Goal: Task Accomplishment & Management: Complete application form

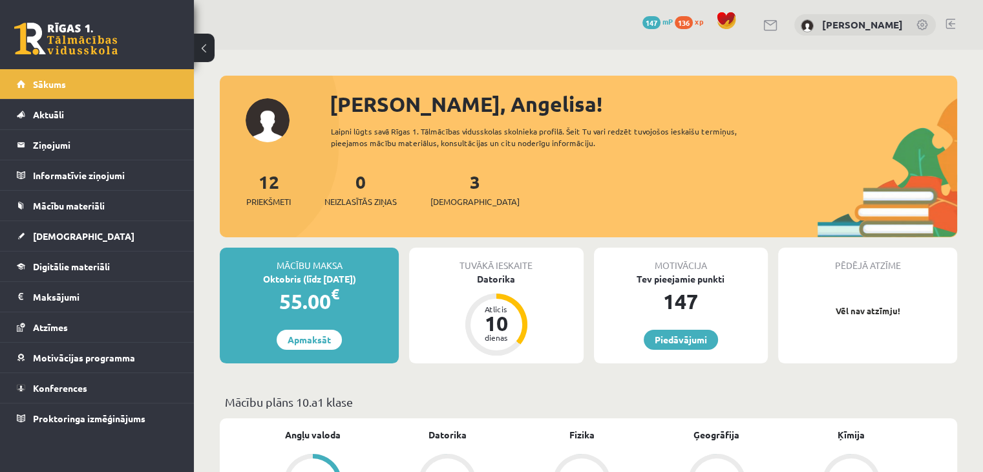
click at [76, 50] on link at bounding box center [65, 39] width 103 height 32
click at [65, 268] on span "Digitālie materiāli" at bounding box center [71, 266] width 77 height 12
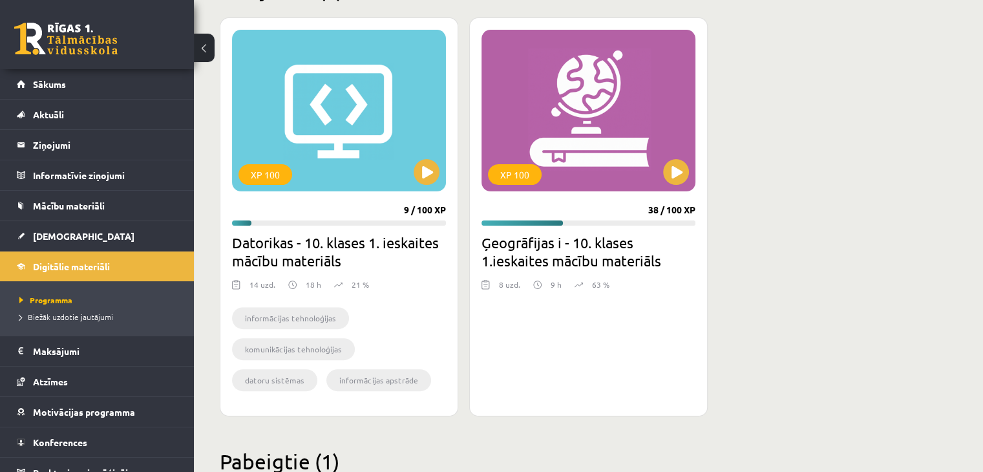
scroll to position [351, 0]
click at [664, 163] on div "XP 100" at bounding box center [588, 109] width 214 height 161
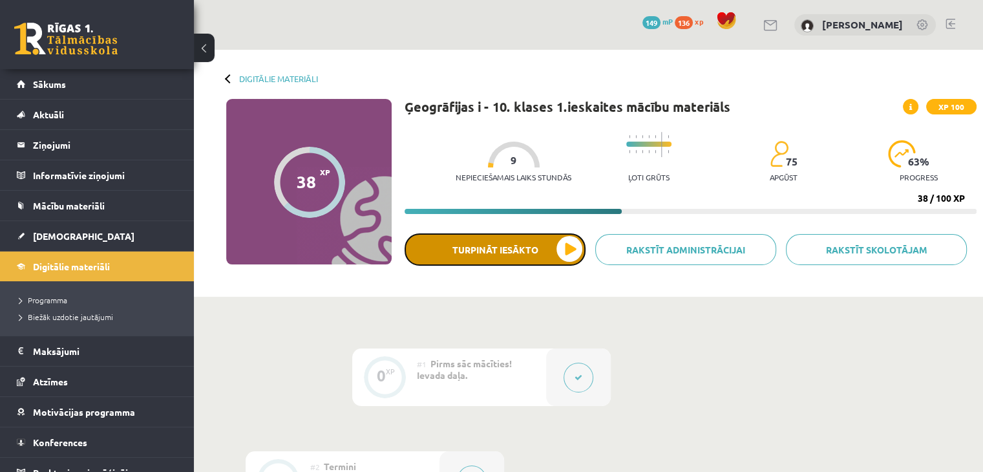
click at [527, 240] on button "Turpināt iesākto" at bounding box center [494, 249] width 181 height 32
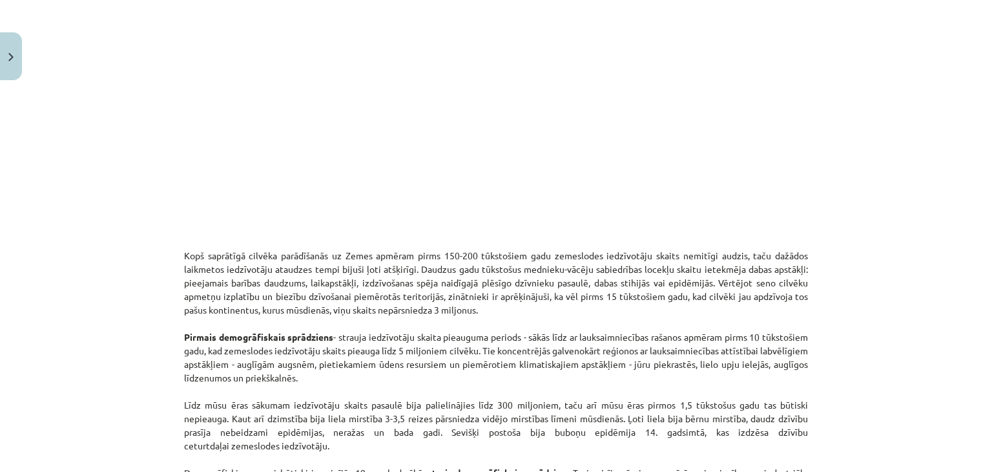
scroll to position [504, 0]
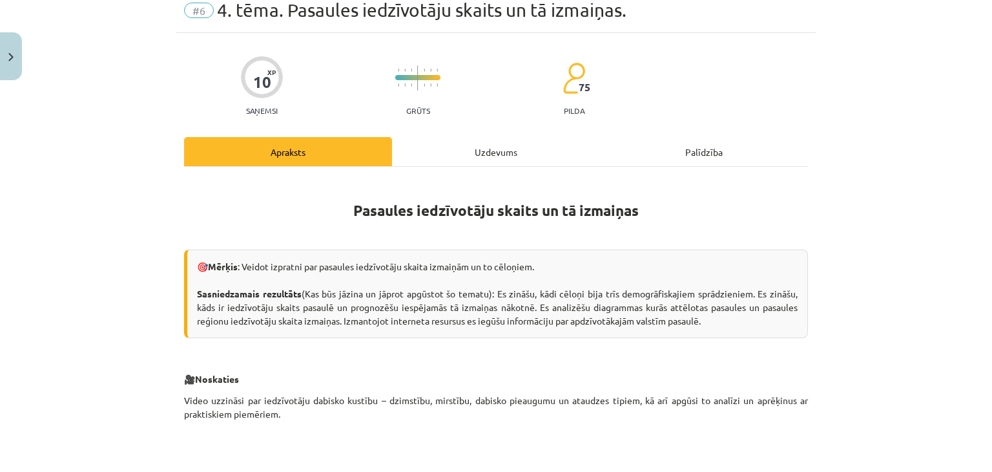
scroll to position [0, 0]
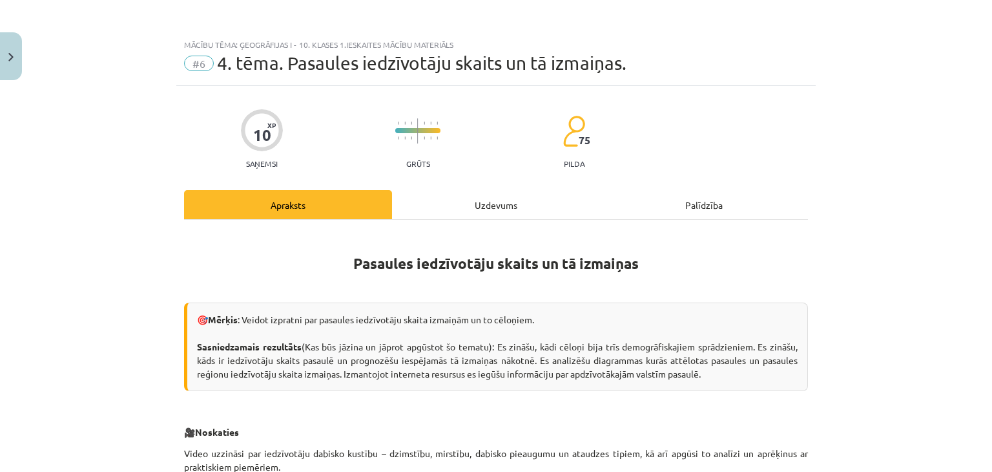
click at [524, 202] on div "Uzdevums" at bounding box center [496, 204] width 208 height 29
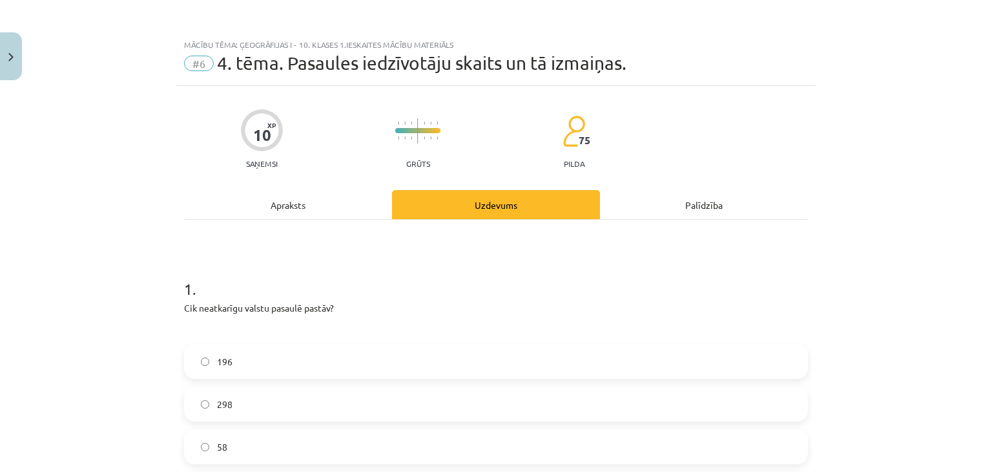
click at [308, 208] on div "Apraksts" at bounding box center [288, 204] width 208 height 29
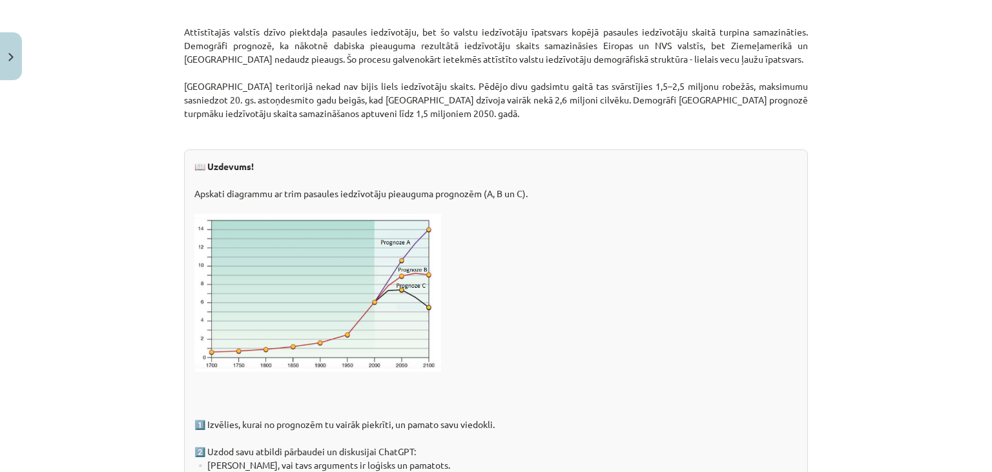
scroll to position [1906, 0]
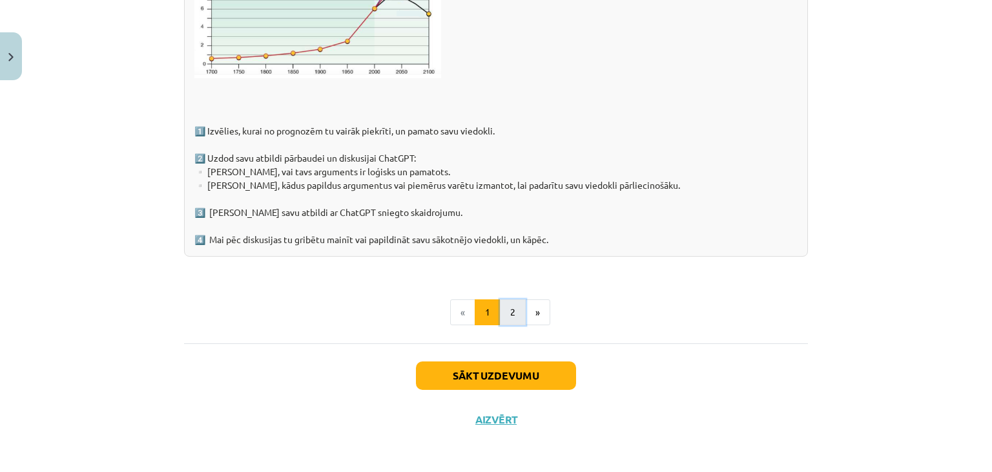
click at [504, 311] on button "2" at bounding box center [513, 312] width 26 height 26
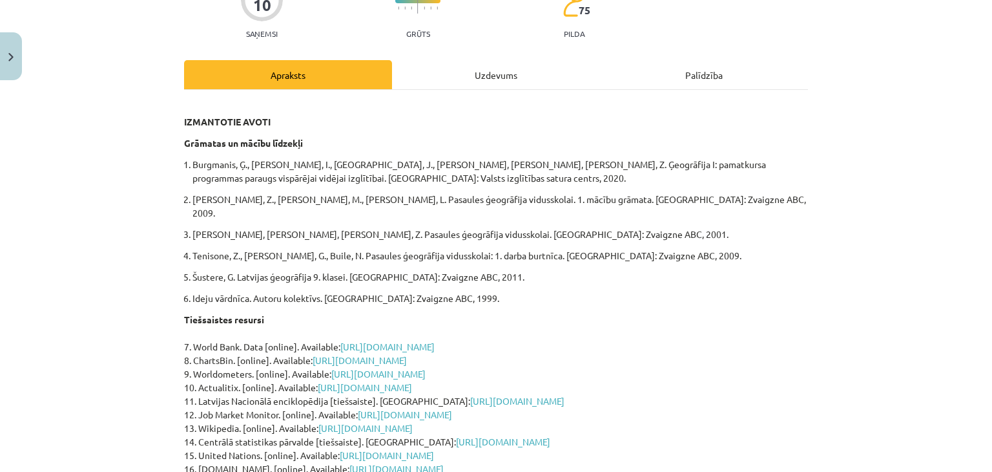
scroll to position [194, 0]
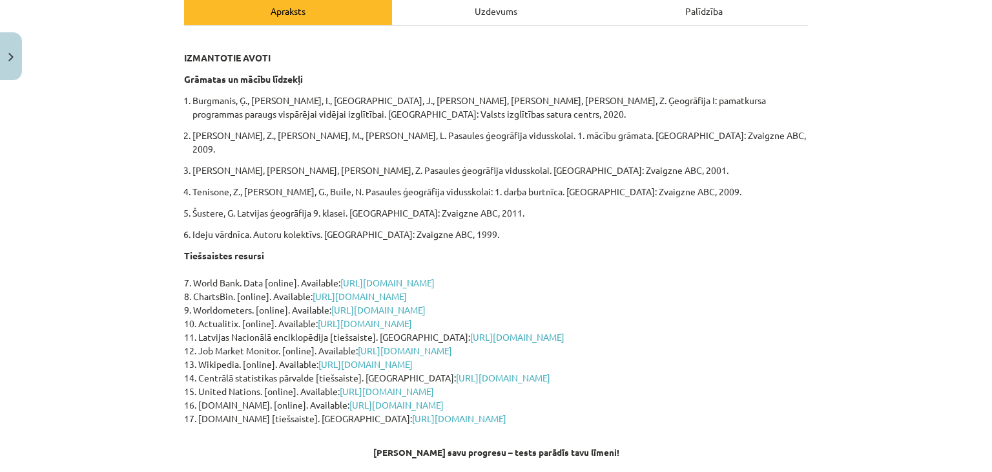
click at [534, 14] on div "Uzdevums" at bounding box center [496, 10] width 208 height 29
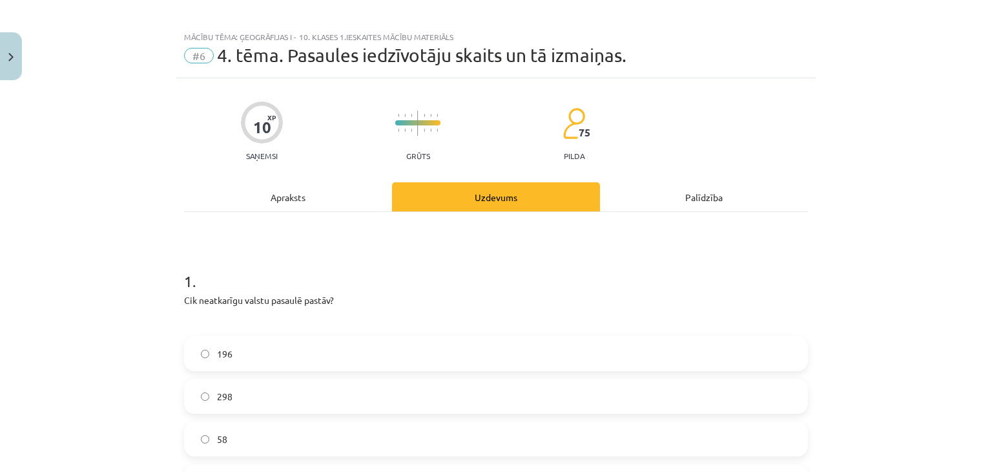
scroll to position [0, 0]
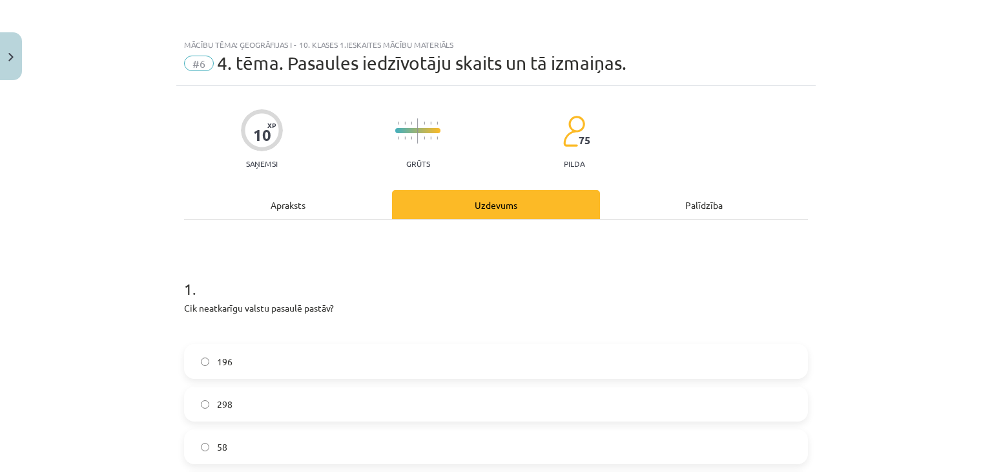
click at [342, 200] on div "Apraksts" at bounding box center [288, 204] width 208 height 29
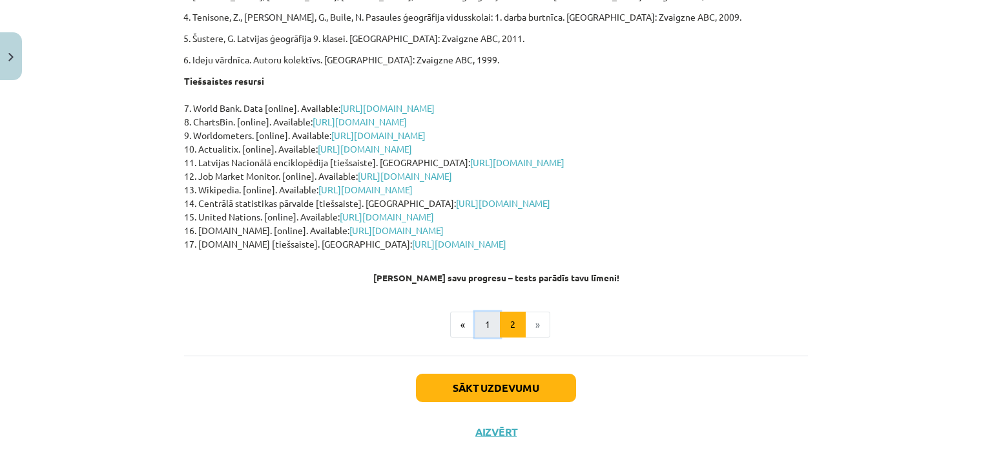
click at [475, 311] on button "1" at bounding box center [488, 324] width 26 height 26
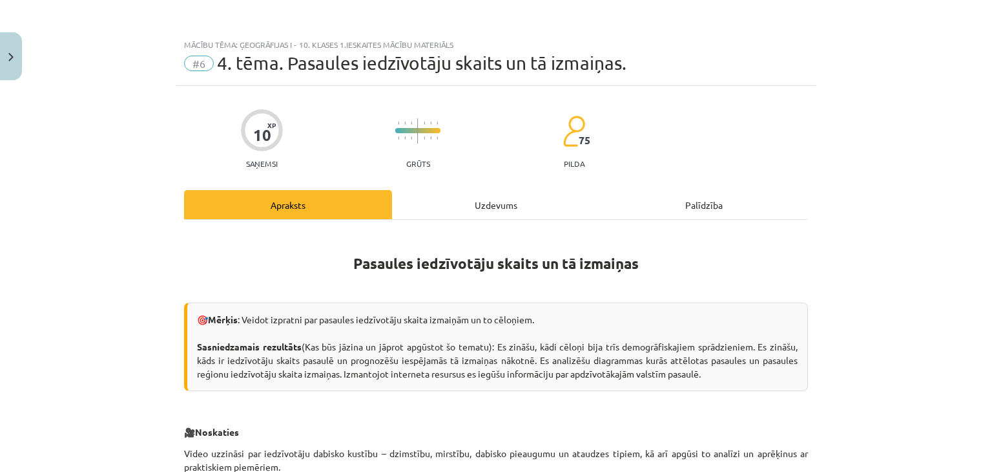
click at [449, 202] on div "Uzdevums" at bounding box center [496, 204] width 208 height 29
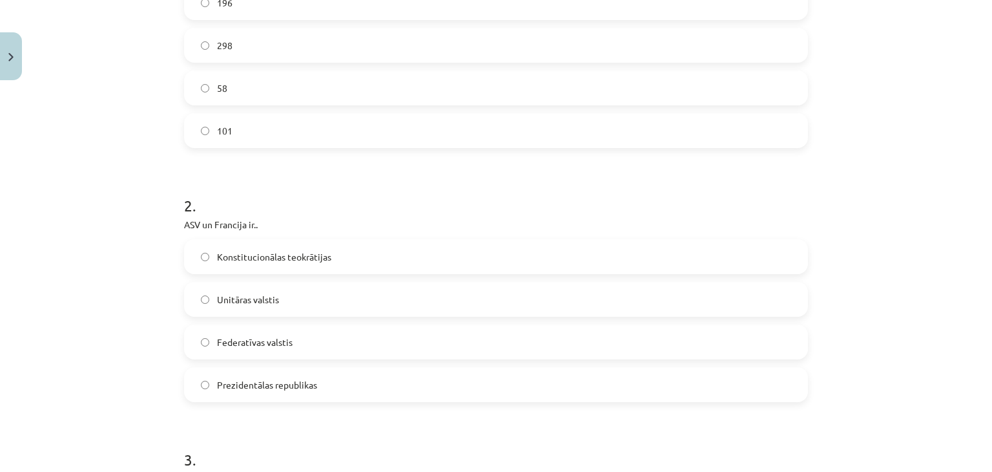
scroll to position [420, 0]
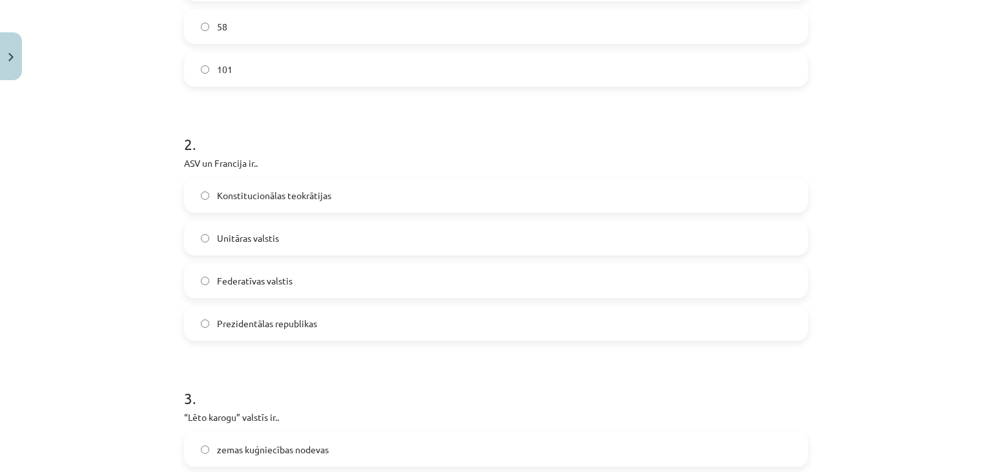
click at [222, 326] on span "Prezidentālas republikas" at bounding box center [267, 324] width 100 height 14
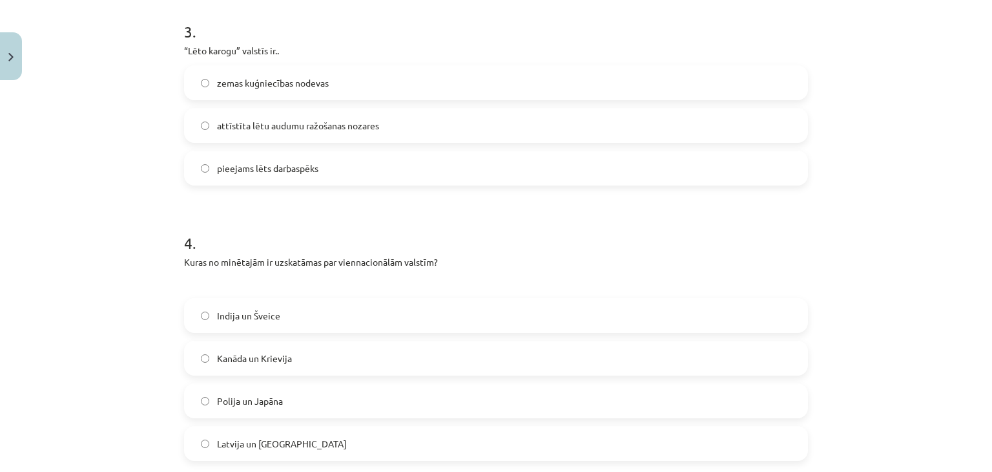
scroll to position [787, 0]
click at [276, 77] on span "zemas kuģniecības nodevas" at bounding box center [273, 83] width 112 height 14
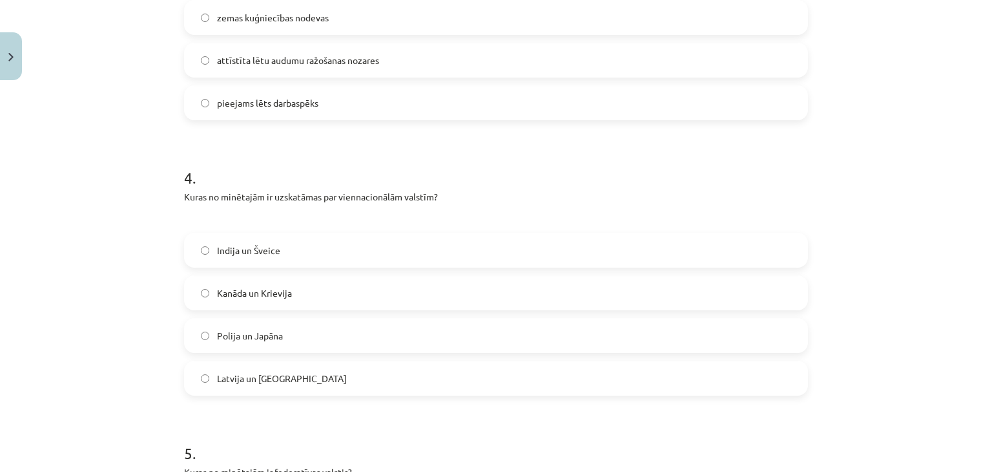
click at [185, 340] on label "Polija un Japāna" at bounding box center [495, 335] width 621 height 32
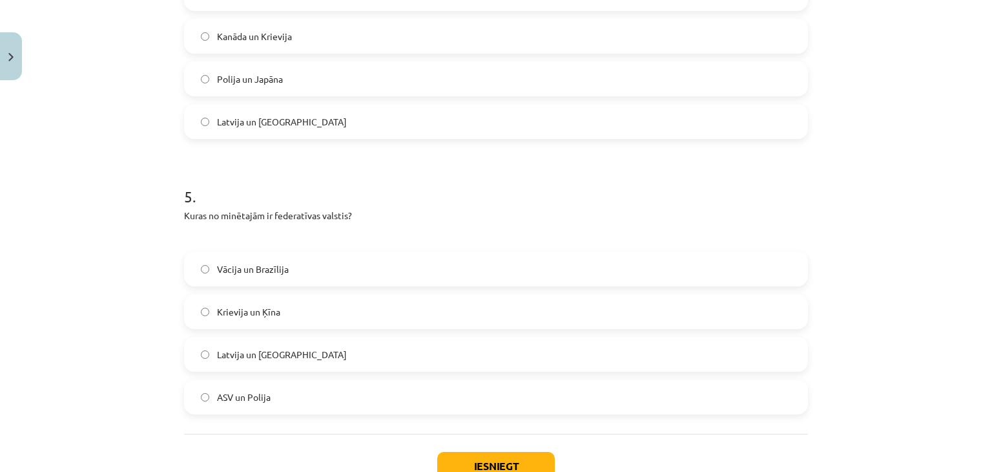
scroll to position [1110, 0]
click at [217, 267] on span "Vācija un Brazīlija" at bounding box center [253, 267] width 72 height 14
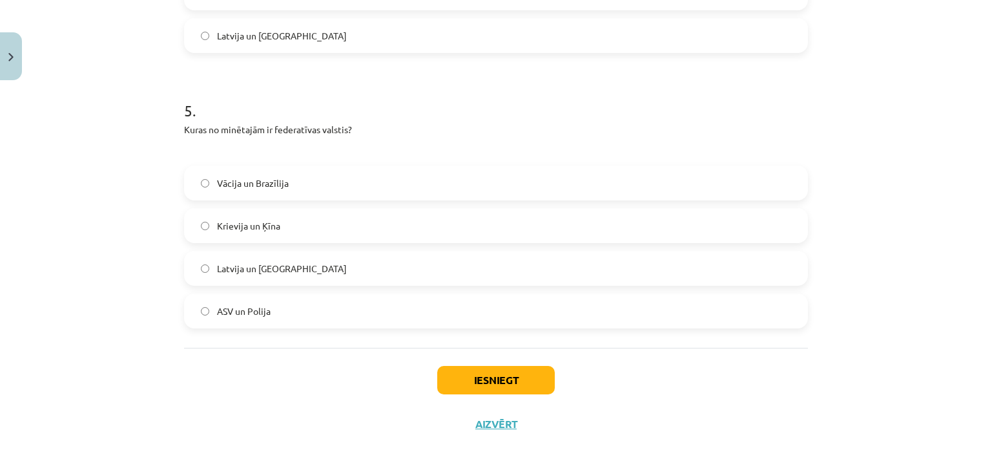
scroll to position [1200, 0]
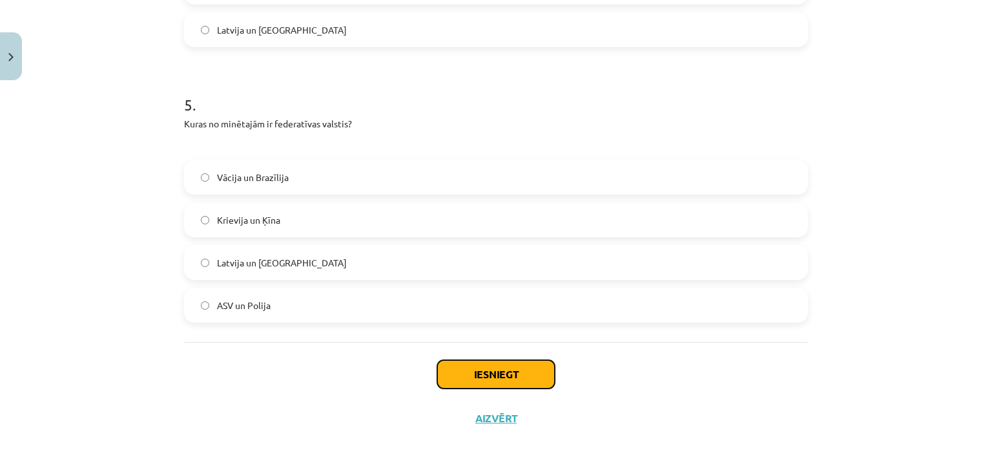
click at [527, 371] on button "Iesniegt" at bounding box center [496, 374] width 118 height 28
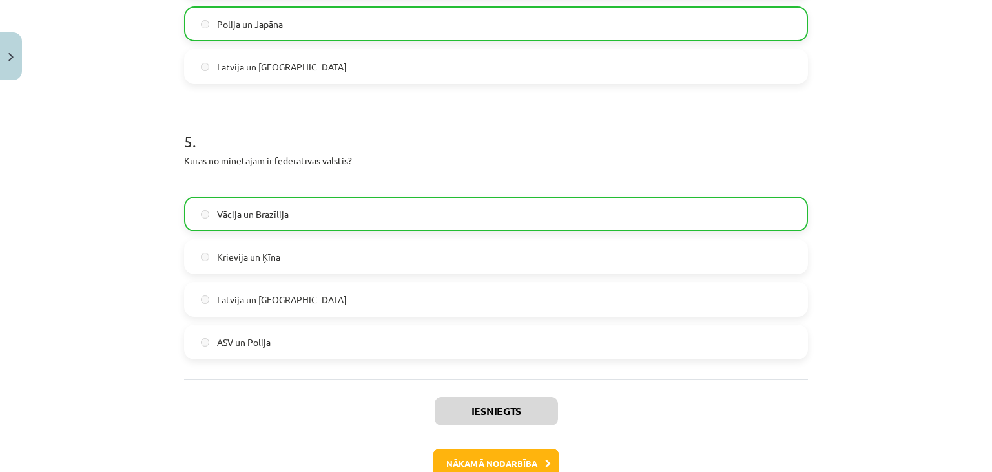
scroll to position [1240, 0]
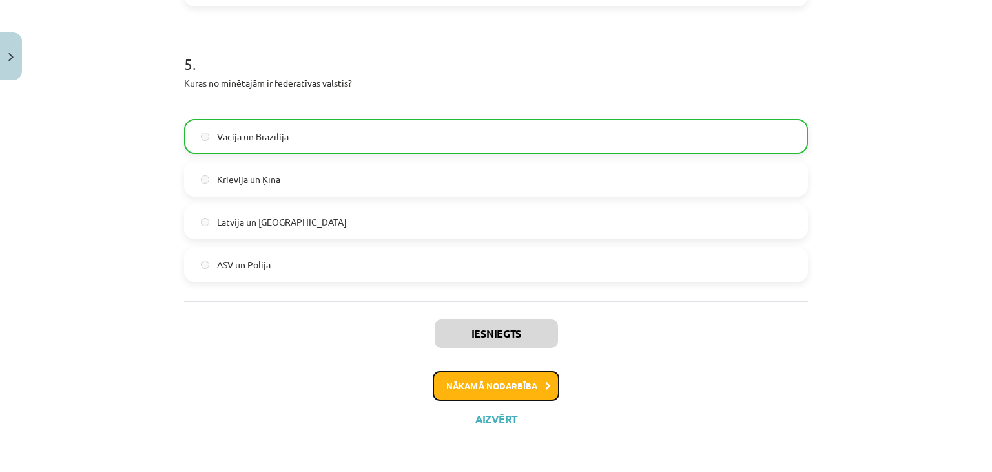
click at [517, 379] on button "Nākamā nodarbība" at bounding box center [496, 386] width 127 height 30
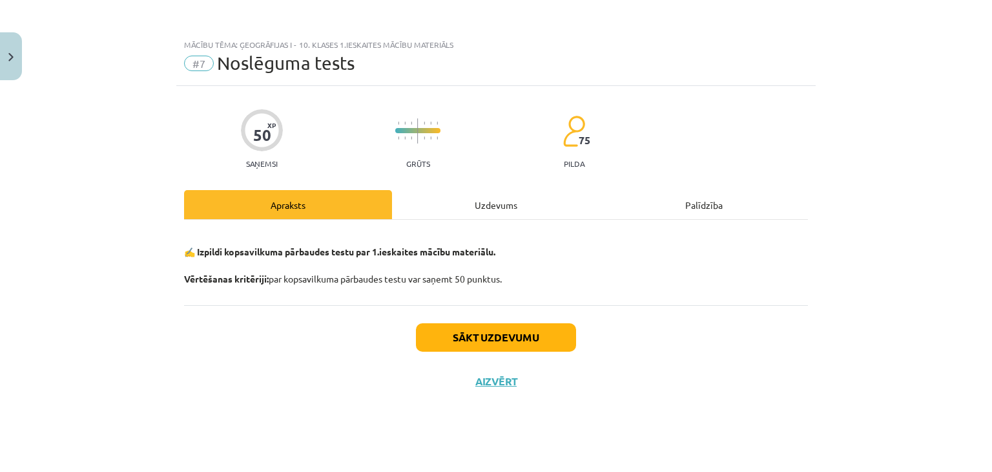
scroll to position [0, 0]
click at [542, 335] on button "Sākt uzdevumu" at bounding box center [496, 337] width 160 height 28
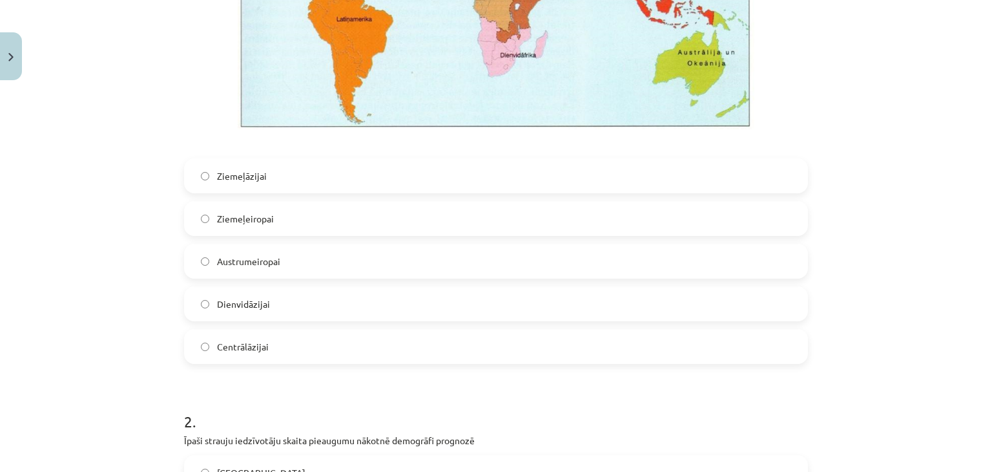
scroll to position [503, 0]
click at [414, 342] on label "Centrālāzijai" at bounding box center [495, 345] width 621 height 32
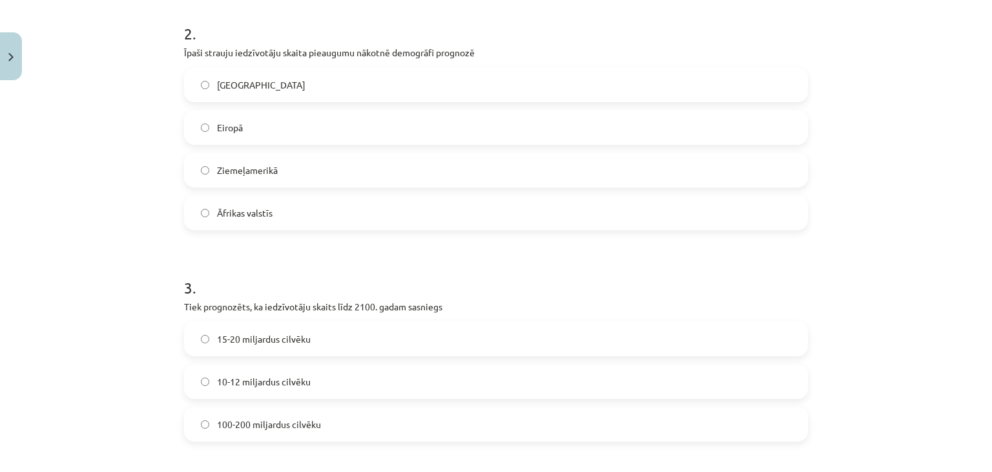
scroll to position [894, 0]
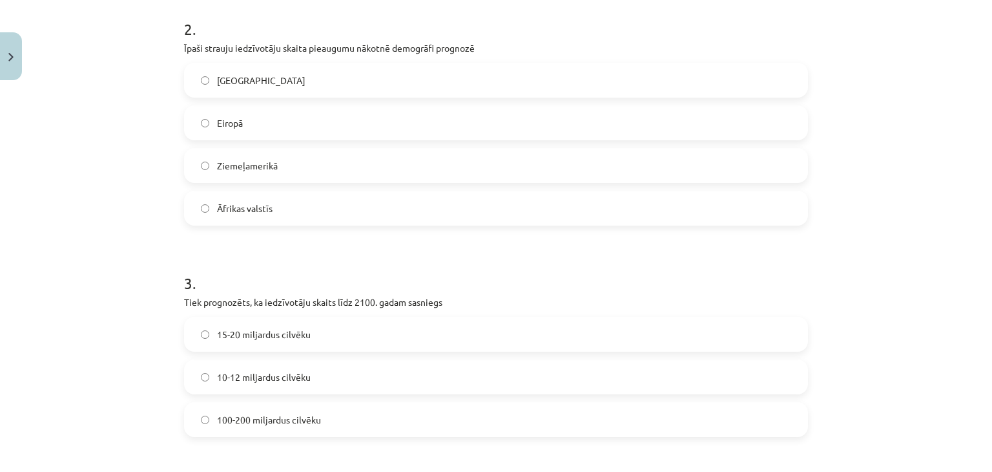
click at [256, 202] on span "Āfrikas valstīs" at bounding box center [245, 209] width 56 height 14
click at [232, 371] on span "10-12 miljardus cilvēku" at bounding box center [264, 377] width 94 height 14
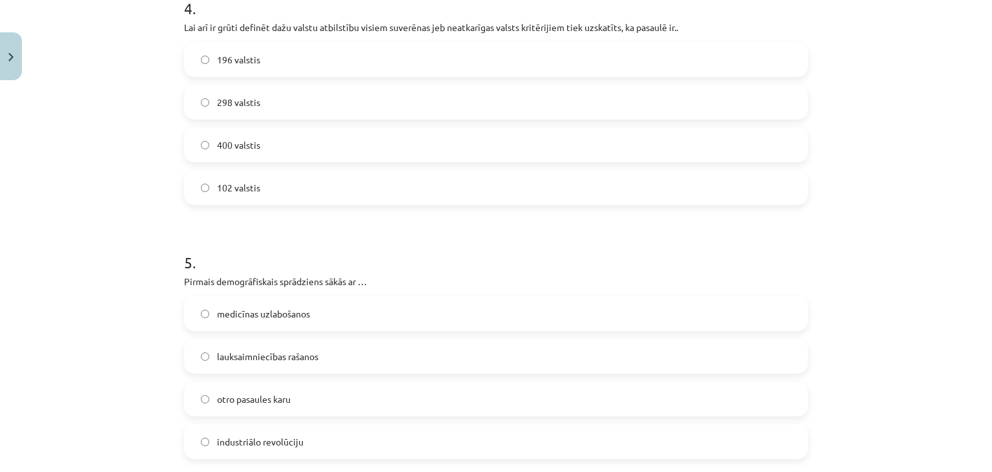
scroll to position [1379, 0]
click at [300, 57] on label "196 valstis" at bounding box center [495, 60] width 621 height 32
click at [259, 362] on span "lauksaimniecības rašanos" at bounding box center [267, 357] width 101 height 14
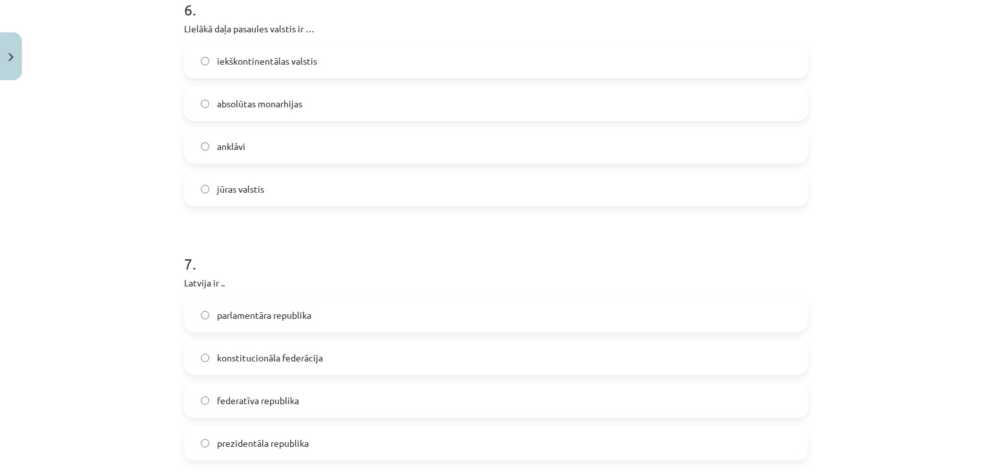
scroll to position [1887, 0]
click at [219, 196] on label "jūras valstis" at bounding box center [495, 188] width 621 height 32
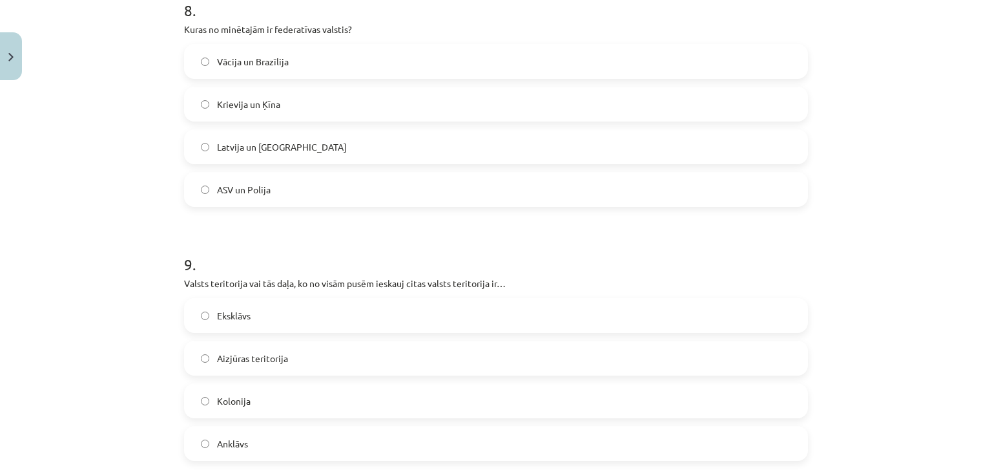
scroll to position [2395, 0]
click at [227, 445] on span "Anklāvs" at bounding box center [232, 442] width 31 height 14
click at [271, 62] on span "Vācija un Brazīlija" at bounding box center [253, 61] width 72 height 14
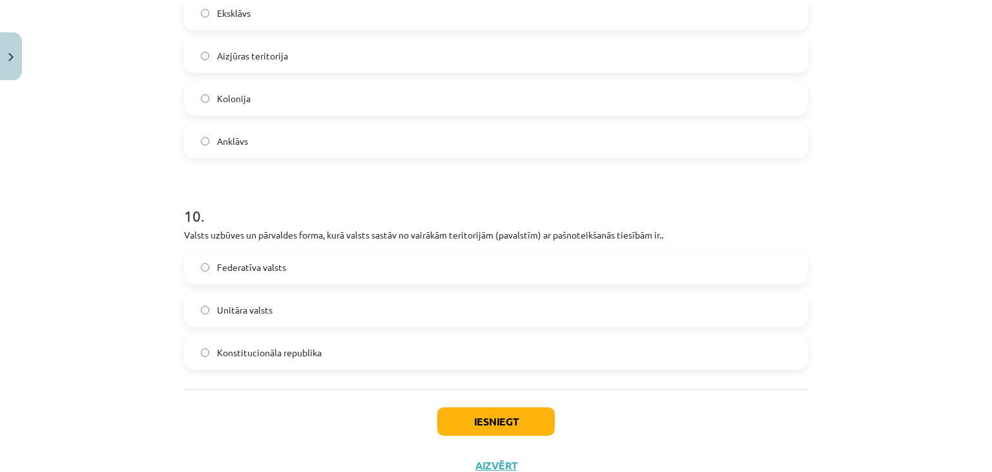
scroll to position [2718, 0]
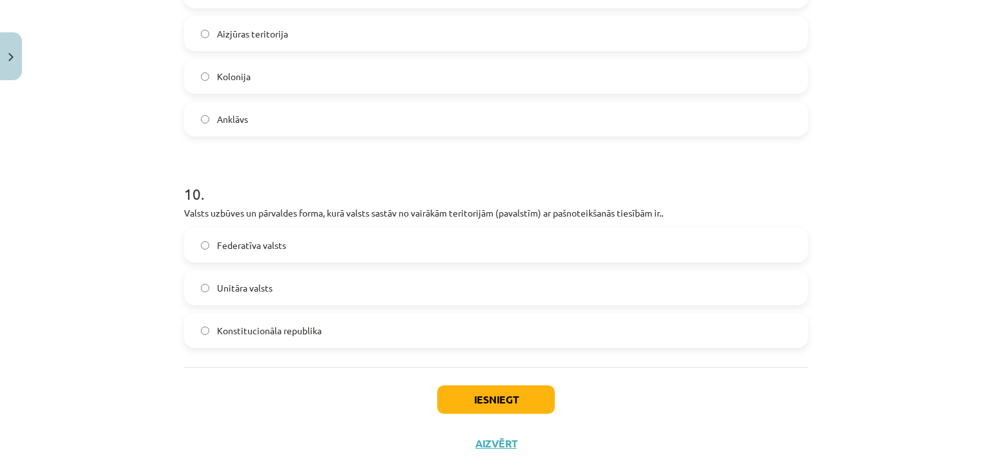
click at [220, 238] on span "Federatīva valsts" at bounding box center [251, 245] width 69 height 14
click at [467, 399] on button "Iesniegt" at bounding box center [496, 399] width 118 height 28
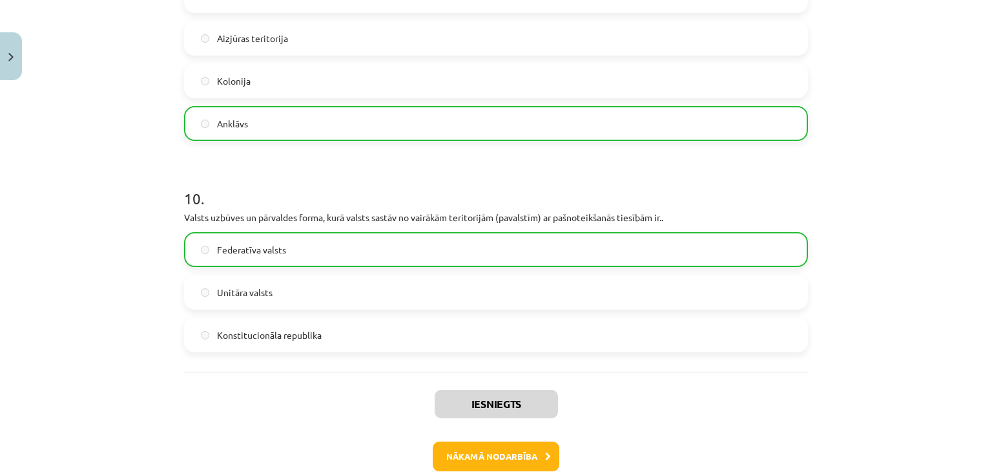
scroll to position [2784, 0]
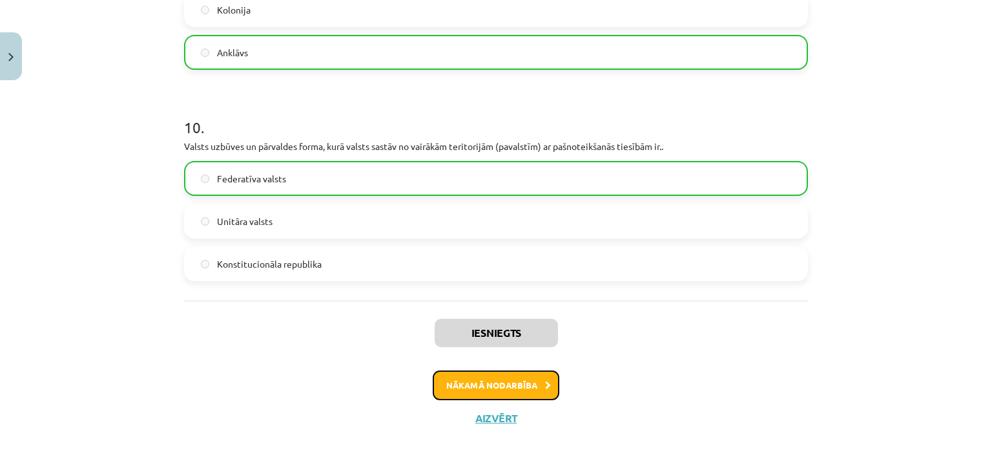
click at [500, 378] on button "Nākamā nodarbība" at bounding box center [496, 385] width 127 height 30
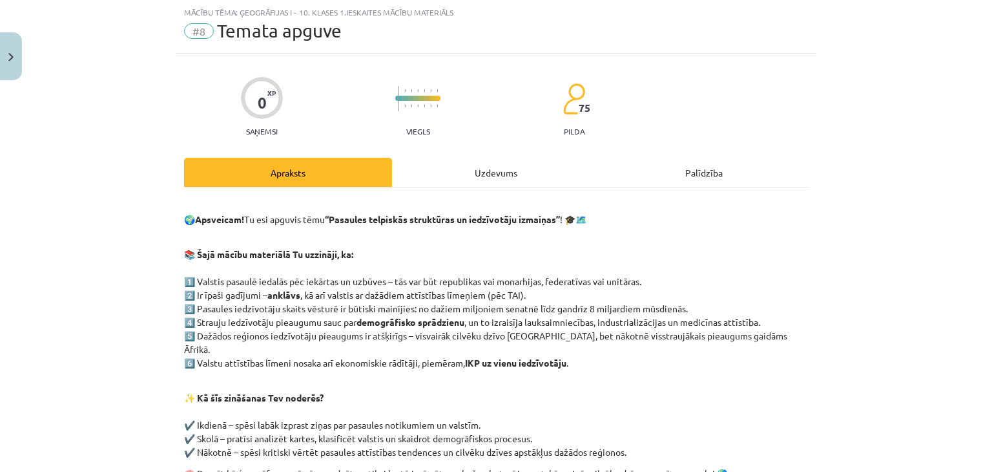
scroll to position [220, 0]
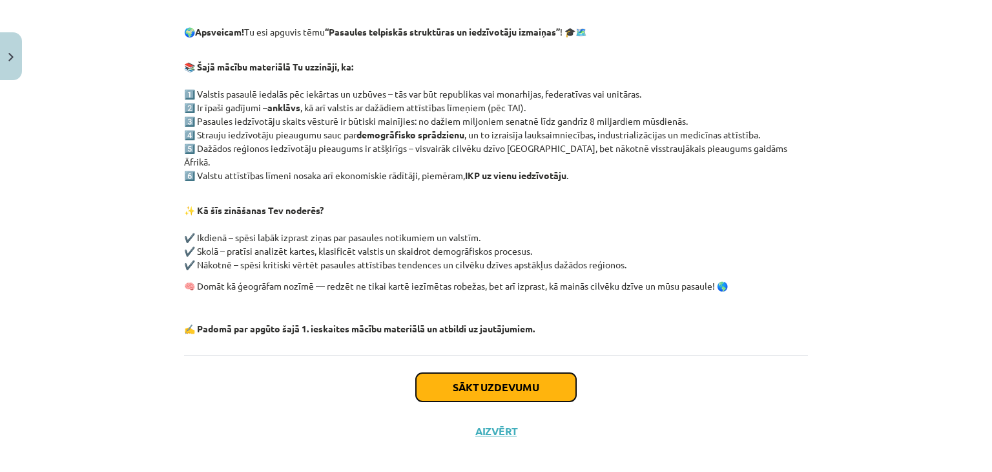
click at [500, 378] on button "Sākt uzdevumu" at bounding box center [496, 387] width 160 height 28
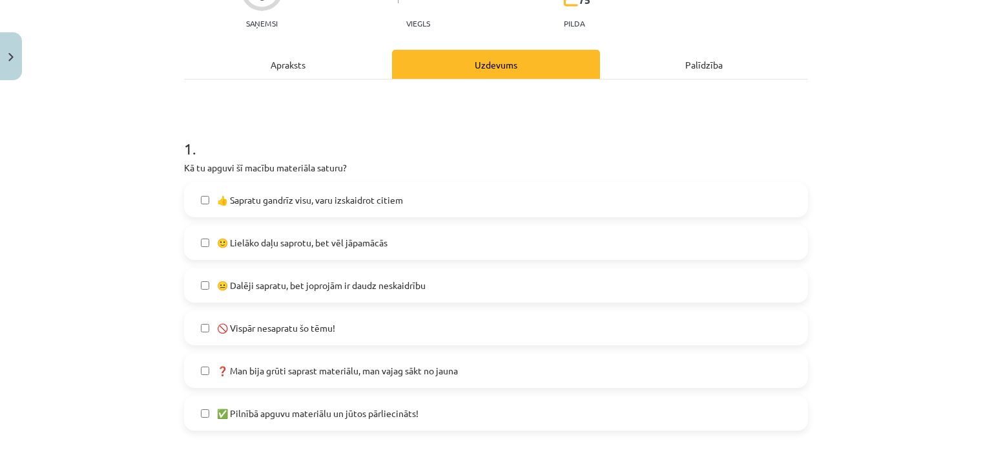
scroll to position [161, 0]
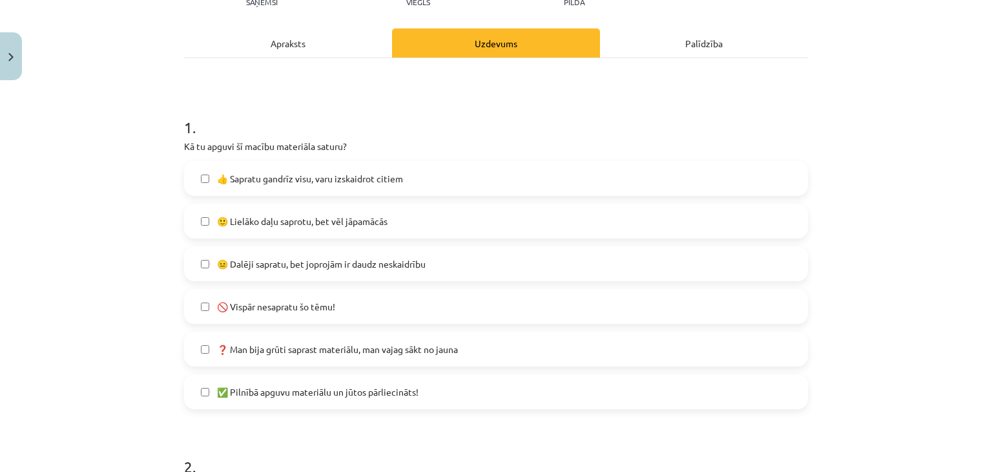
click at [228, 217] on span "🙂 Lielāko daļu saprotu, bet vēl jāpamācās" at bounding box center [302, 221] width 171 height 14
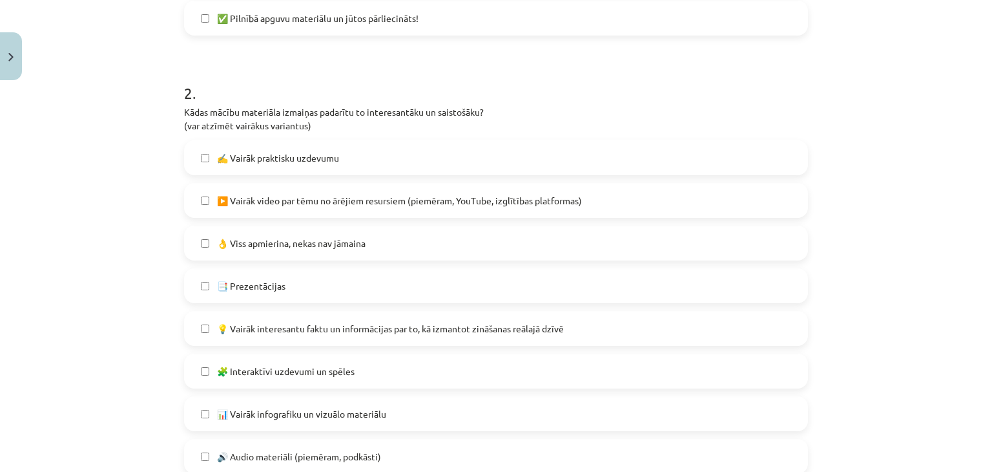
scroll to position [549, 0]
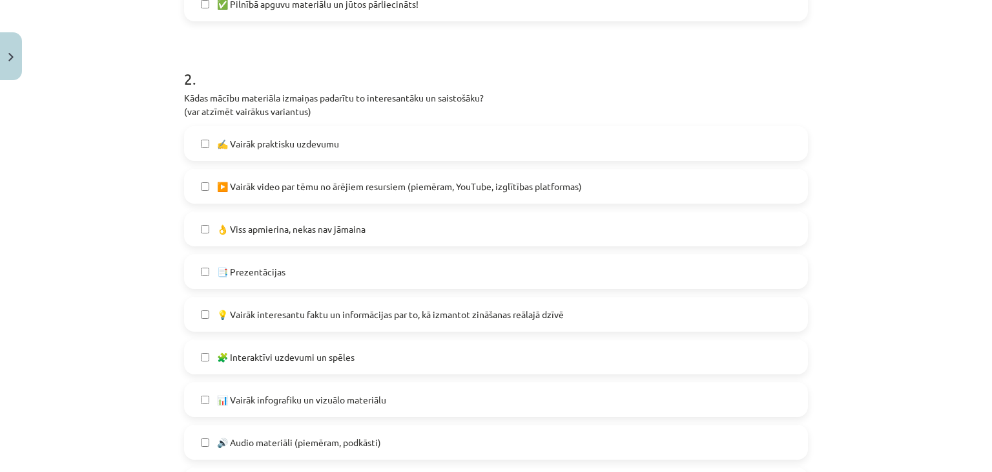
click at [261, 193] on label "▶️ Vairāk video par tēmu no ārējiem resursiem (piemēram, YouTube, izglītības pl…" at bounding box center [495, 186] width 621 height 32
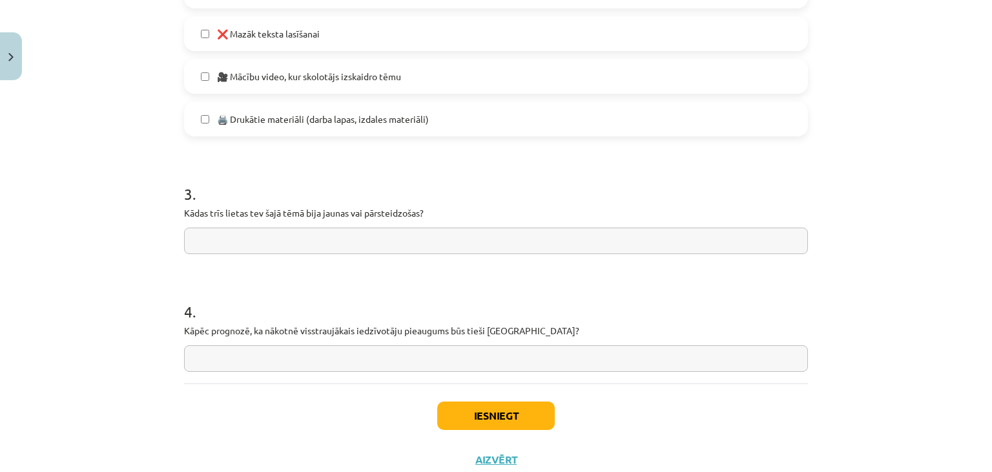
scroll to position [1001, 0]
click at [198, 360] on input "text" at bounding box center [496, 357] width 624 height 26
type input "**********"
click at [273, 245] on input "text" at bounding box center [496, 239] width 624 height 26
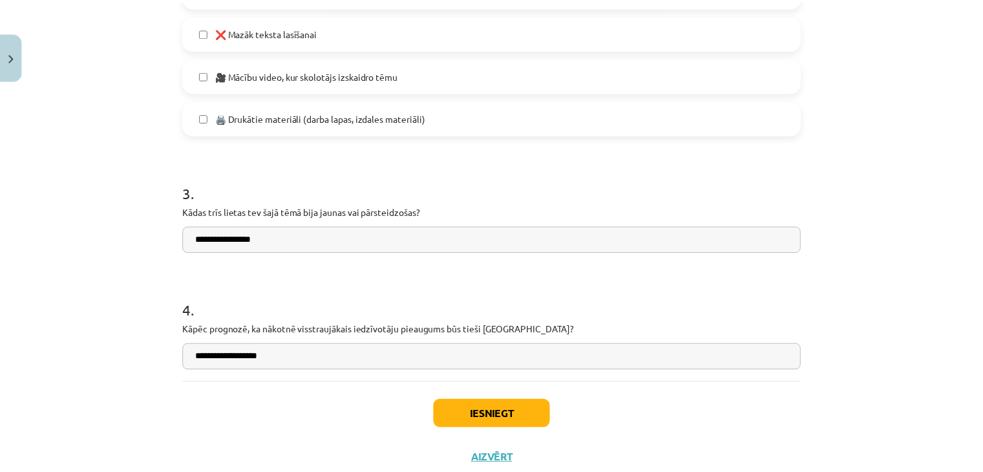
scroll to position [1041, 0]
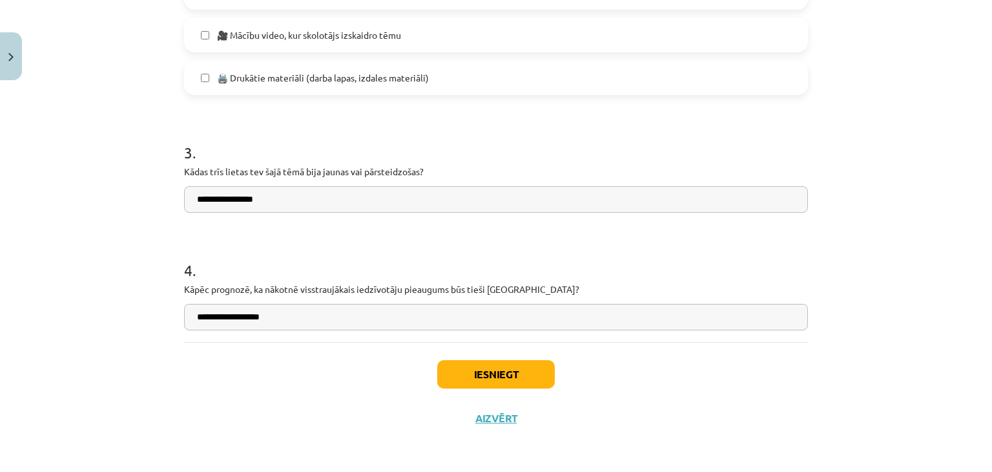
type input "**********"
click at [503, 364] on button "Iesniegt" at bounding box center [496, 374] width 118 height 28
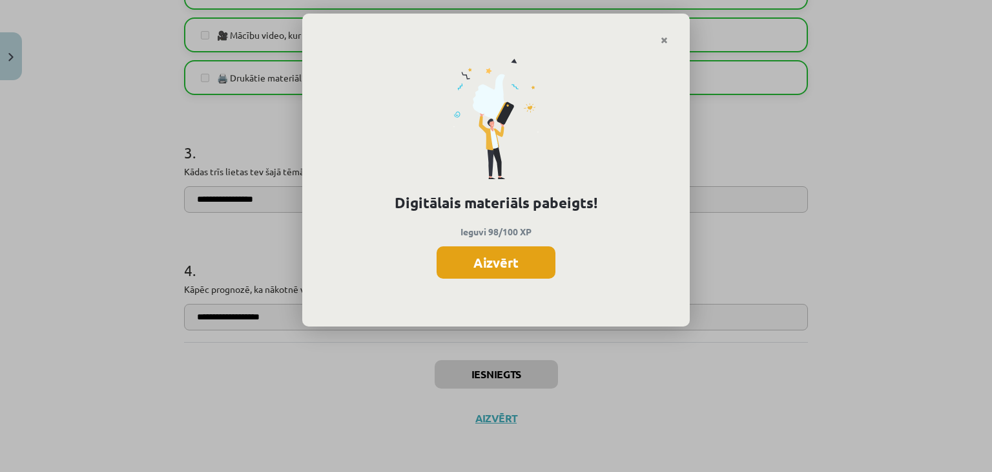
click at [505, 253] on button "Aizvērt" at bounding box center [496, 262] width 119 height 32
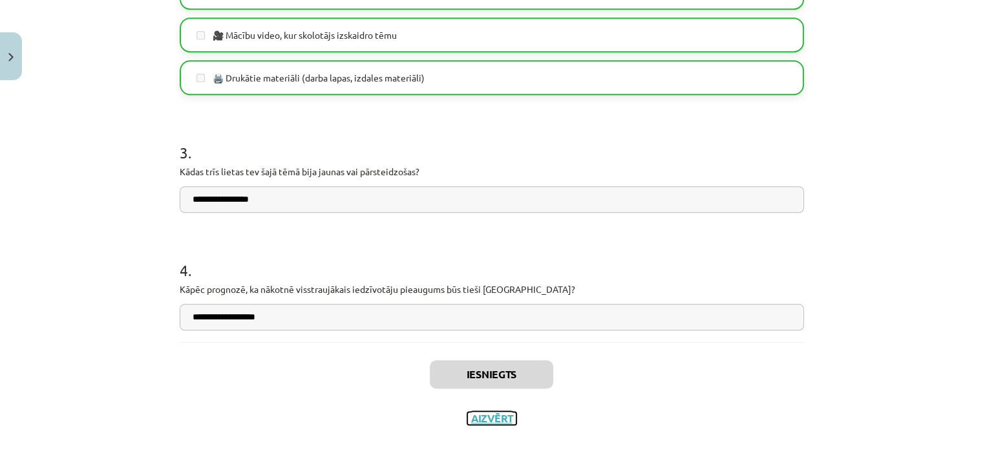
click at [484, 411] on button "Aizvērt" at bounding box center [491, 417] width 49 height 13
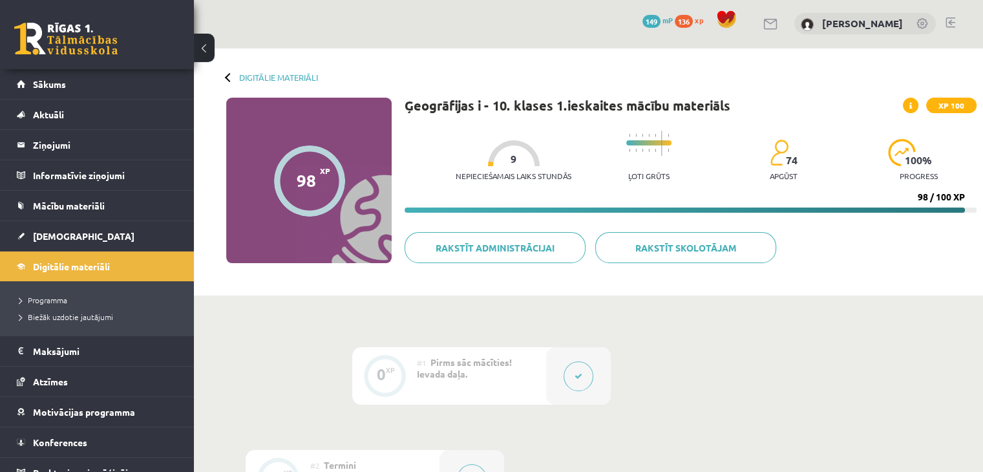
scroll to position [0, 0]
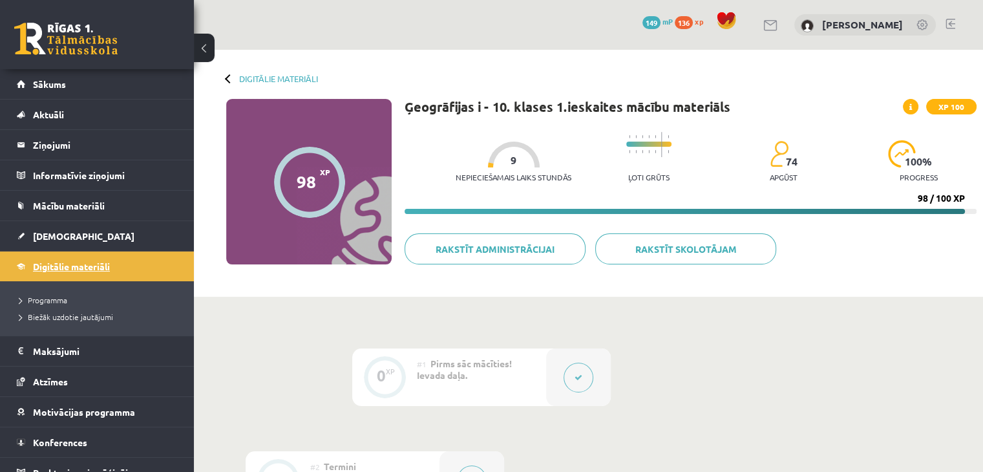
click at [111, 267] on link "Digitālie materiāli" at bounding box center [97, 266] width 161 height 30
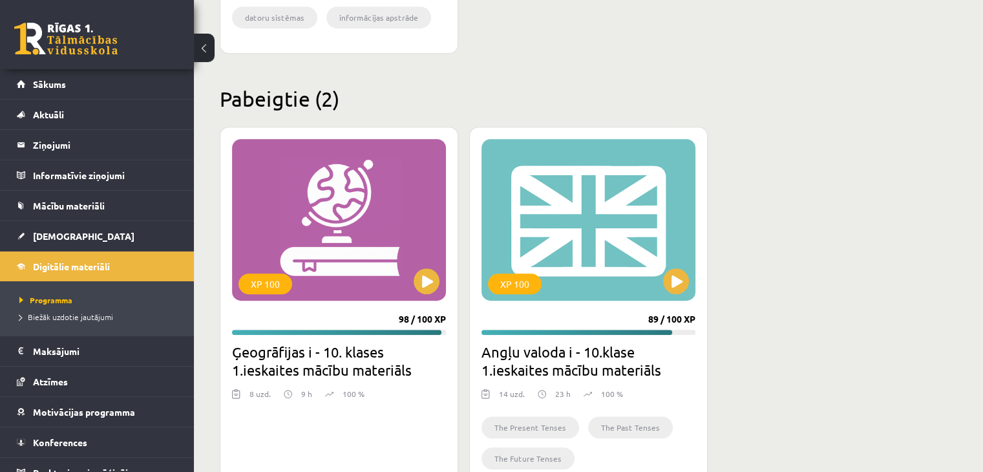
scroll to position [764, 0]
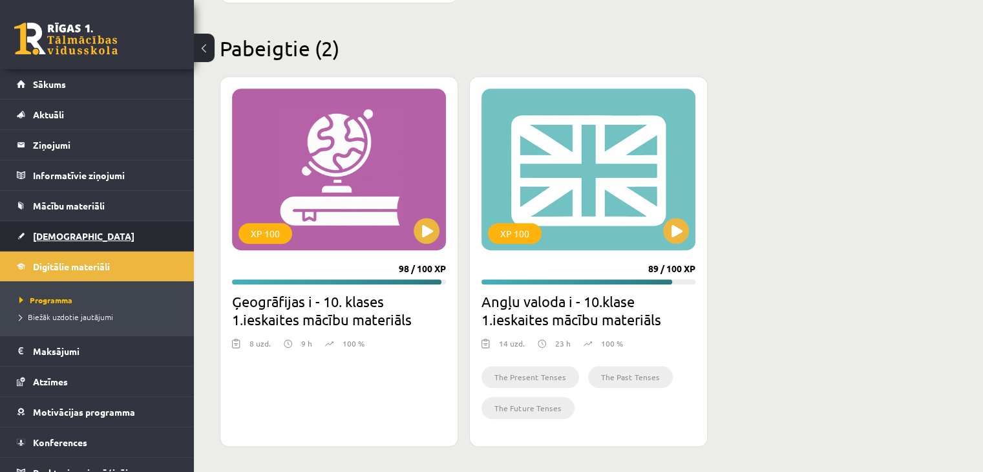
click at [57, 241] on link "[DEMOGRAPHIC_DATA]" at bounding box center [97, 236] width 161 height 30
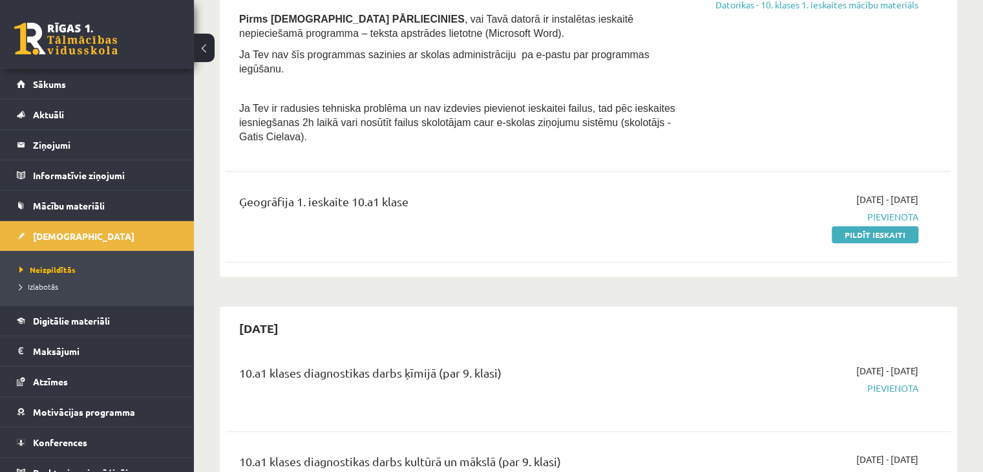
scroll to position [452, 0]
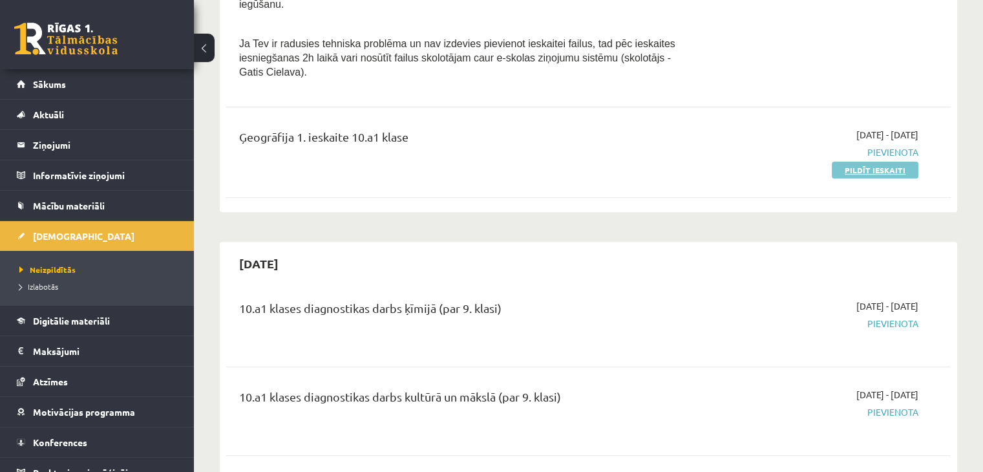
click at [848, 161] on link "Pildīt ieskaiti" at bounding box center [874, 169] width 87 height 17
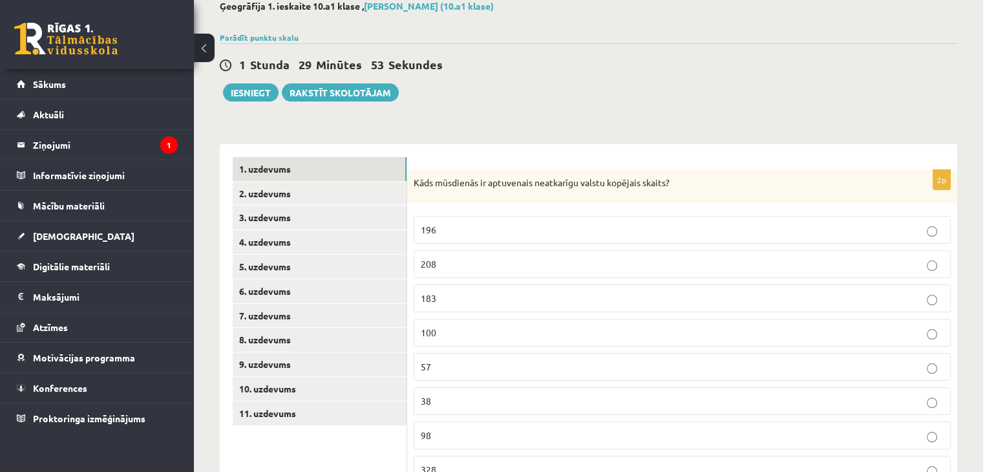
scroll to position [134, 0]
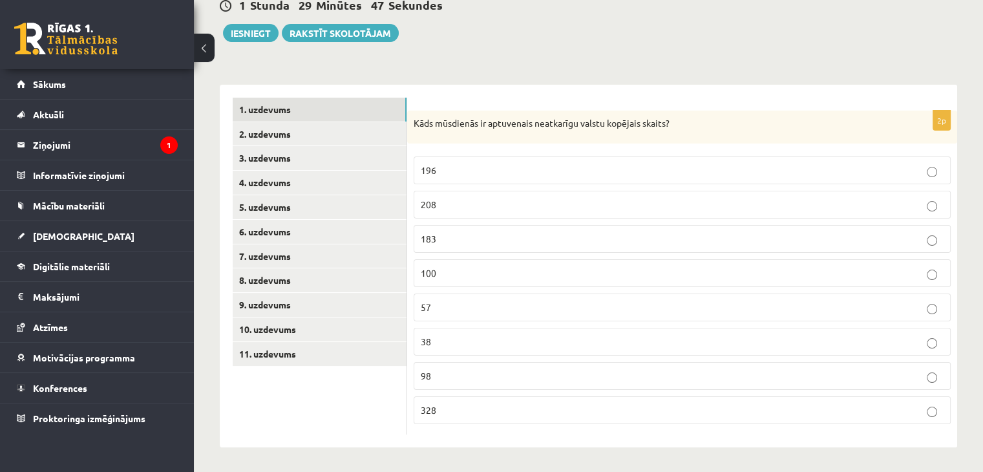
click at [459, 163] on p "196" at bounding box center [682, 170] width 523 height 14
click at [455, 176] on p "196" at bounding box center [682, 170] width 523 height 14
click at [286, 135] on link "2. uzdevums" at bounding box center [320, 134] width 174 height 24
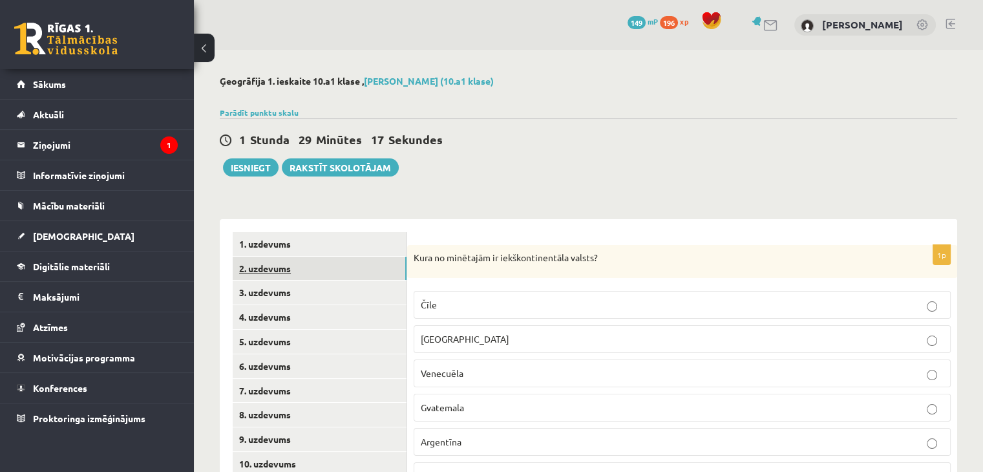
scroll to position [194, 0]
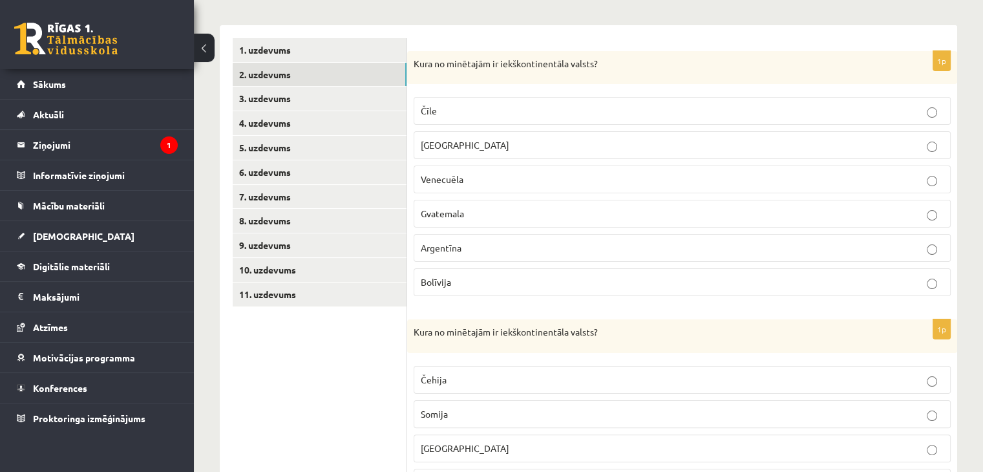
click at [488, 279] on p "Bolīvija" at bounding box center [682, 282] width 523 height 14
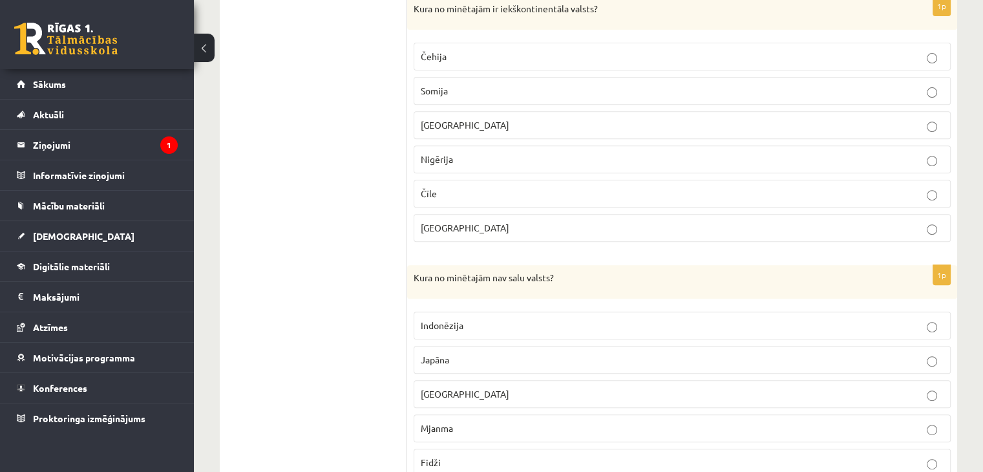
scroll to position [452, 0]
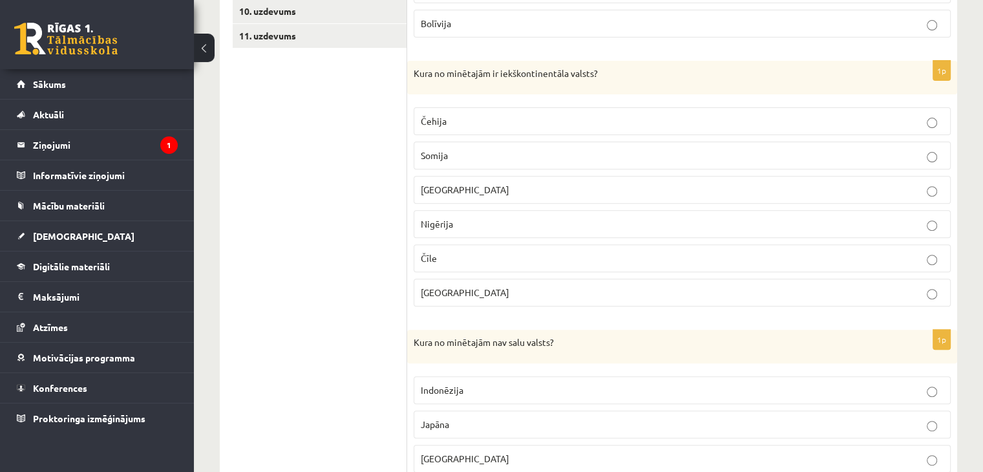
click at [444, 109] on label "Čehija" at bounding box center [681, 121] width 537 height 28
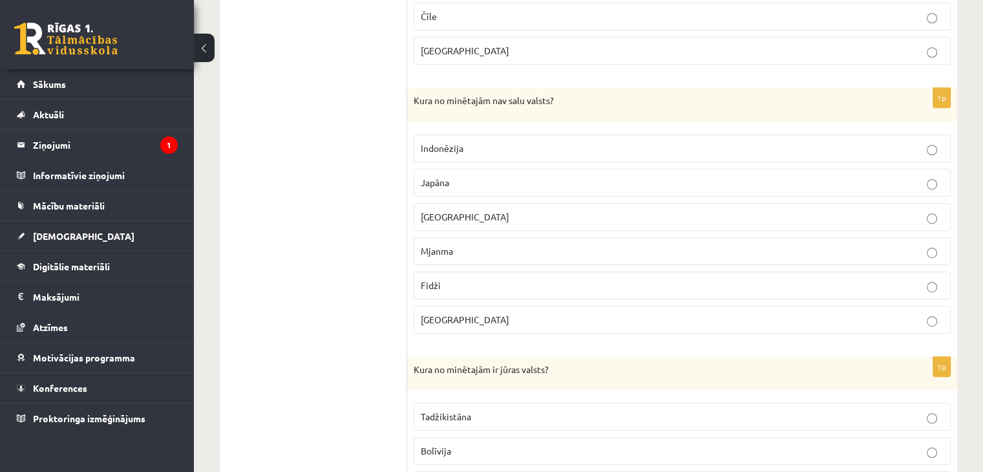
scroll to position [709, 0]
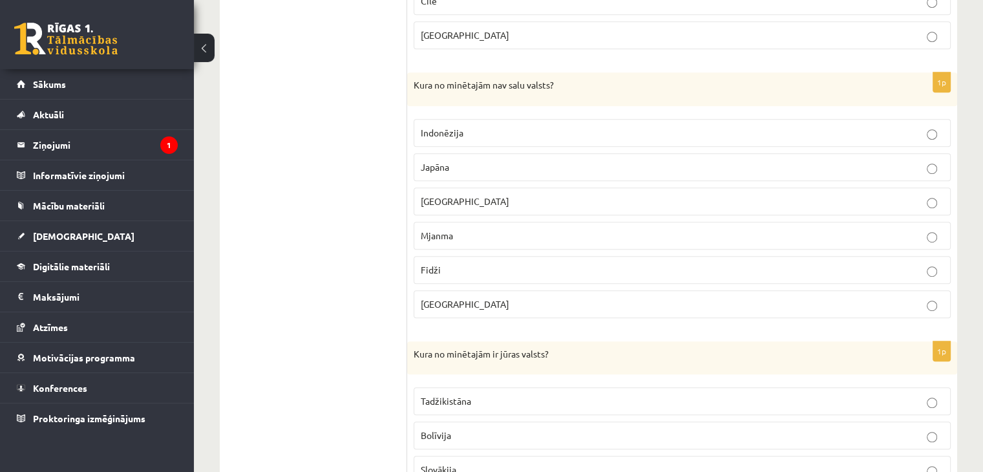
click at [435, 236] on p "Mjanma" at bounding box center [682, 236] width 523 height 14
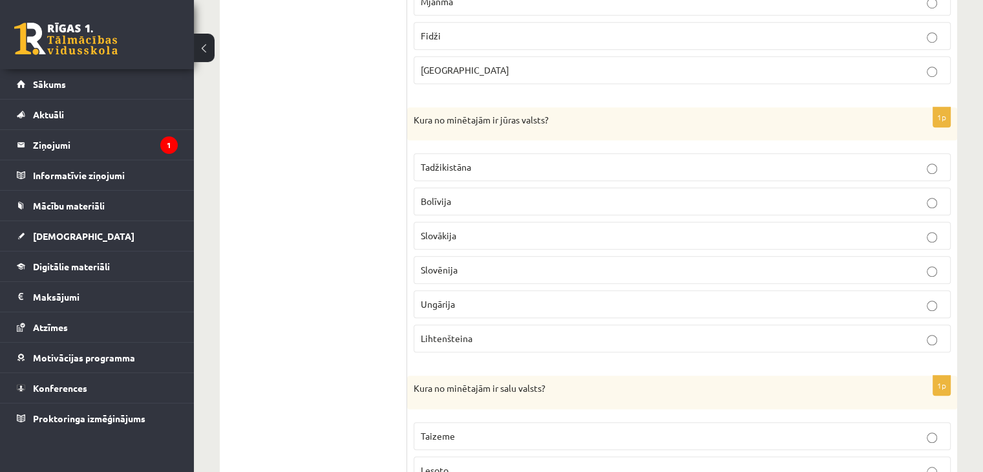
scroll to position [948, 0]
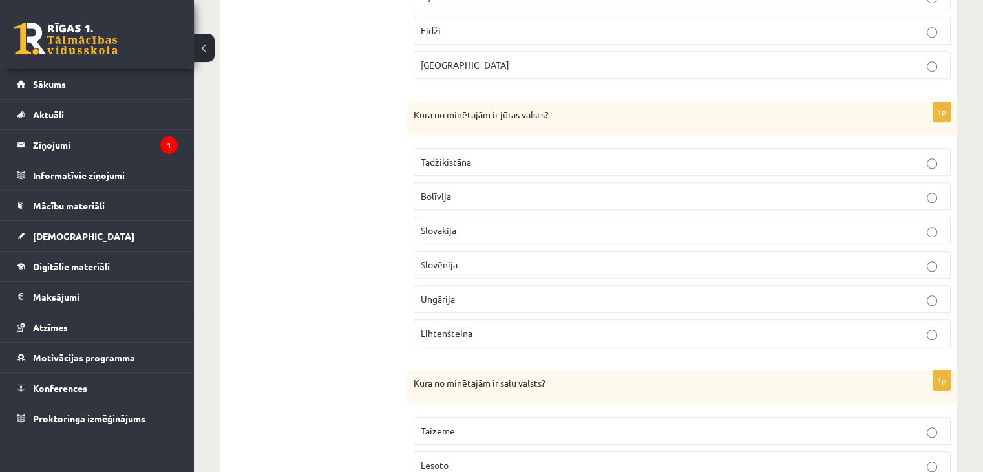
click at [417, 259] on label "Slovēnija" at bounding box center [681, 265] width 537 height 28
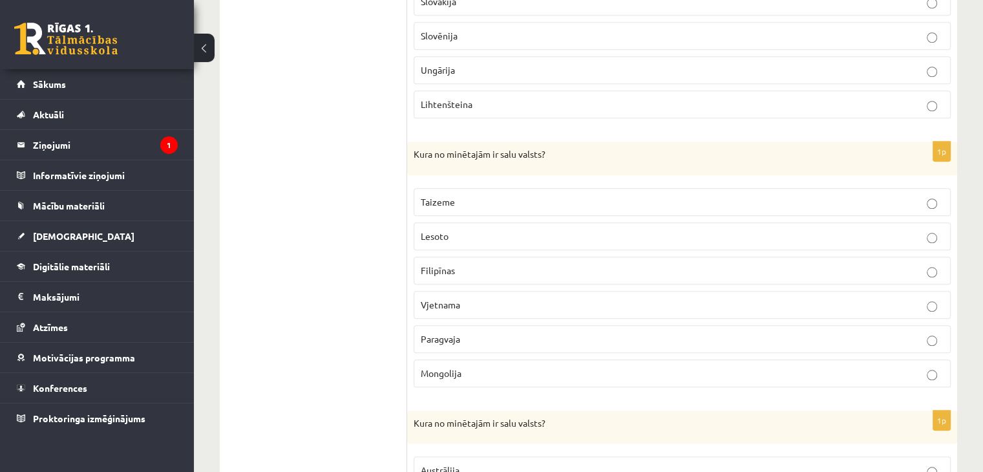
scroll to position [1227, 0]
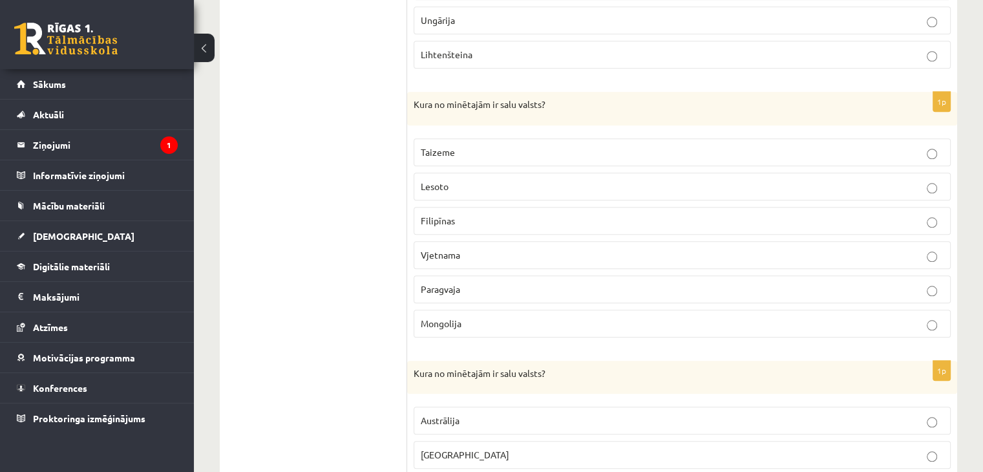
click at [455, 214] on p "Filipīnas" at bounding box center [682, 221] width 523 height 14
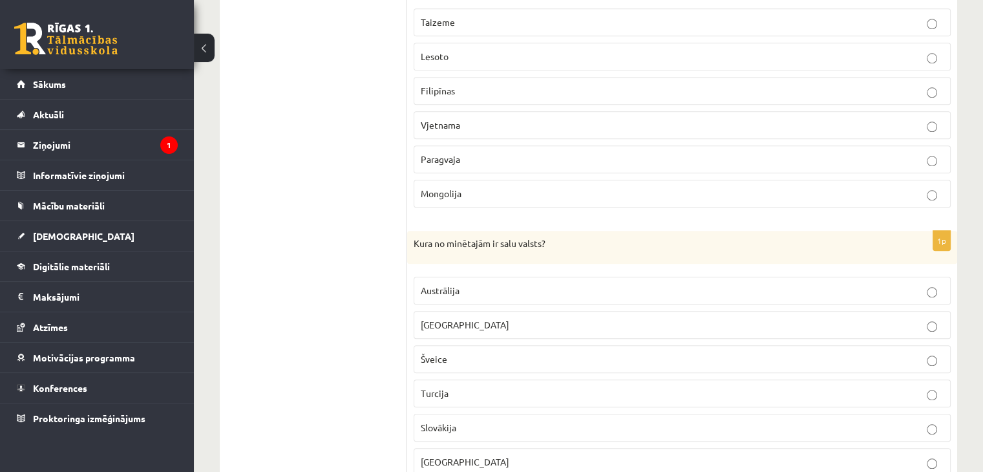
scroll to position [1401, 0]
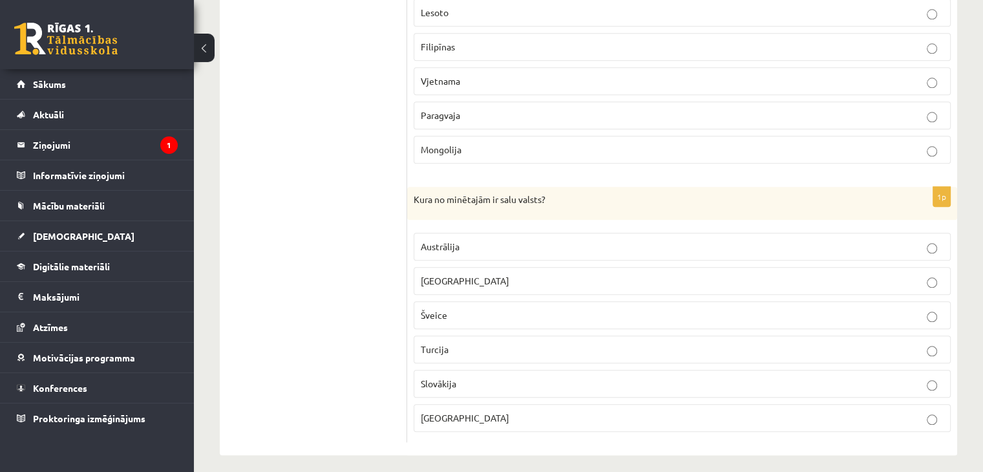
click at [466, 275] on span "Madagaskara" at bounding box center [465, 281] width 89 height 12
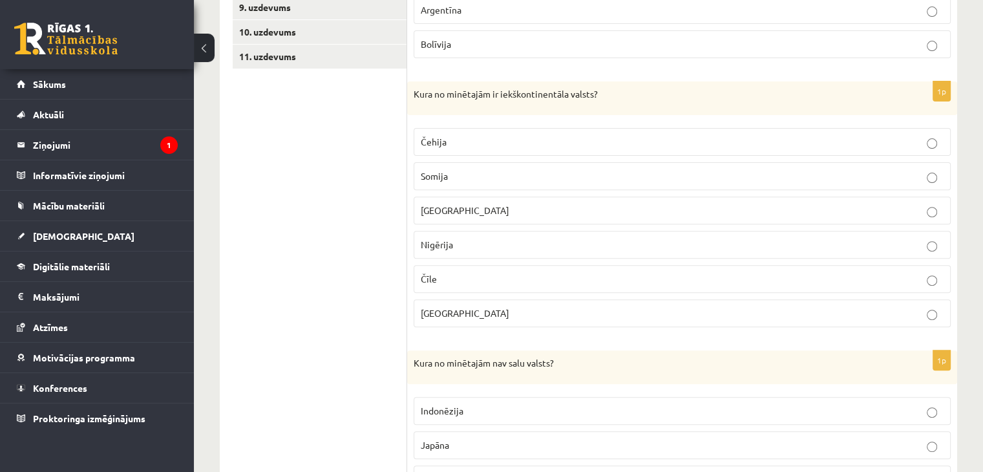
scroll to position [109, 0]
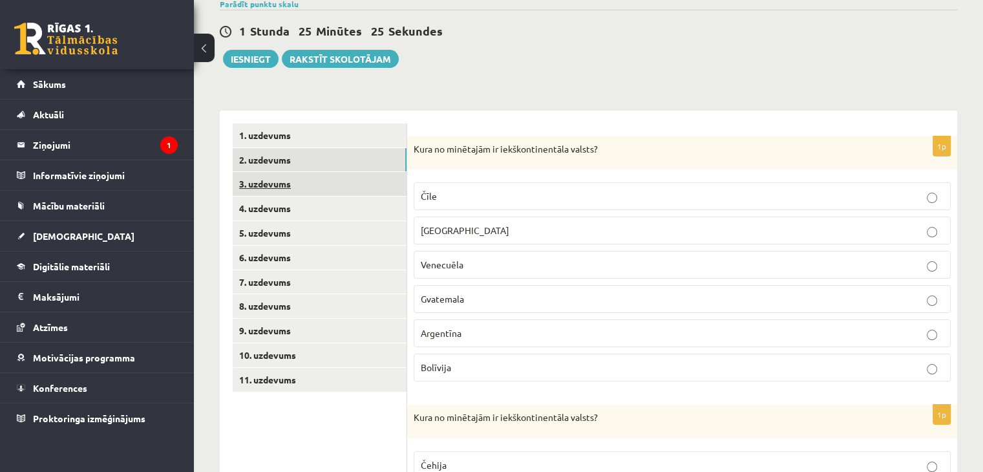
click at [341, 182] on link "3. uzdevums" at bounding box center [320, 184] width 174 height 24
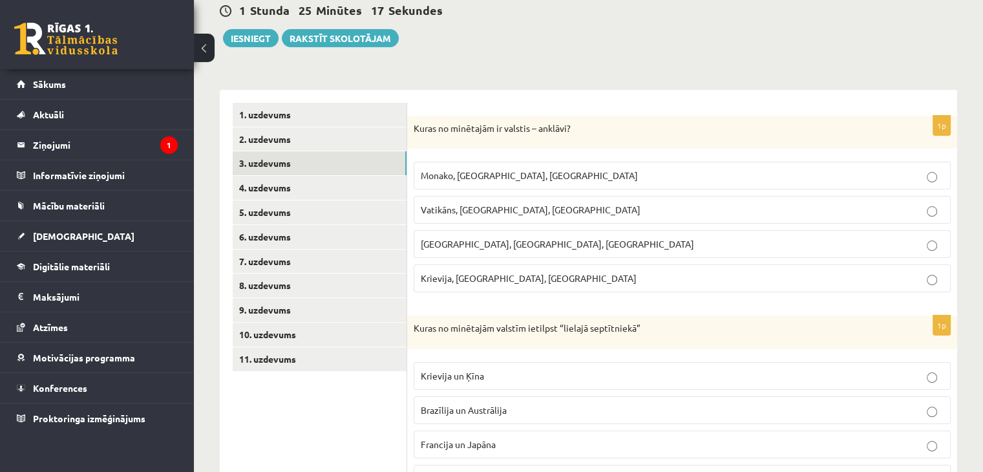
scroll to position [194, 0]
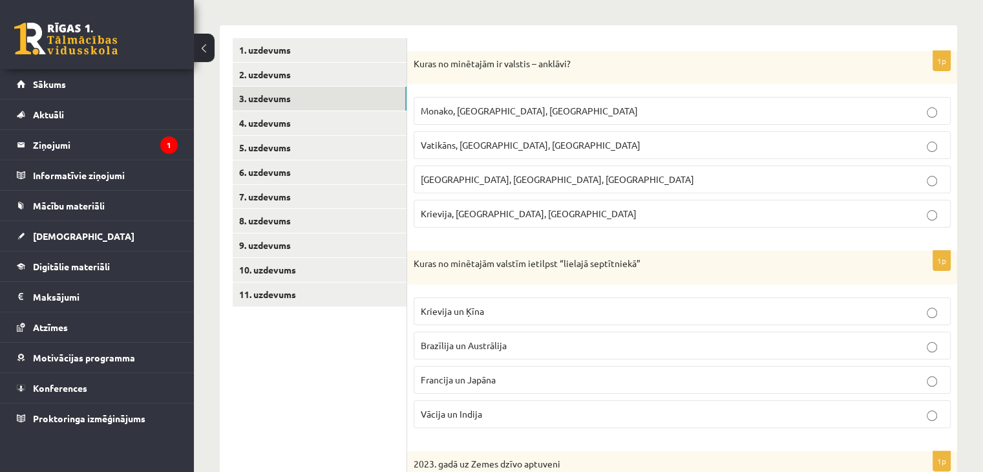
click at [595, 148] on p "Vatikāns, Lesoto, Sanmarīno" at bounding box center [682, 145] width 523 height 14
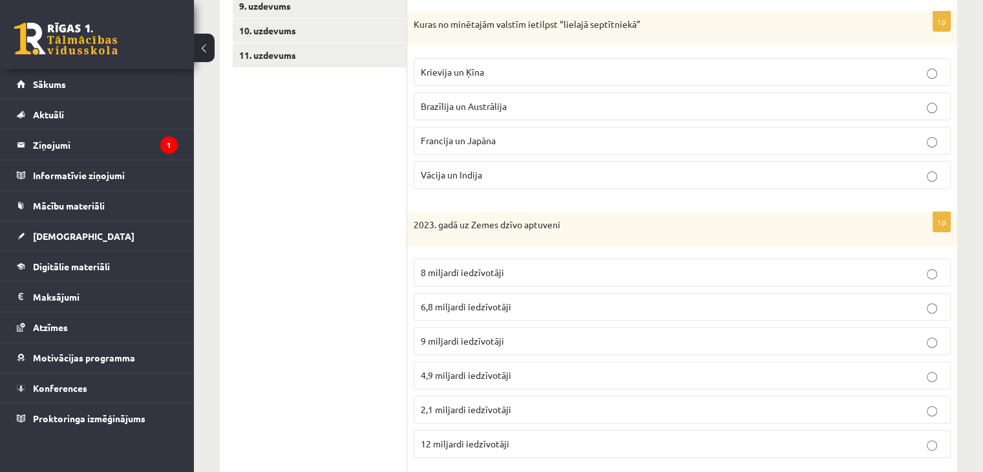
scroll to position [432, 0]
click at [450, 141] on span "Francija un Japāna" at bounding box center [458, 142] width 75 height 12
click at [432, 271] on span "8 miljardi iedzīvotāji" at bounding box center [462, 273] width 83 height 12
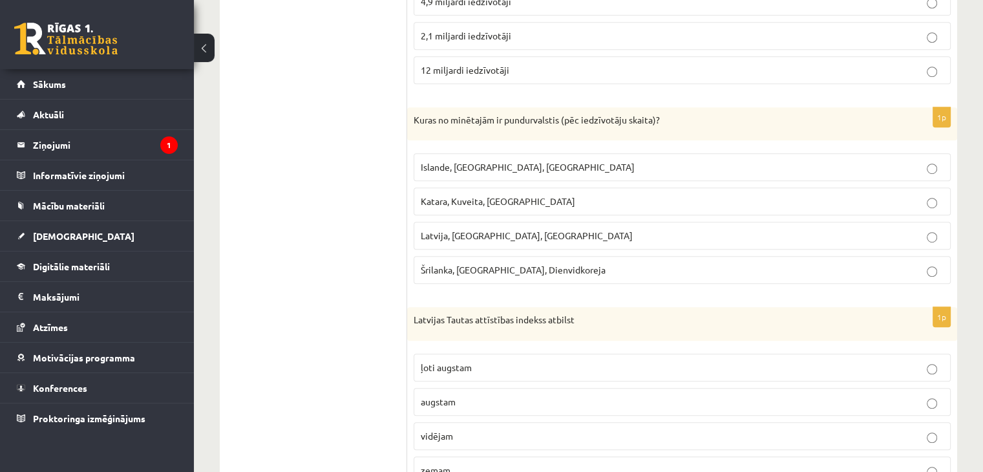
scroll to position [862, 0]
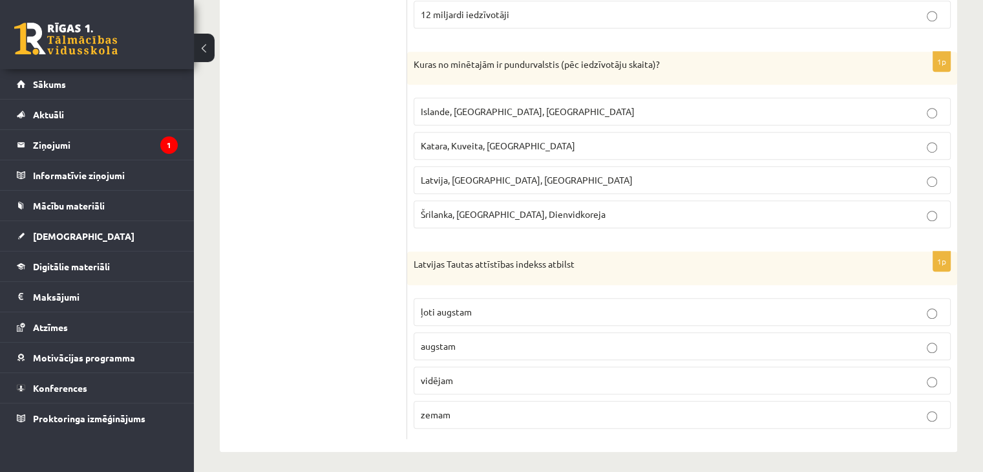
click at [548, 132] on label "Katara, Kuveita, Singapūra" at bounding box center [681, 146] width 537 height 28
click at [441, 316] on label "ļoti augstam" at bounding box center [681, 312] width 537 height 28
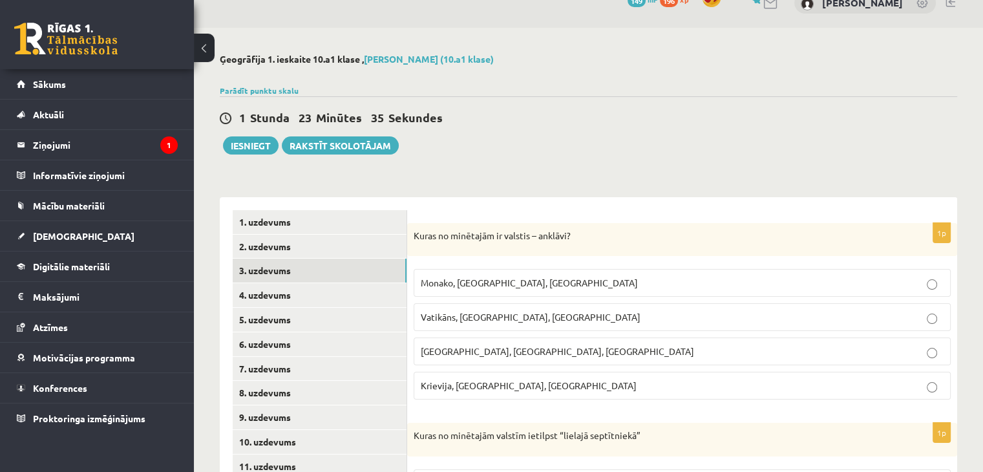
scroll to position [0, 0]
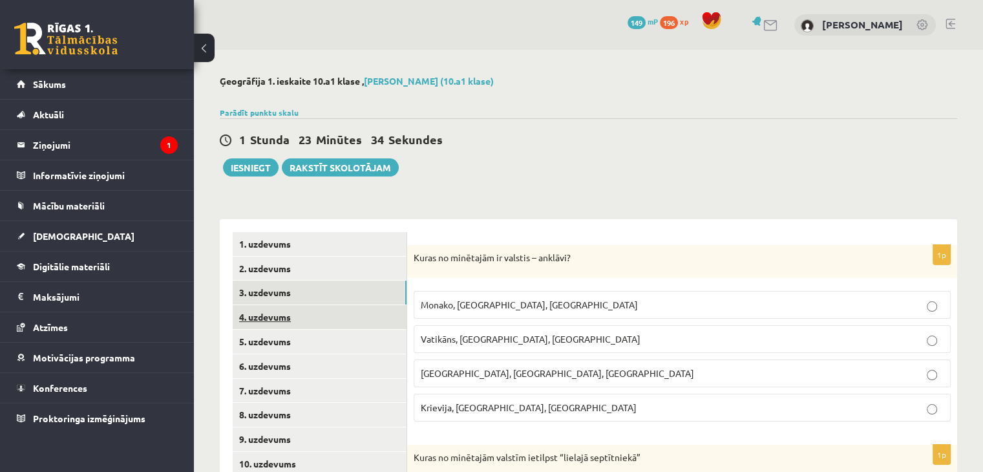
click at [344, 318] on link "4. uzdevums" at bounding box center [320, 317] width 174 height 24
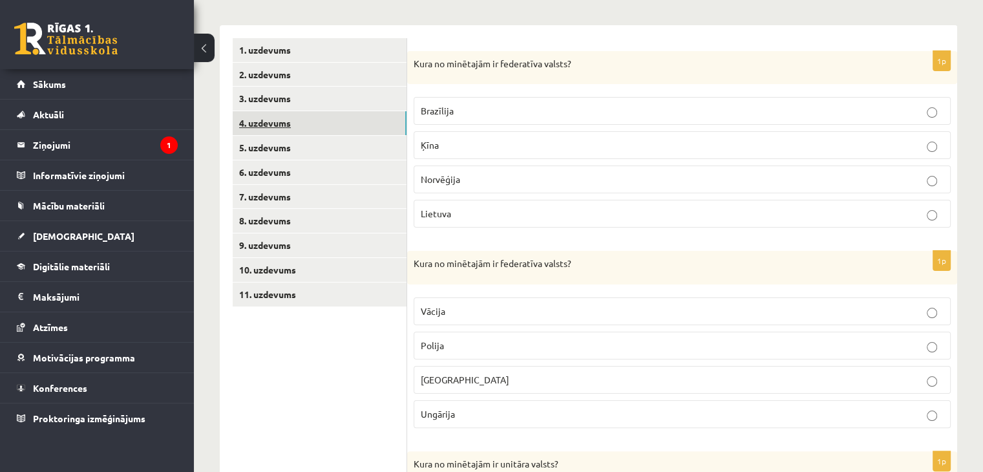
scroll to position [194, 0]
click at [461, 107] on p "Brazīlija" at bounding box center [682, 111] width 523 height 14
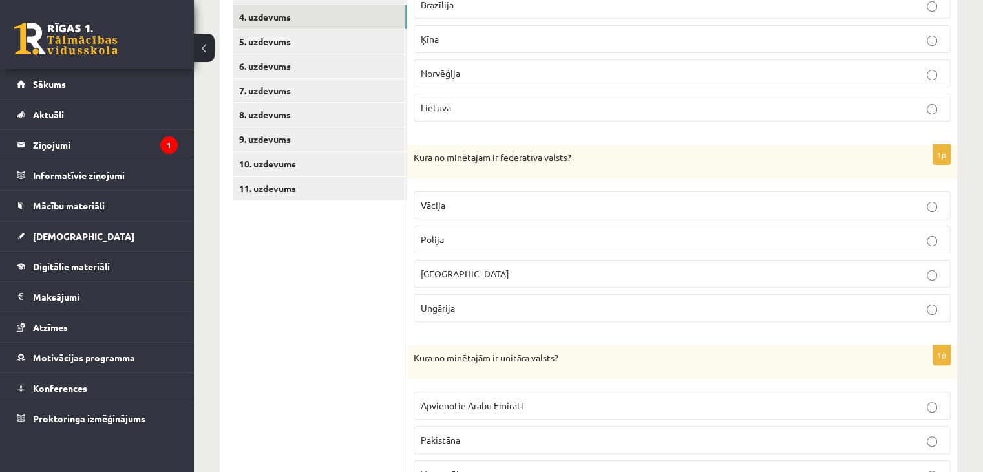
scroll to position [323, 0]
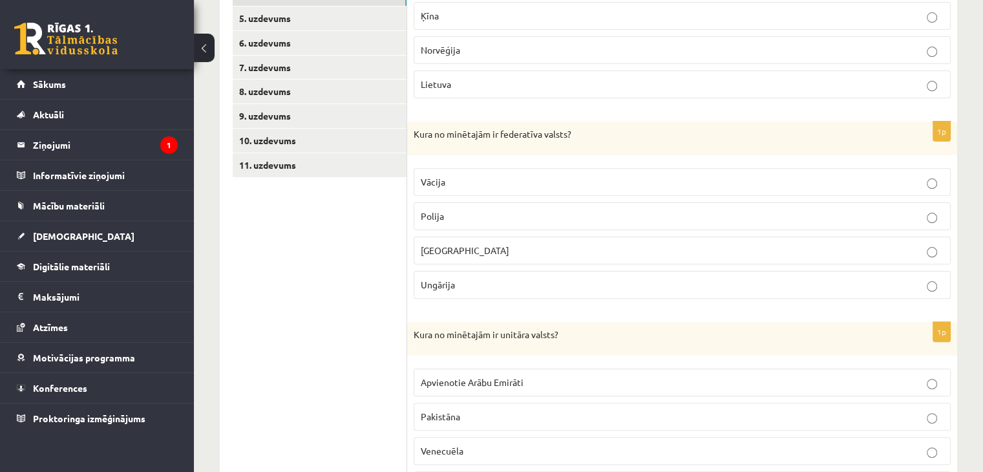
click at [497, 184] on p "Vācija" at bounding box center [682, 182] width 523 height 14
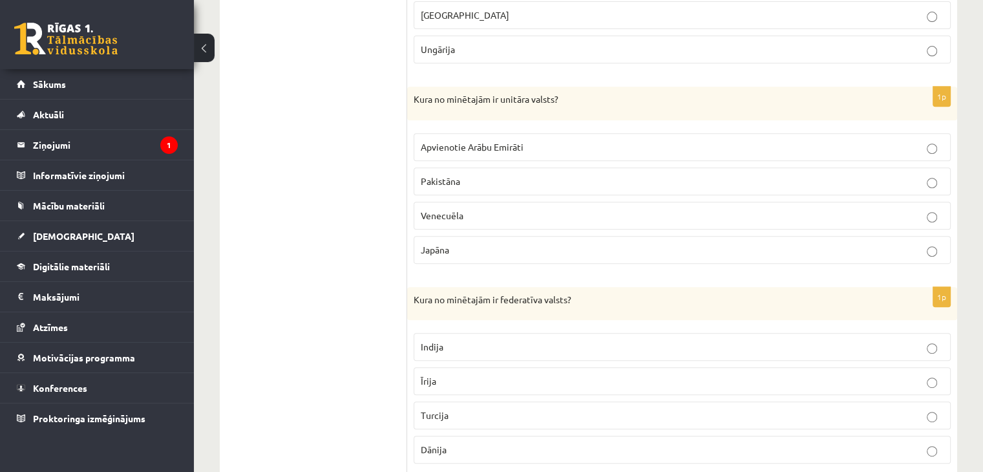
scroll to position [581, 0]
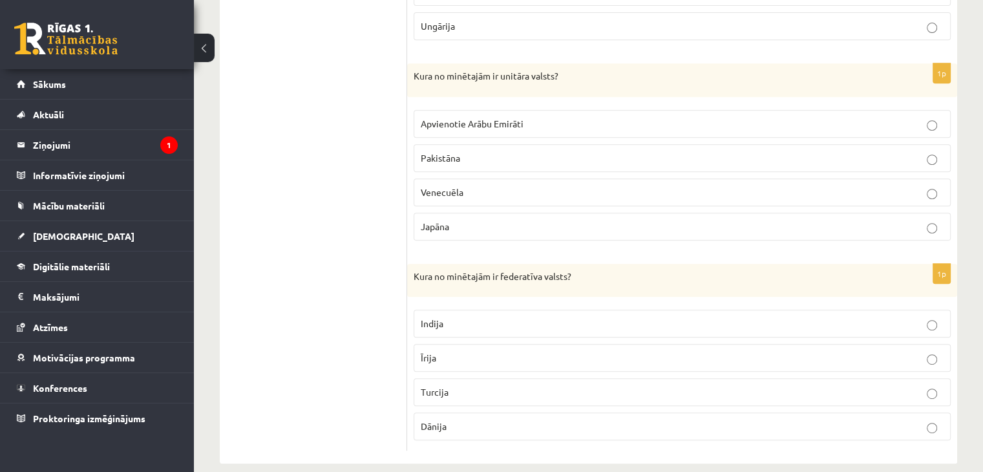
click at [444, 178] on label "Venecuēla" at bounding box center [681, 192] width 537 height 28
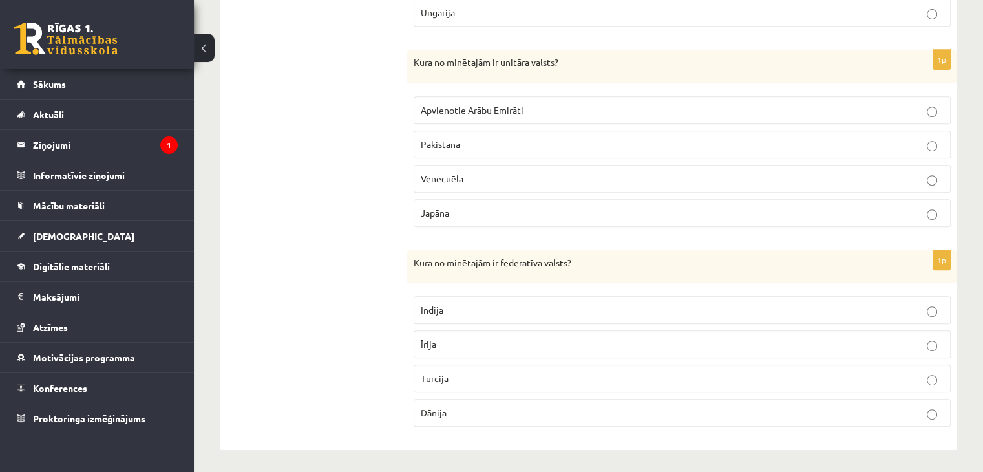
click at [434, 298] on label "Indija" at bounding box center [681, 310] width 537 height 28
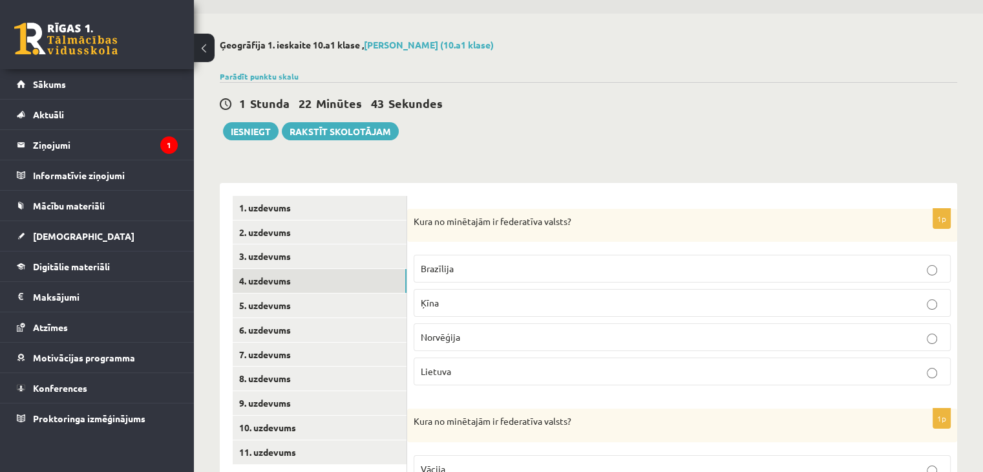
scroll to position [0, 0]
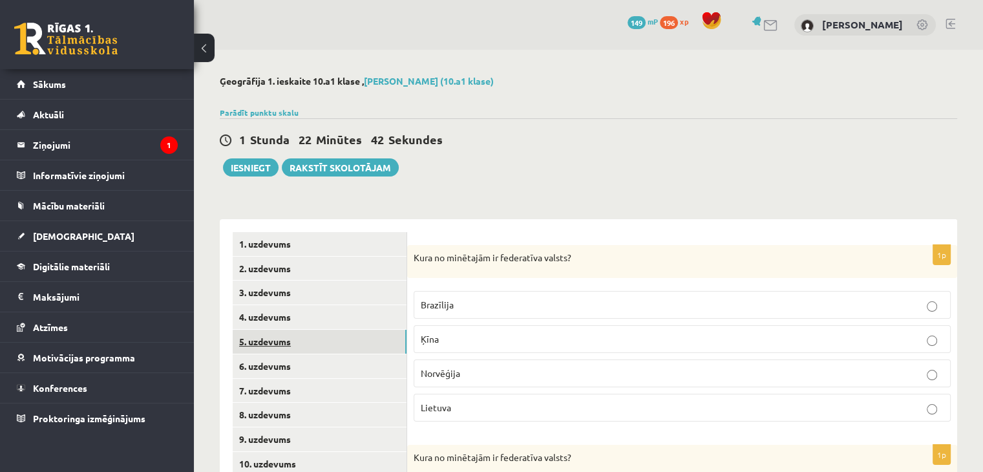
click at [264, 339] on link "5. uzdevums" at bounding box center [320, 341] width 174 height 24
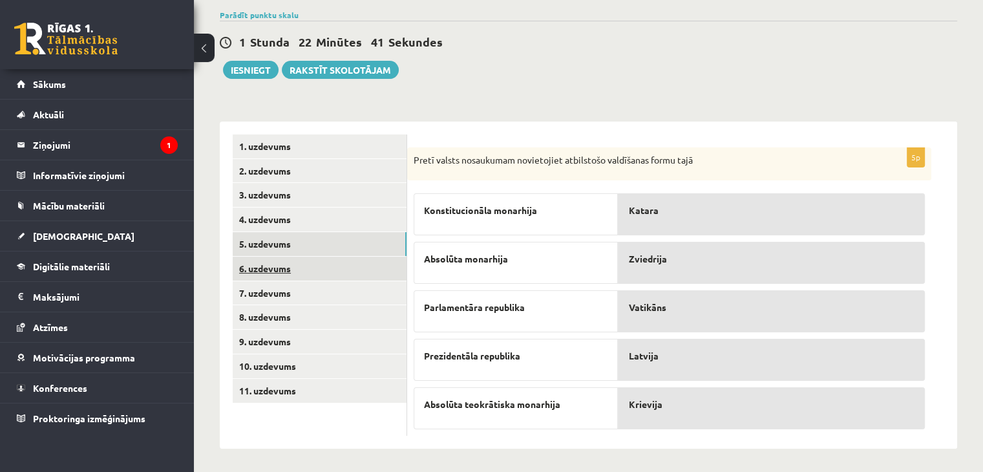
scroll to position [99, 0]
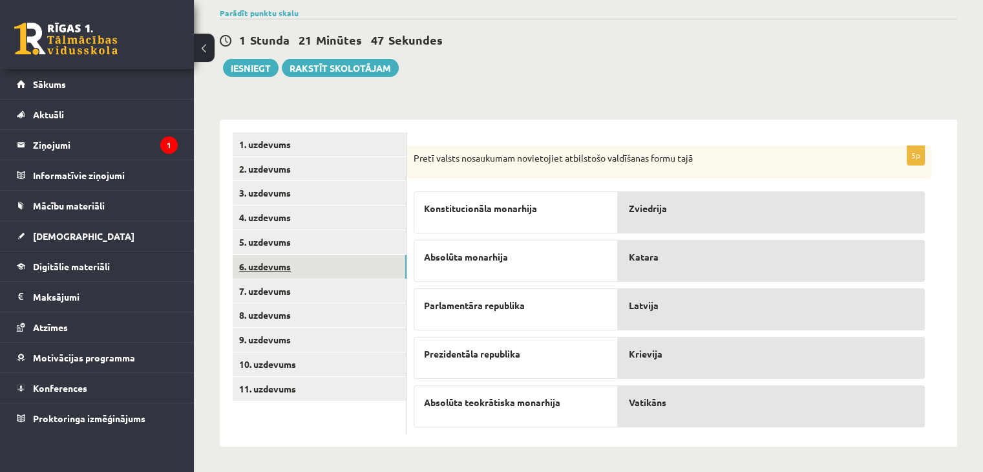
click at [301, 271] on link "6. uzdevums" at bounding box center [320, 267] width 174 height 24
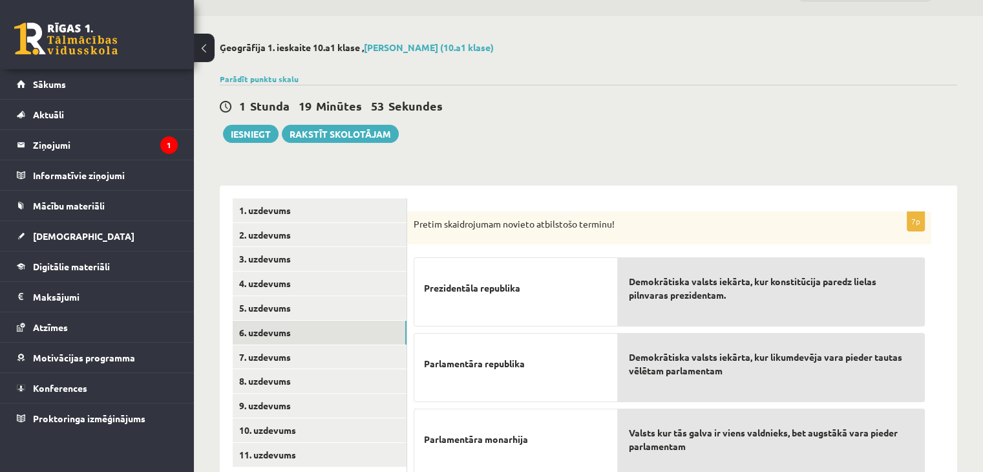
scroll to position [0, 0]
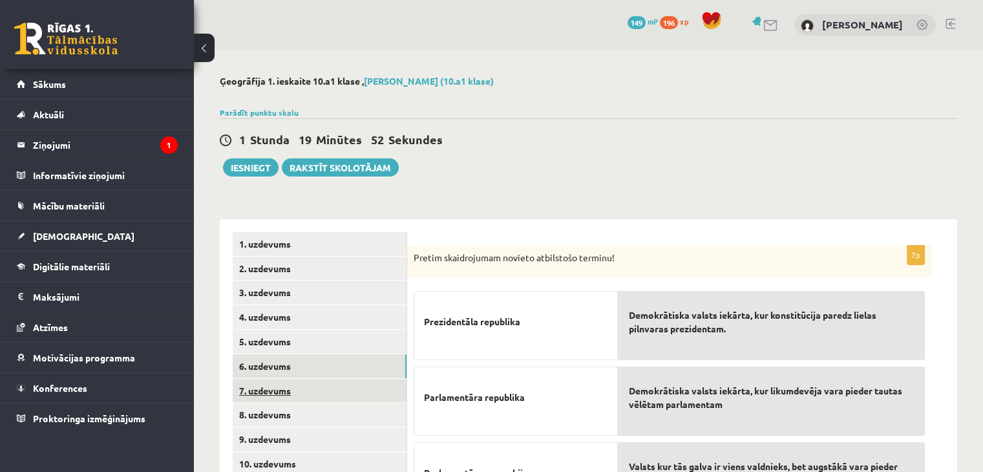
click at [306, 398] on link "7. uzdevums" at bounding box center [320, 391] width 174 height 24
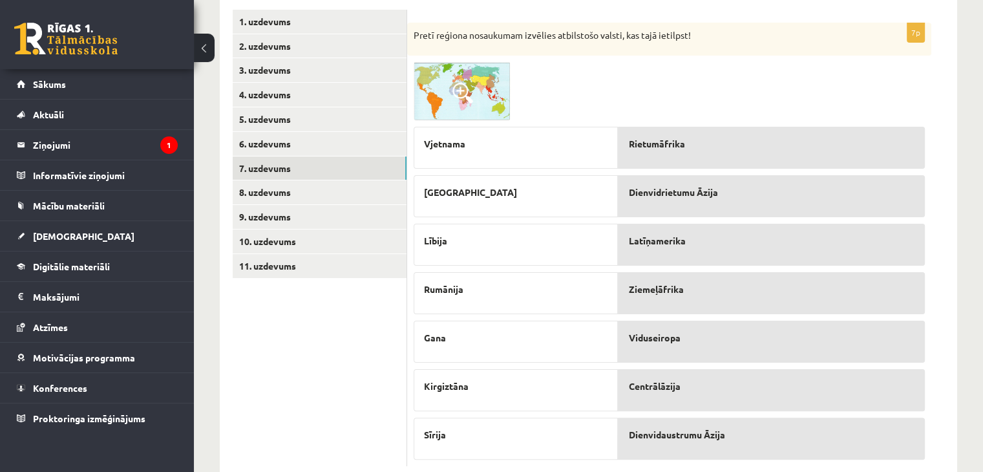
scroll to position [224, 0]
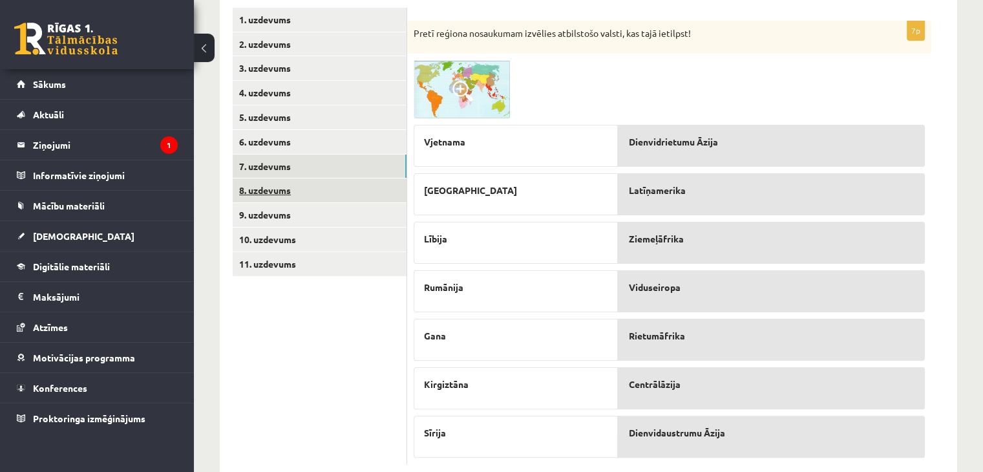
click at [274, 185] on link "8. uzdevums" at bounding box center [320, 190] width 174 height 24
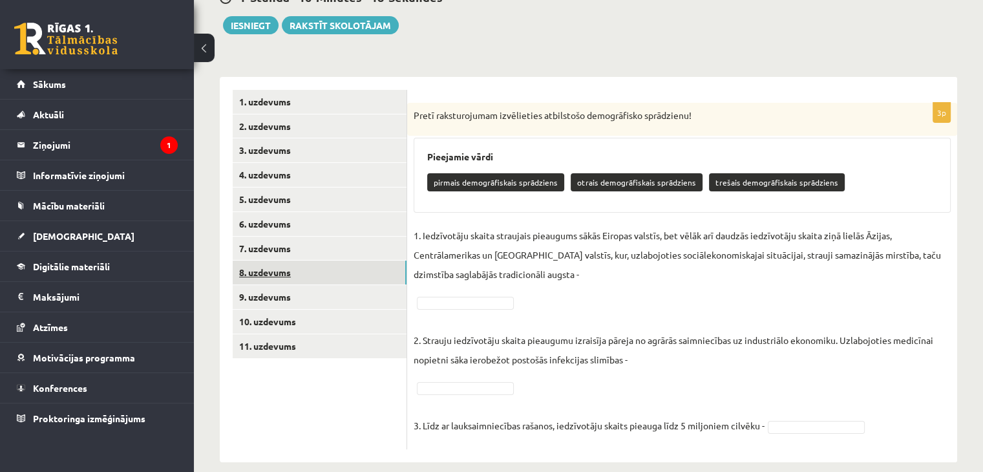
scroll to position [158, 0]
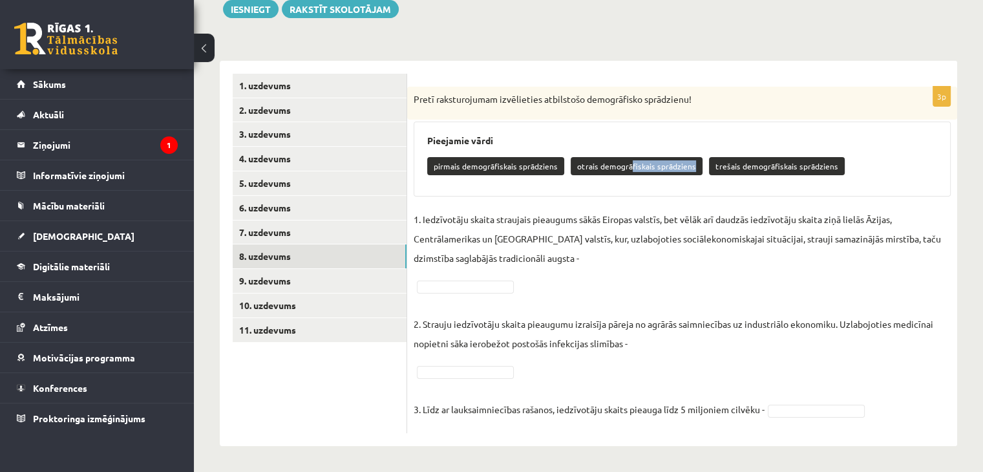
drag, startPoint x: 626, startPoint y: 161, endPoint x: 623, endPoint y: 185, distance: 24.8
click at [623, 185] on div "Pieejamie vārdi pirmais demogrāfiskais sprādziens otrais demogrāfiskais sprādzi…" at bounding box center [681, 158] width 537 height 75
click at [618, 166] on p "otrais demogrāfiskais sprādziens" at bounding box center [636, 166] width 132 height 18
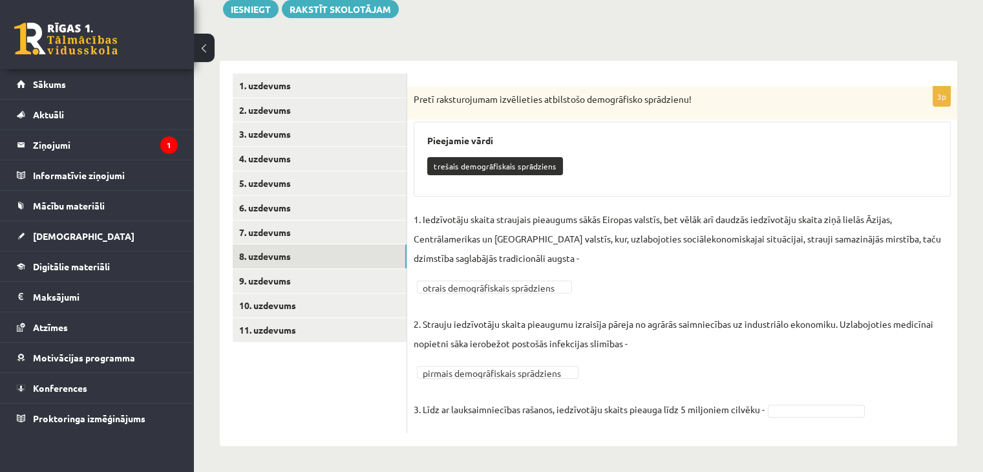
click at [832, 401] on fieldset "**********" at bounding box center [681, 317] width 537 height 217
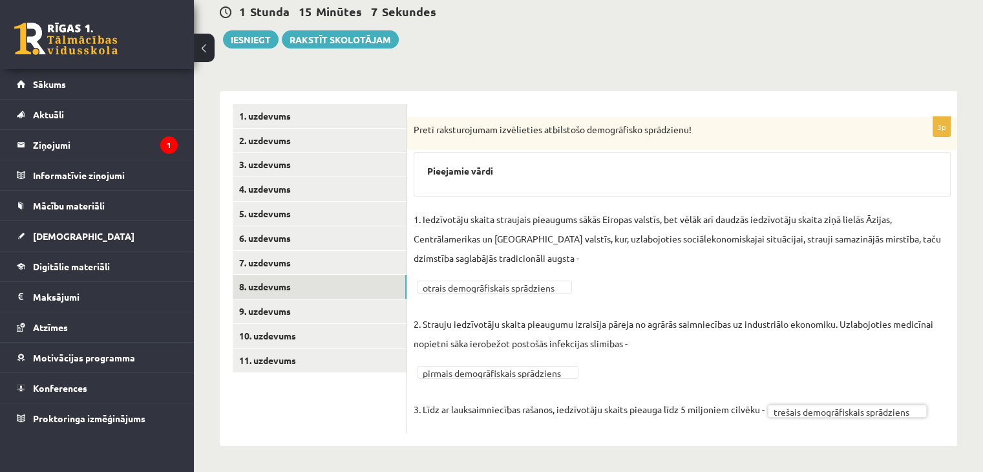
scroll to position [128, 0]
click at [349, 308] on link "9. uzdevums" at bounding box center [320, 311] width 174 height 24
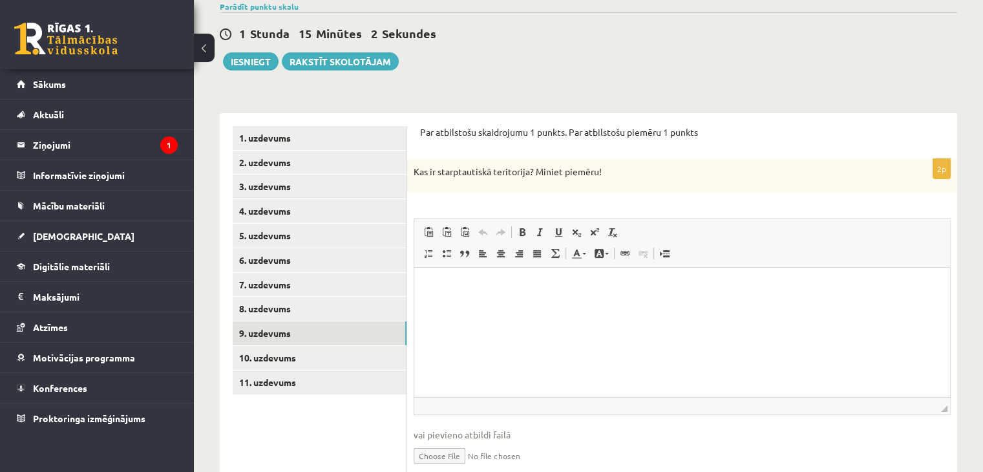
scroll to position [129, 0]
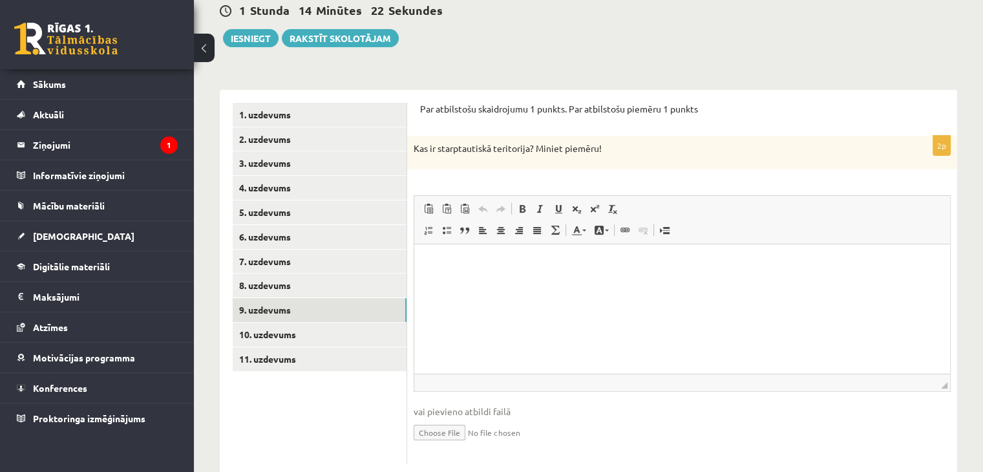
click at [671, 276] on html at bounding box center [682, 263] width 536 height 39
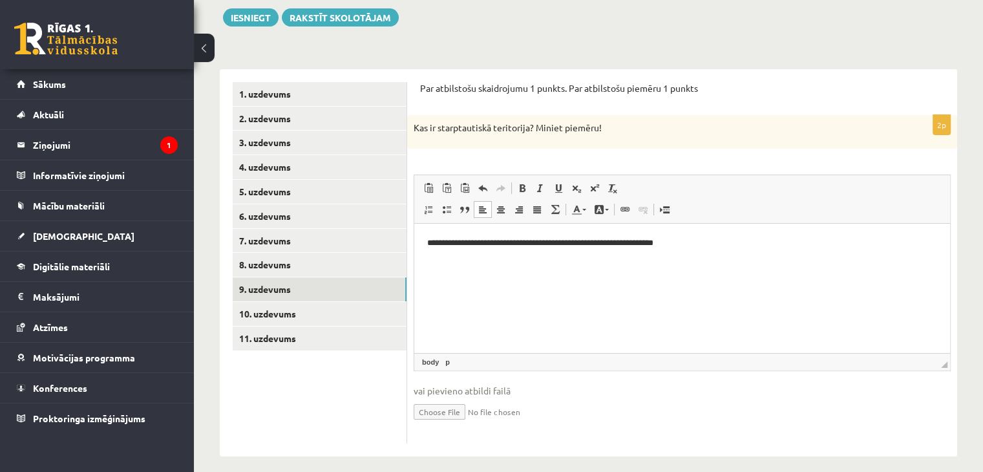
scroll to position [160, 0]
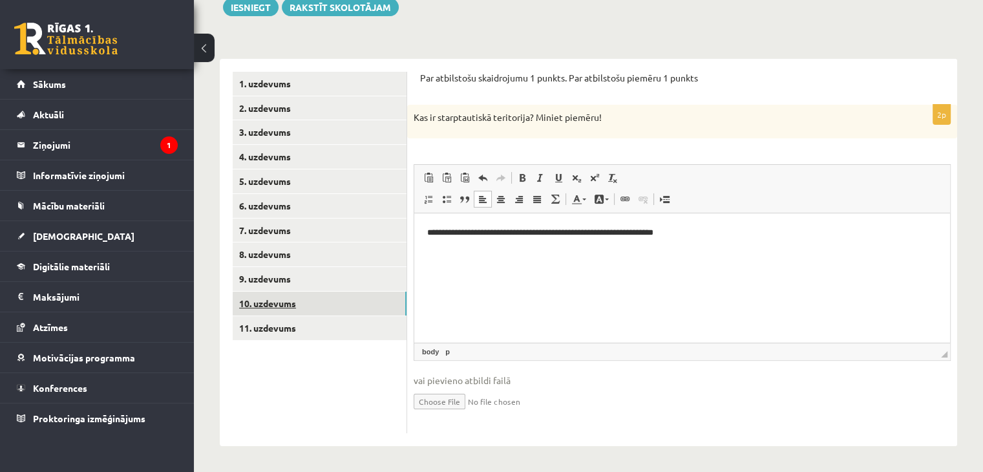
click at [351, 306] on link "10. uzdevums" at bounding box center [320, 303] width 174 height 24
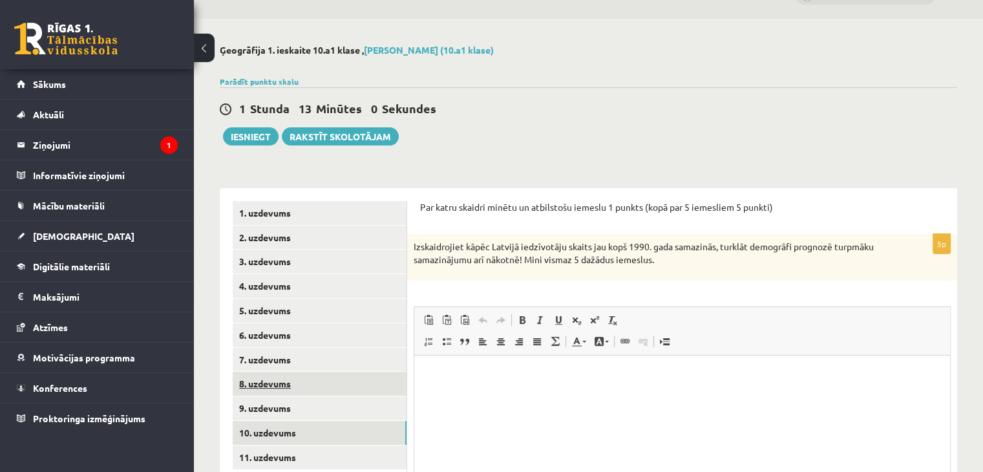
scroll to position [96, 0]
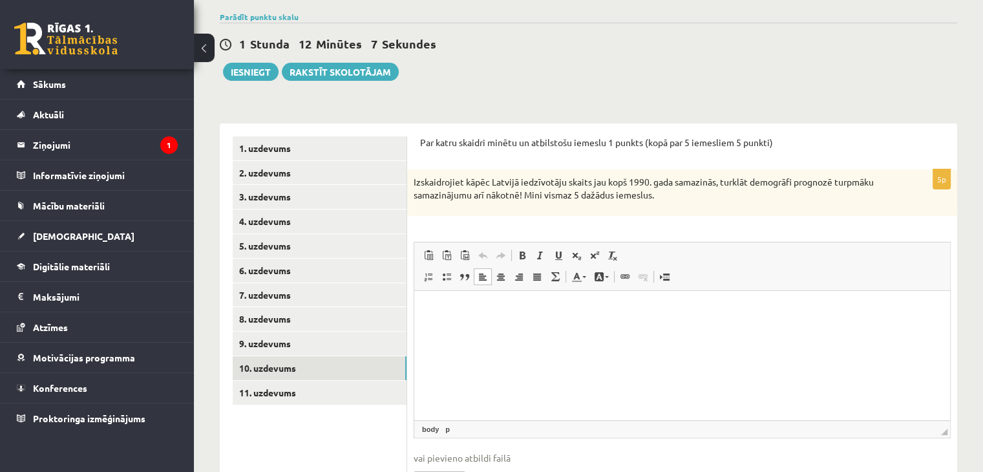
click at [481, 324] on html at bounding box center [682, 309] width 536 height 39
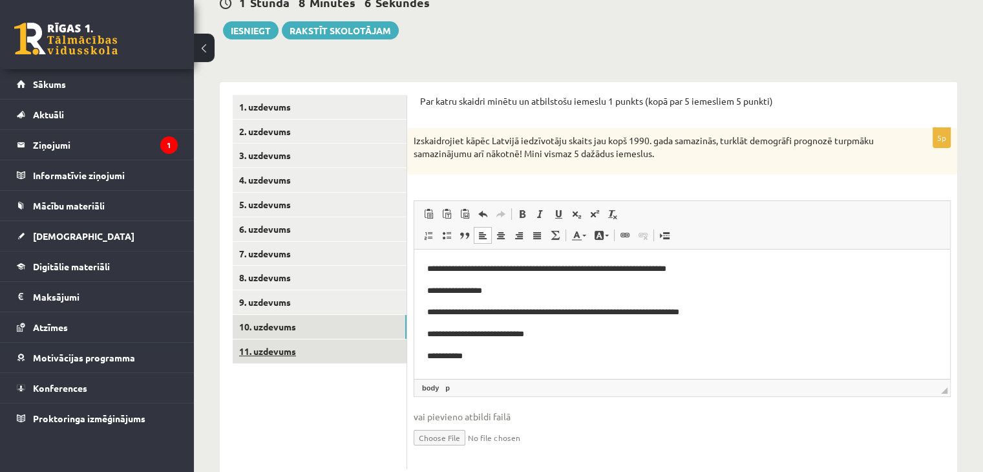
scroll to position [173, 0]
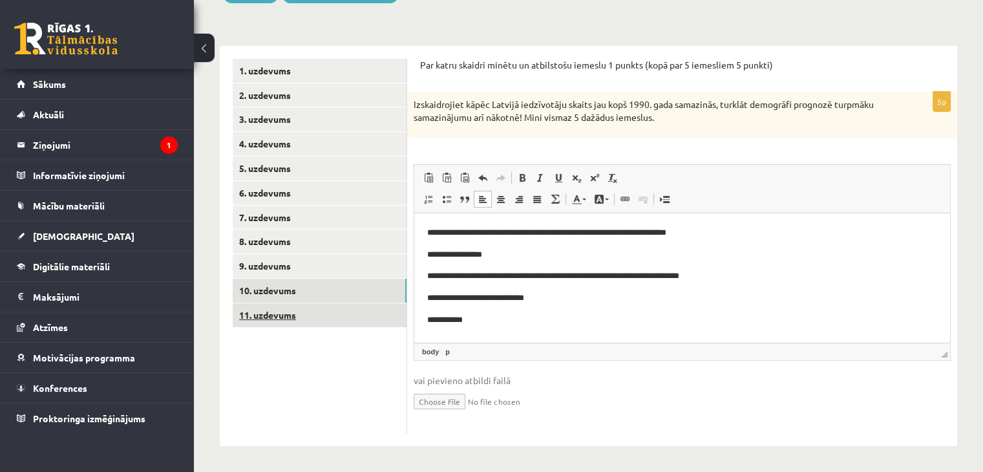
click at [298, 315] on link "11. uzdevums" at bounding box center [320, 315] width 174 height 24
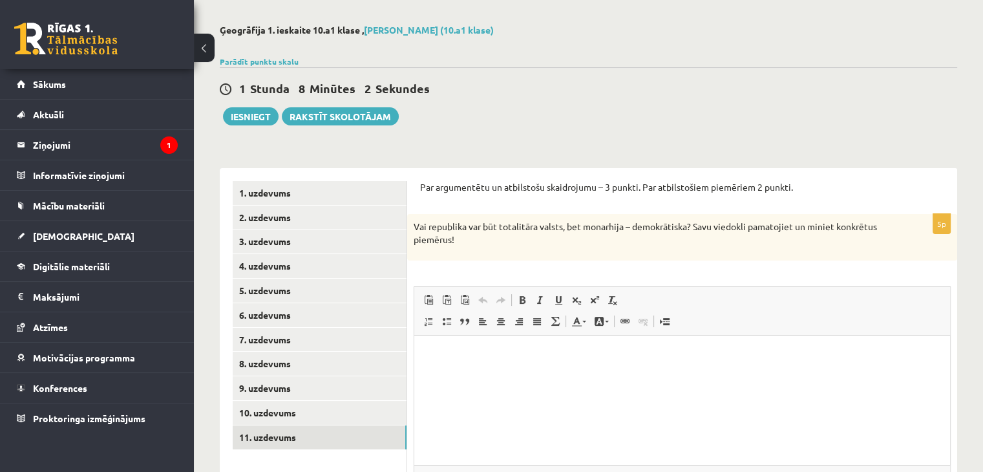
scroll to position [44, 0]
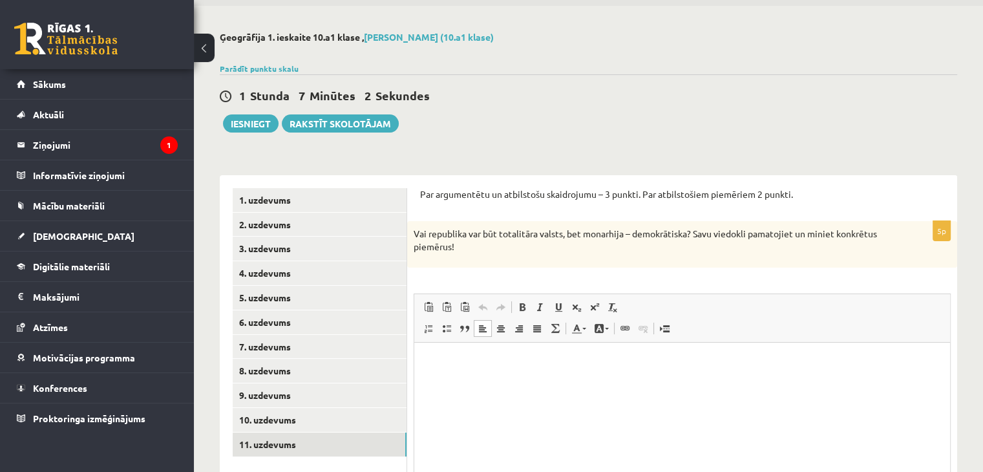
click at [451, 379] on html at bounding box center [682, 361] width 536 height 39
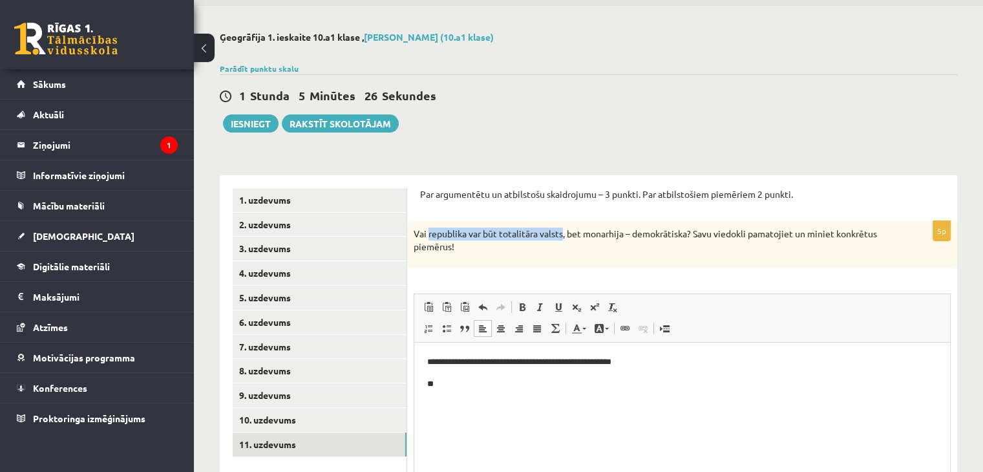
drag, startPoint x: 429, startPoint y: 233, endPoint x: 563, endPoint y: 233, distance: 134.4
click at [563, 233] on p "Vai republika var būt totalitāra valsts, bet monarhija – demokrātiska? Savu vie…" at bounding box center [649, 239] width 472 height 25
copy p "republika var būt totalitāra valsts"
click at [440, 390] on p "**" at bounding box center [682, 384] width 510 height 14
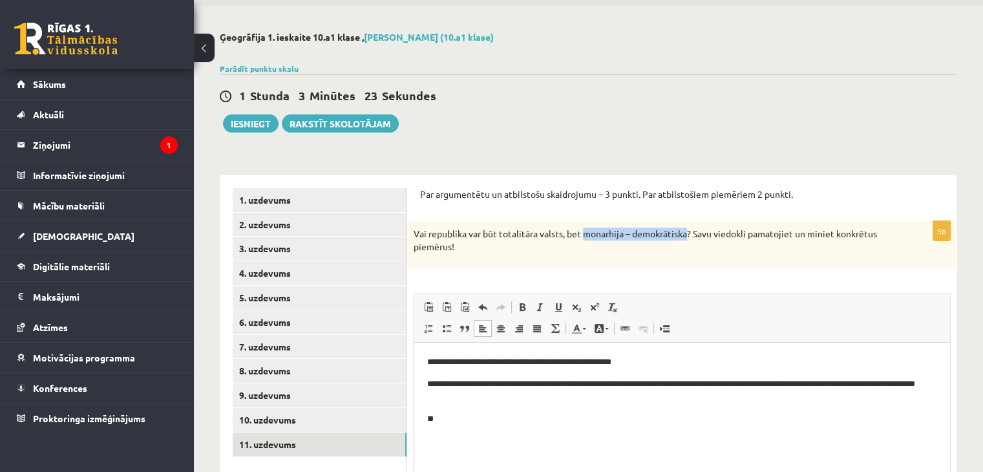
drag, startPoint x: 584, startPoint y: 232, endPoint x: 689, endPoint y: 234, distance: 105.3
click at [689, 234] on p "Vai republika var būt totalitāra valsts, bet monarhija – demokrātiska? Savu vie…" at bounding box center [649, 239] width 472 height 25
copy p "monarhija – demokrātiska"
click at [465, 426] on html "**********" at bounding box center [682, 390] width 536 height 96
click at [578, 424] on p "**********" at bounding box center [682, 418] width 510 height 14
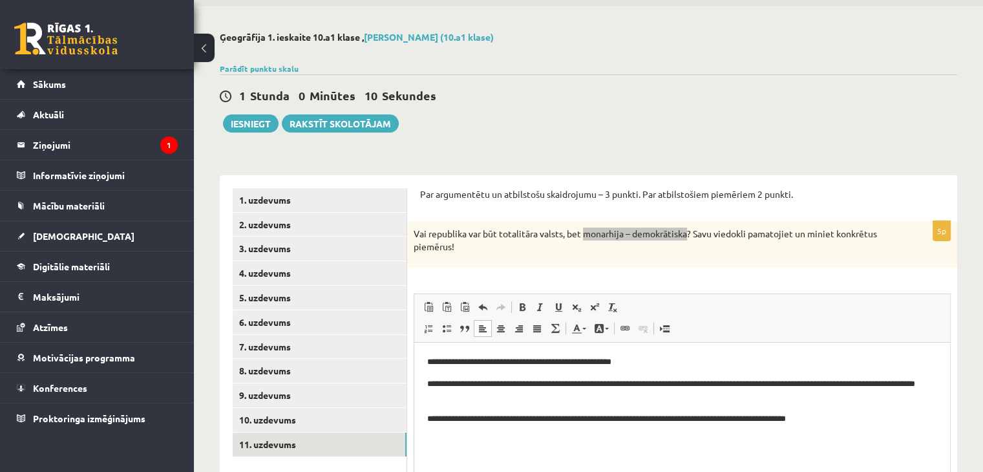
scroll to position [109, 0]
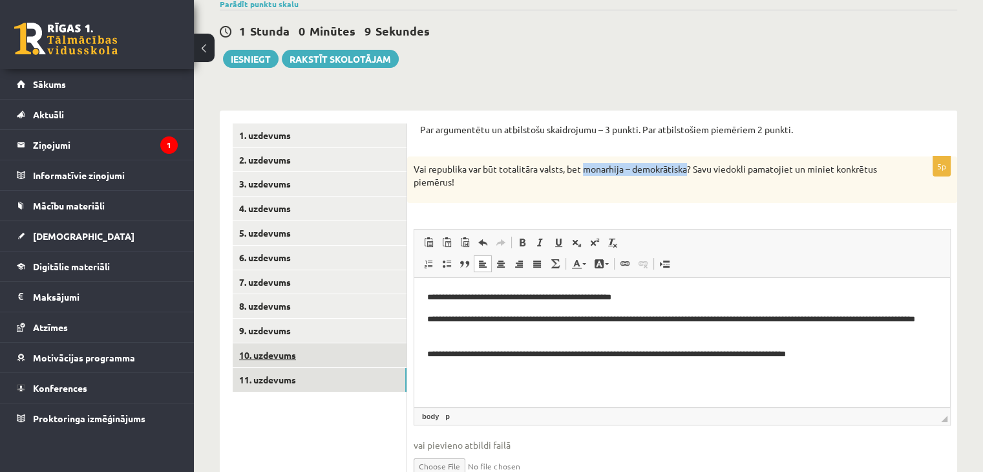
click at [275, 354] on link "10. uzdevums" at bounding box center [320, 355] width 174 height 24
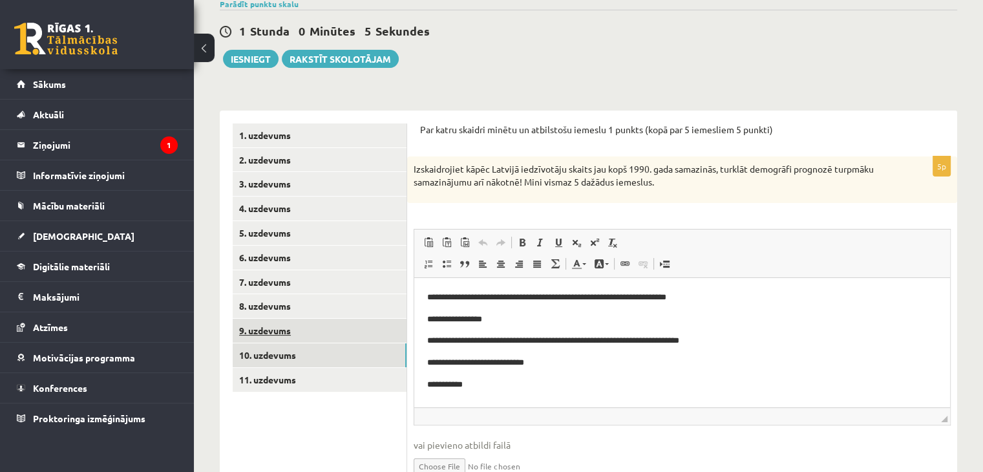
click at [322, 335] on link "9. uzdevums" at bounding box center [320, 330] width 174 height 24
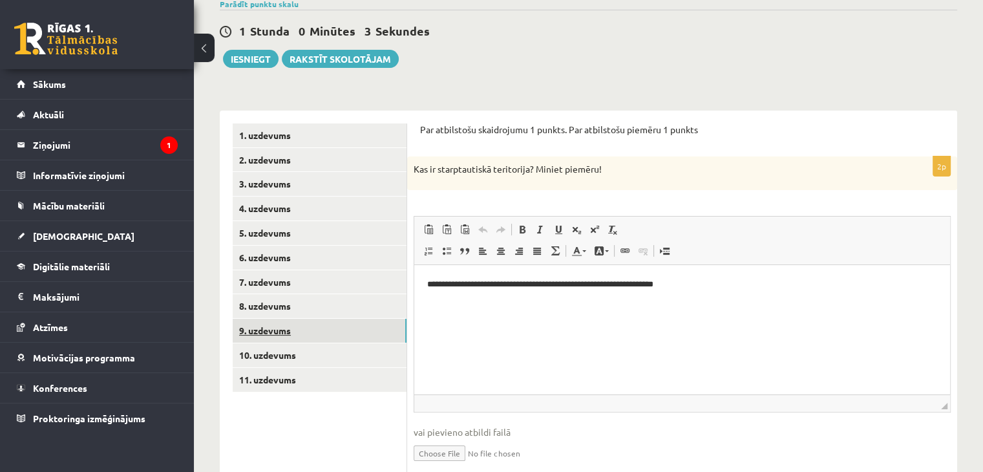
scroll to position [0, 0]
click at [306, 305] on link "8. uzdevums" at bounding box center [320, 306] width 174 height 24
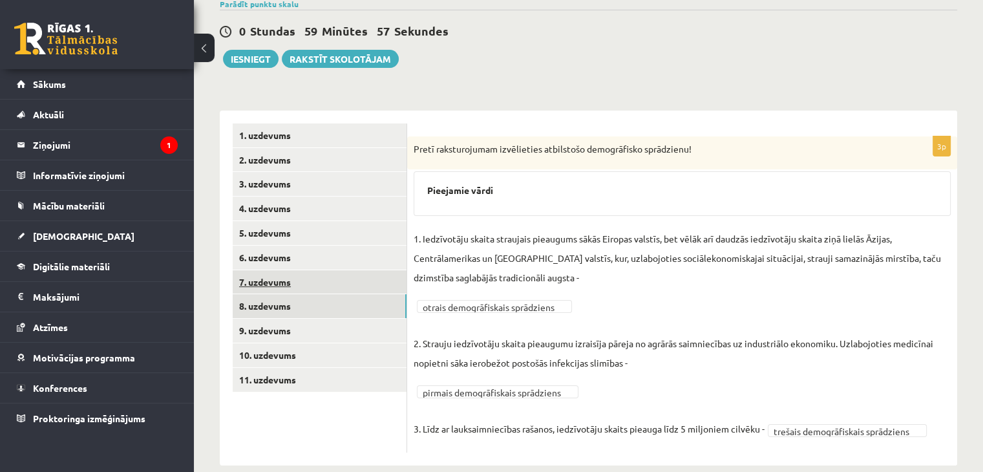
click at [300, 282] on link "7. uzdevums" at bounding box center [320, 282] width 174 height 24
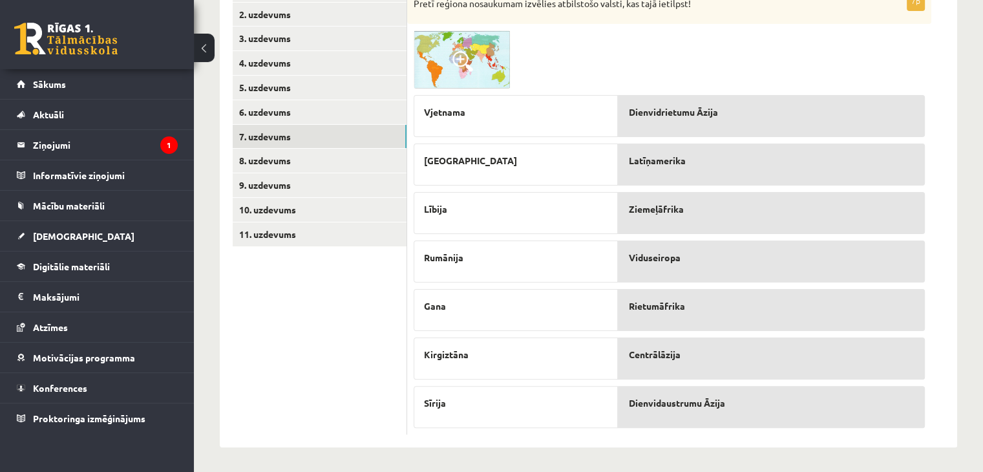
scroll to position [60, 0]
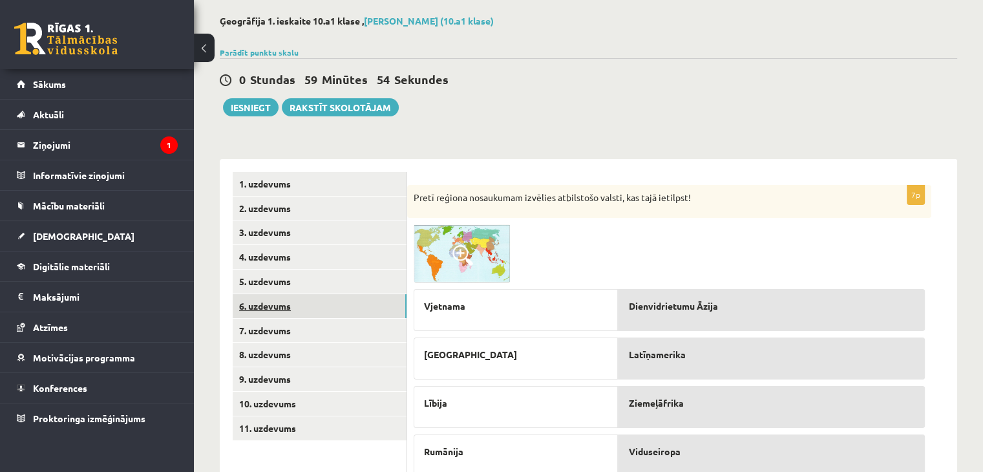
click at [300, 310] on link "6. uzdevums" at bounding box center [320, 306] width 174 height 24
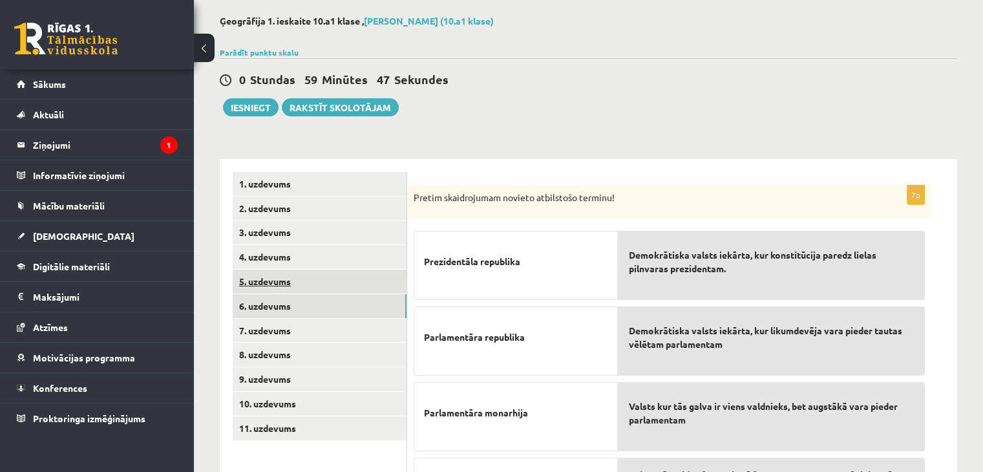
click at [305, 282] on link "5. uzdevums" at bounding box center [320, 281] width 174 height 24
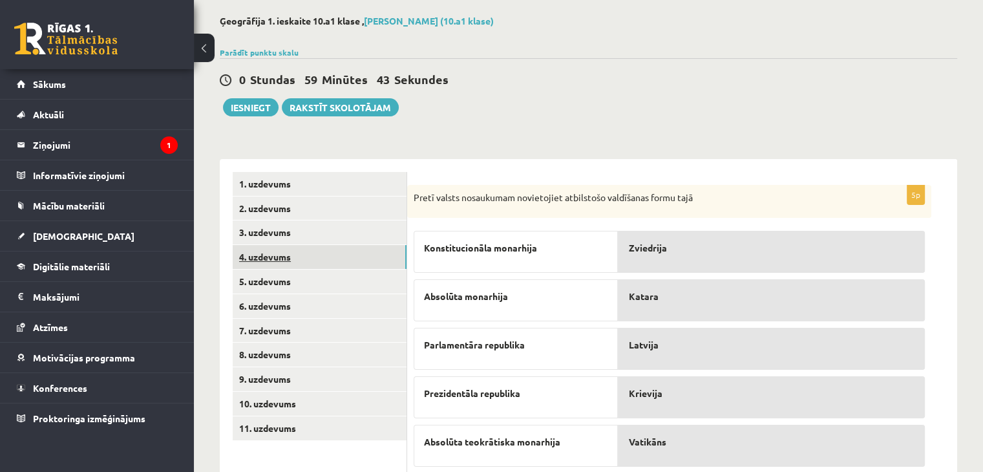
click at [313, 259] on link "4. uzdevums" at bounding box center [320, 257] width 174 height 24
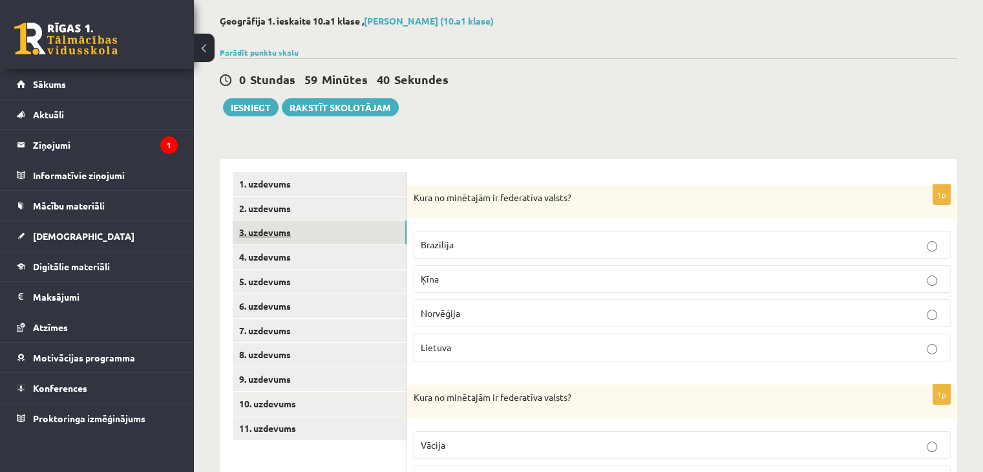
click at [320, 236] on link "3. uzdevums" at bounding box center [320, 232] width 174 height 24
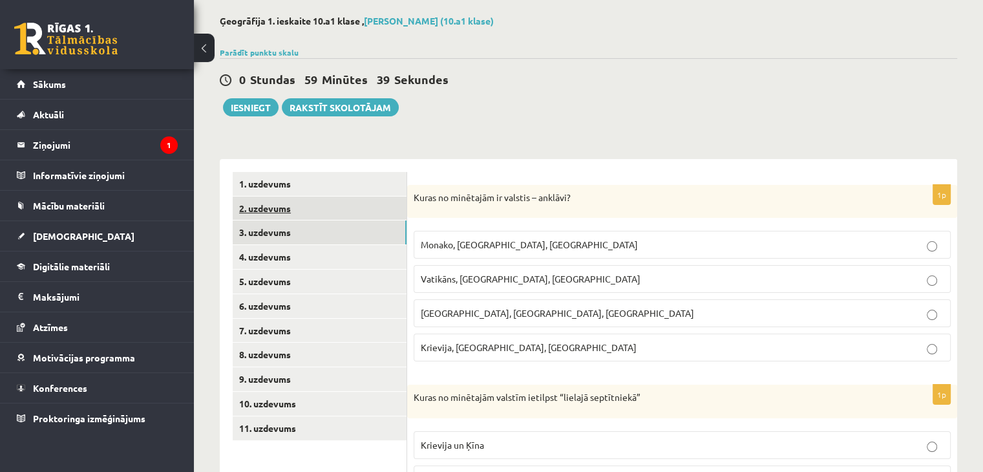
click at [304, 201] on link "2. uzdevums" at bounding box center [320, 208] width 174 height 24
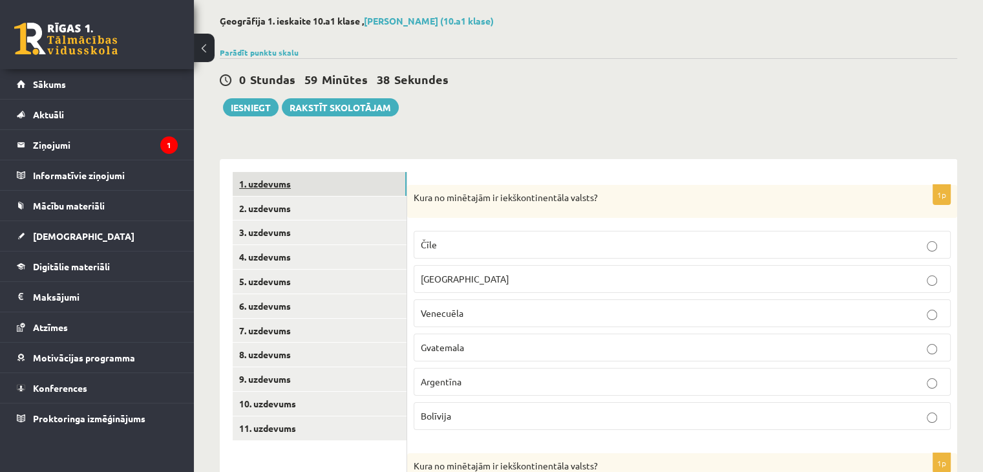
click at [306, 189] on link "1. uzdevums" at bounding box center [320, 184] width 174 height 24
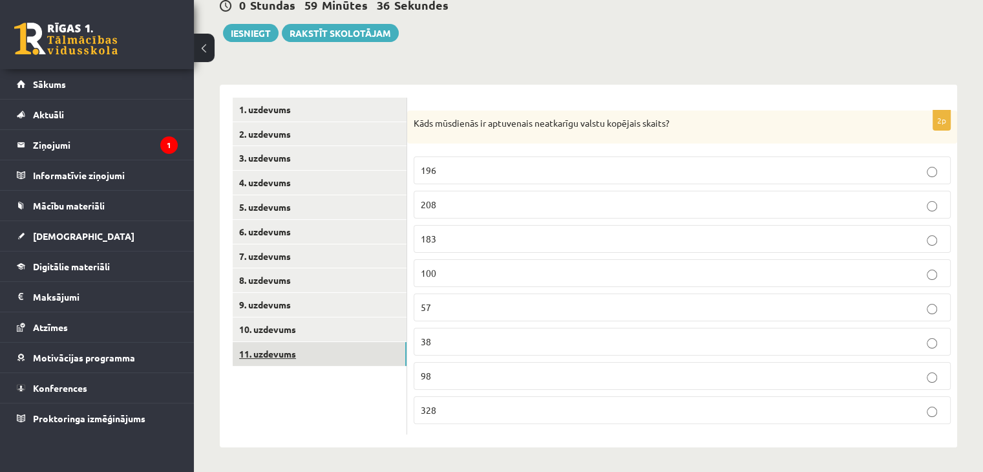
click at [307, 353] on link "11. uzdevums" at bounding box center [320, 354] width 174 height 24
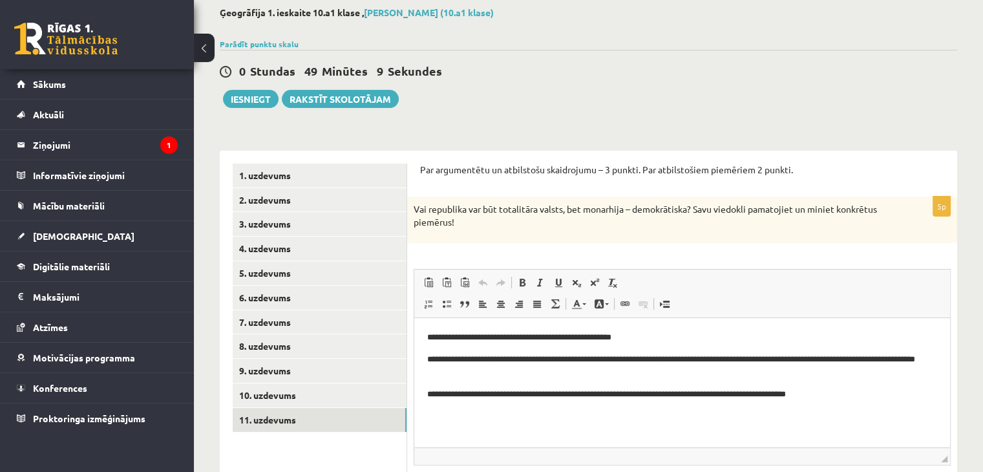
scroll to position [173, 0]
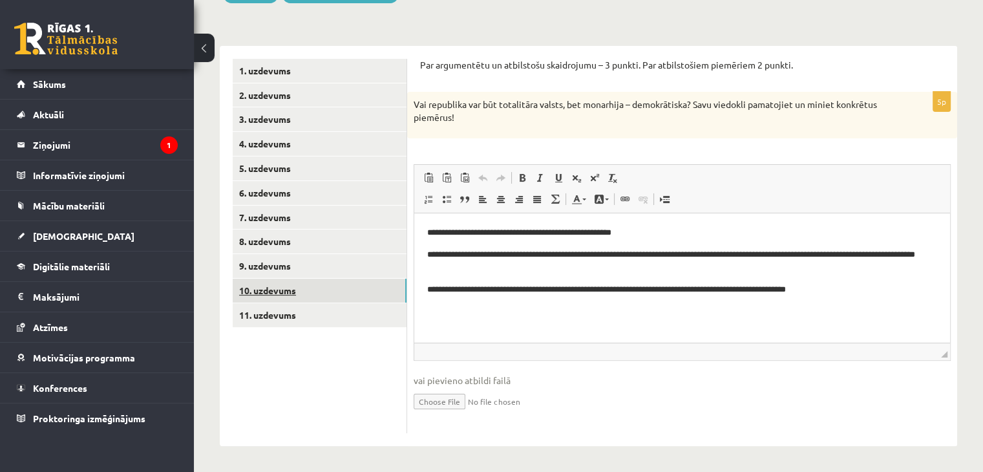
click at [328, 290] on link "10. uzdevums" at bounding box center [320, 290] width 174 height 24
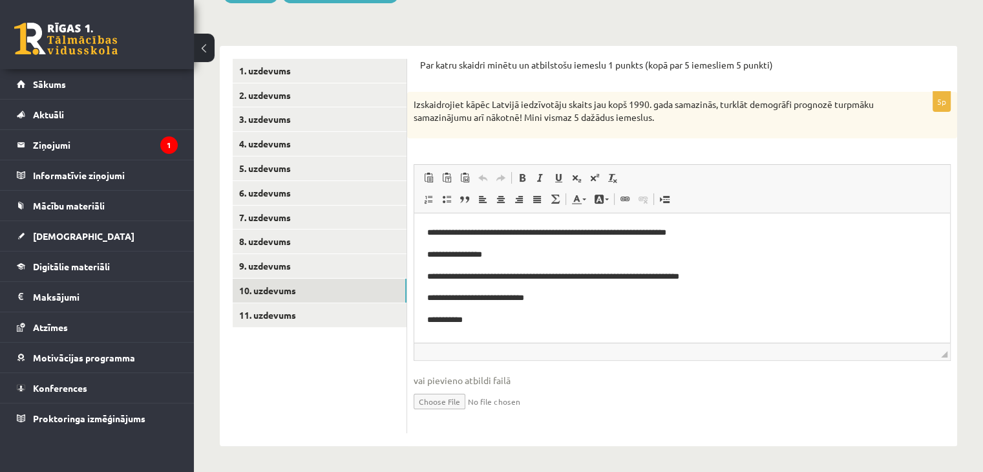
scroll to position [0, 0]
click at [327, 258] on link "9. uzdevums" at bounding box center [320, 266] width 174 height 24
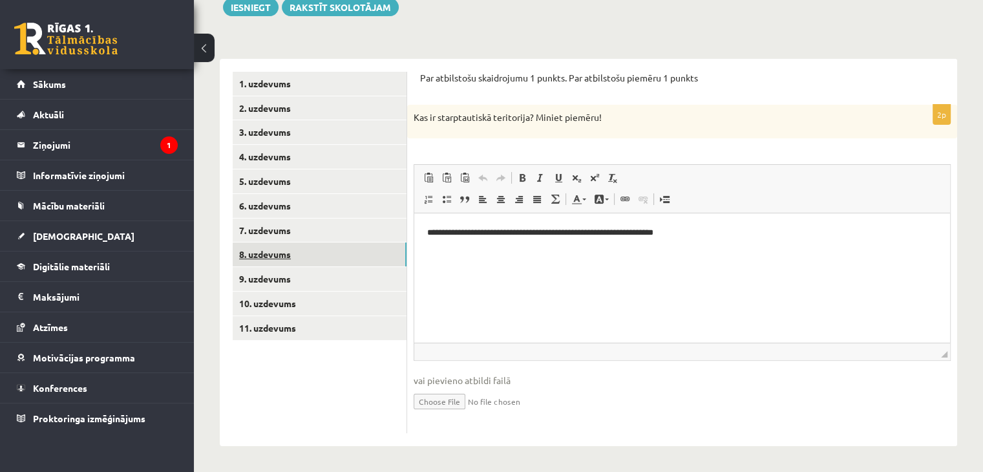
click at [315, 248] on link "8. uzdevums" at bounding box center [320, 254] width 174 height 24
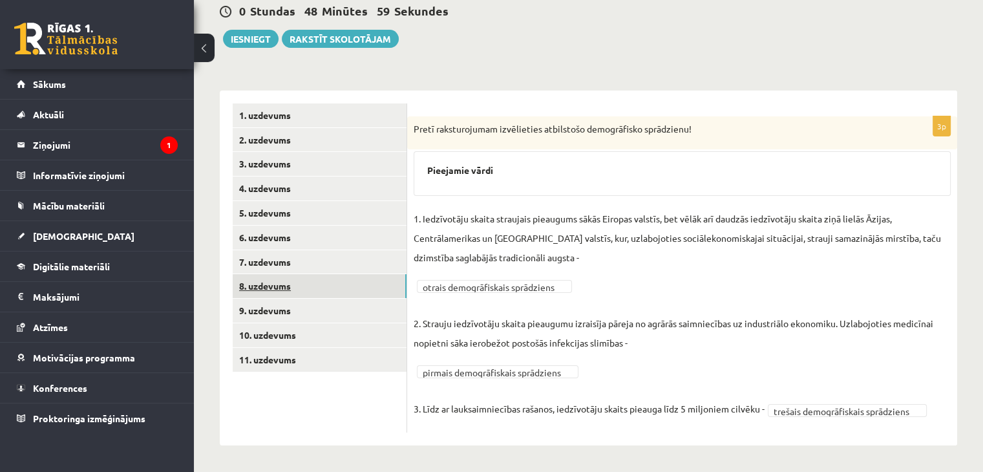
scroll to position [129, 0]
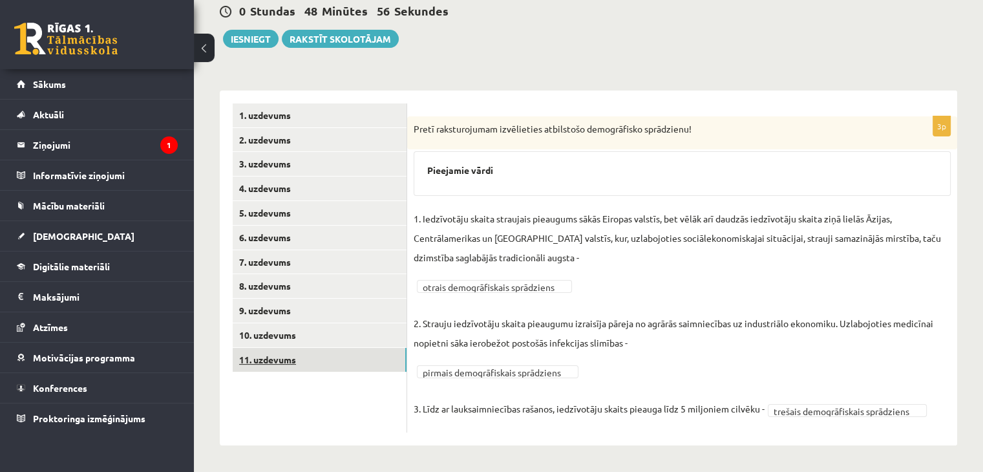
click at [279, 364] on link "11. uzdevums" at bounding box center [320, 360] width 174 height 24
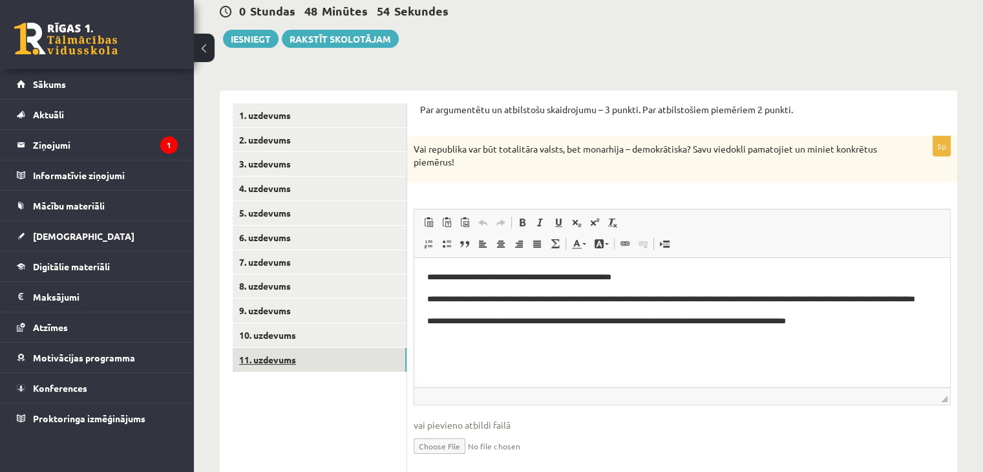
scroll to position [0, 0]
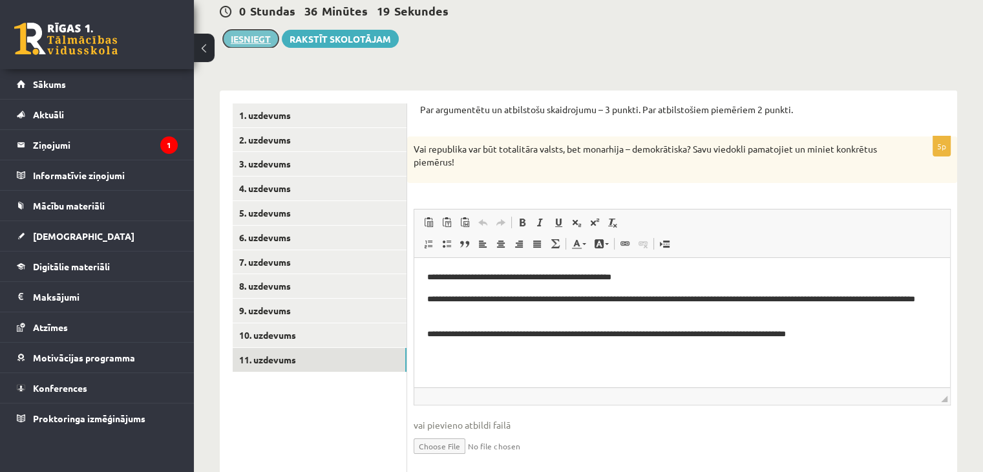
click at [245, 32] on button "Iesniegt" at bounding box center [251, 39] width 56 height 18
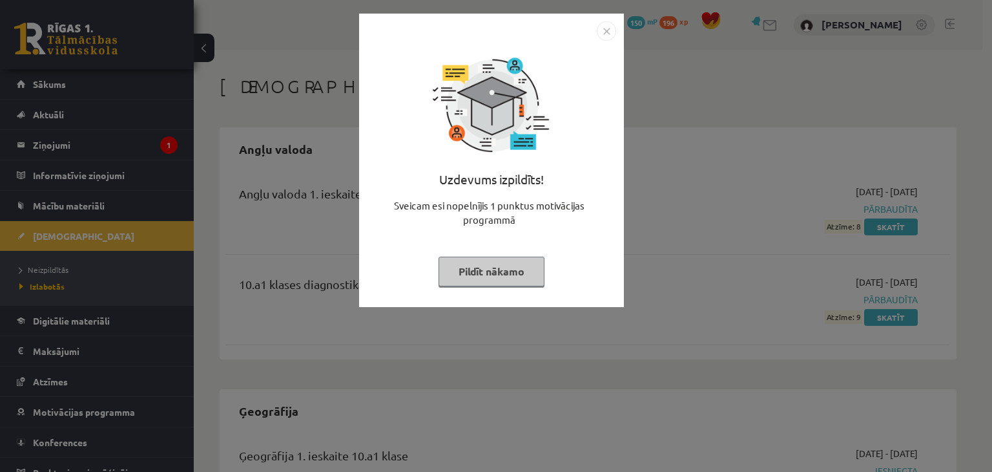
click at [603, 36] on img "Close" at bounding box center [606, 30] width 19 height 19
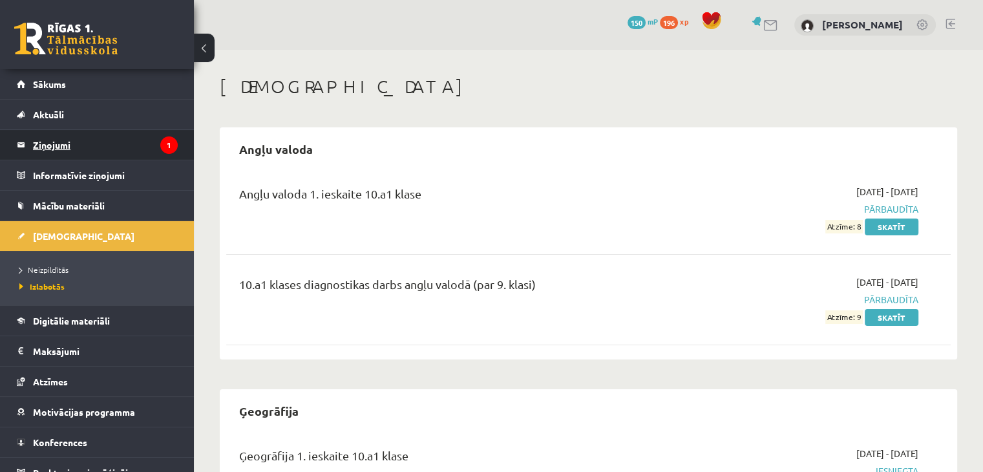
click at [54, 143] on legend "Ziņojumi 1" at bounding box center [105, 145] width 145 height 30
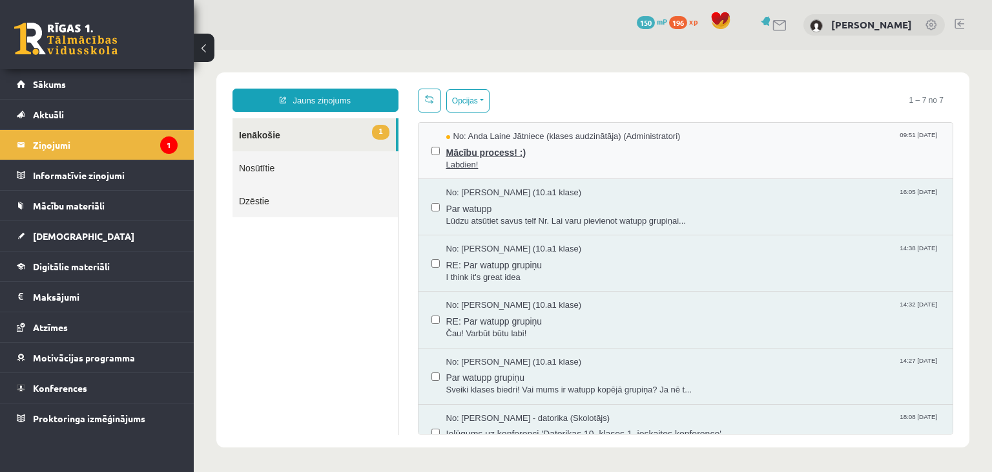
click at [587, 145] on span "Mācību process! :)" at bounding box center [693, 151] width 494 height 16
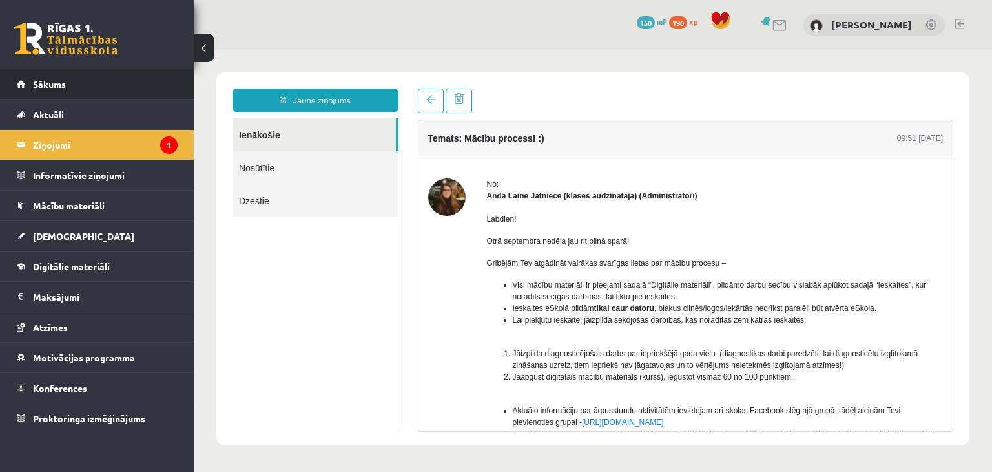
click at [168, 78] on link "Sākums" at bounding box center [97, 84] width 161 height 30
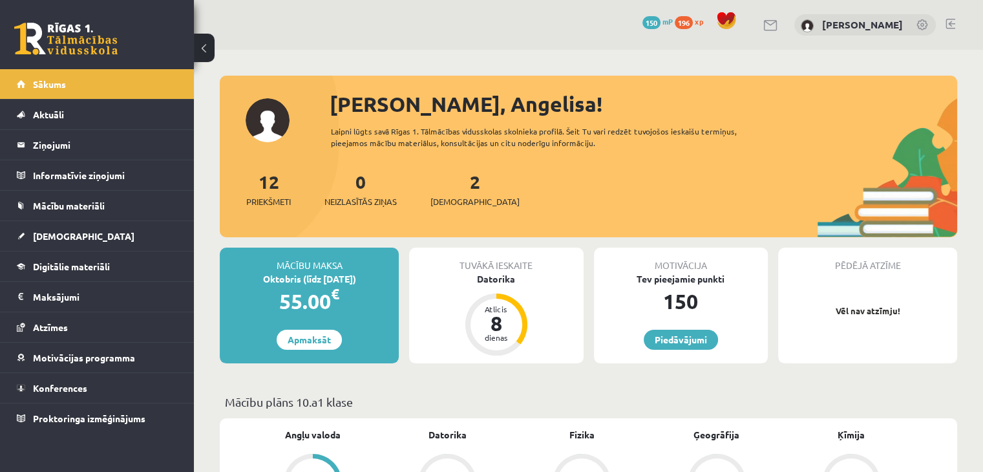
click at [238, 91] on div "Sveika, Angelisa! Laipni lūgts savā Rīgas 1. Tālmācības vidusskolas skolnieka p…" at bounding box center [588, 163] width 737 height 149
click at [78, 37] on link at bounding box center [65, 39] width 103 height 32
click at [77, 242] on link "[DEMOGRAPHIC_DATA]" at bounding box center [97, 236] width 161 height 30
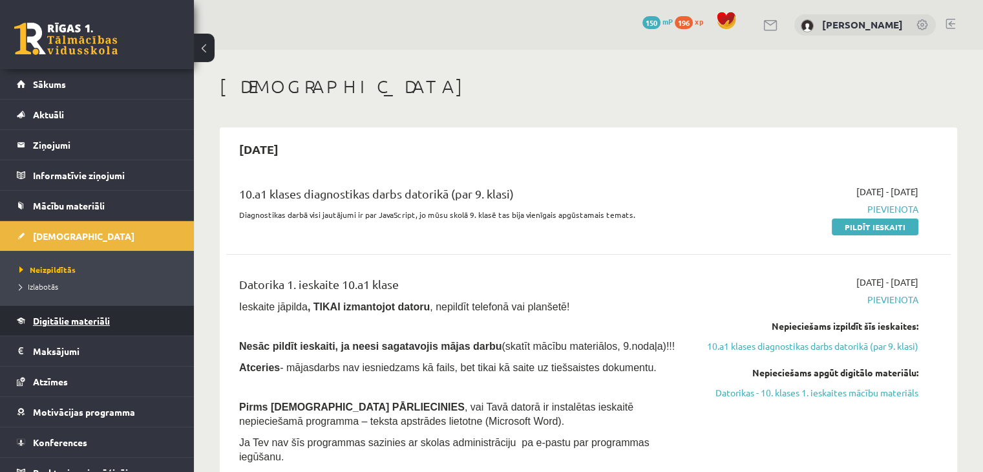
click at [72, 326] on link "Digitālie materiāli" at bounding box center [97, 321] width 161 height 30
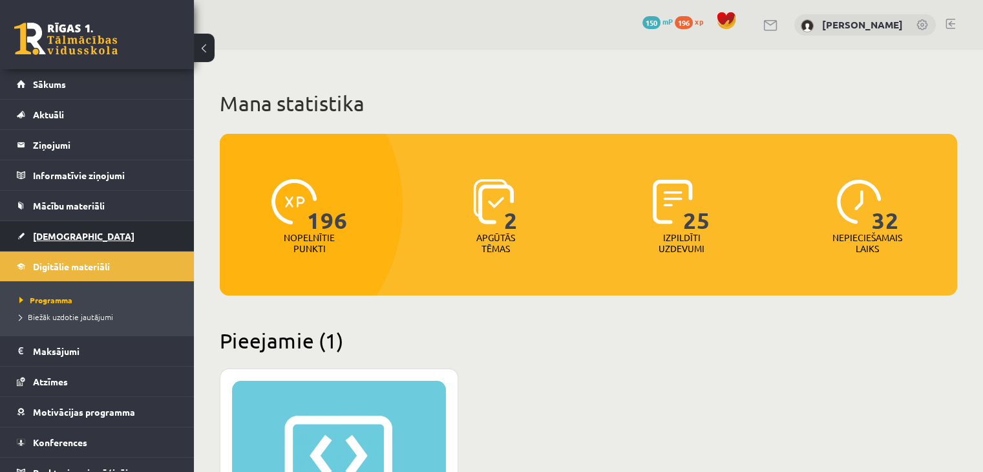
click at [56, 236] on span "[DEMOGRAPHIC_DATA]" at bounding box center [83, 236] width 101 height 12
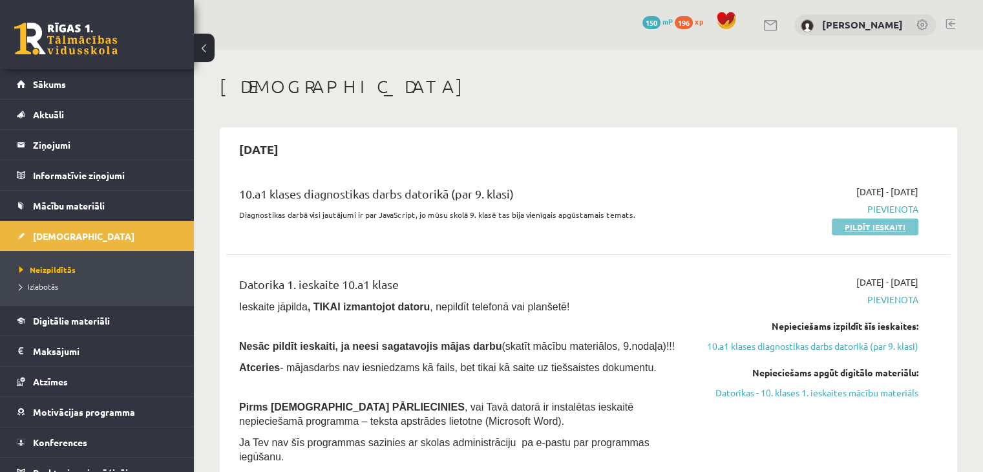
click at [879, 226] on link "Pildīt ieskaiti" at bounding box center [874, 226] width 87 height 17
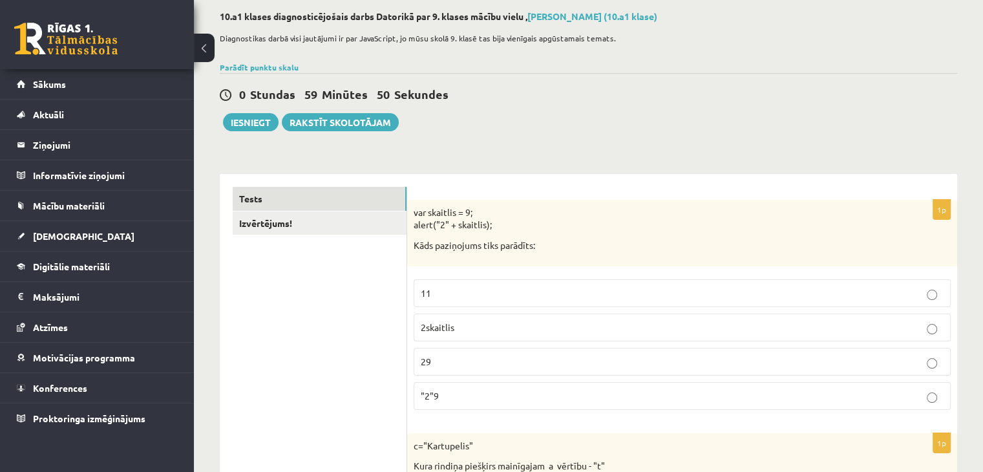
scroll to position [129, 0]
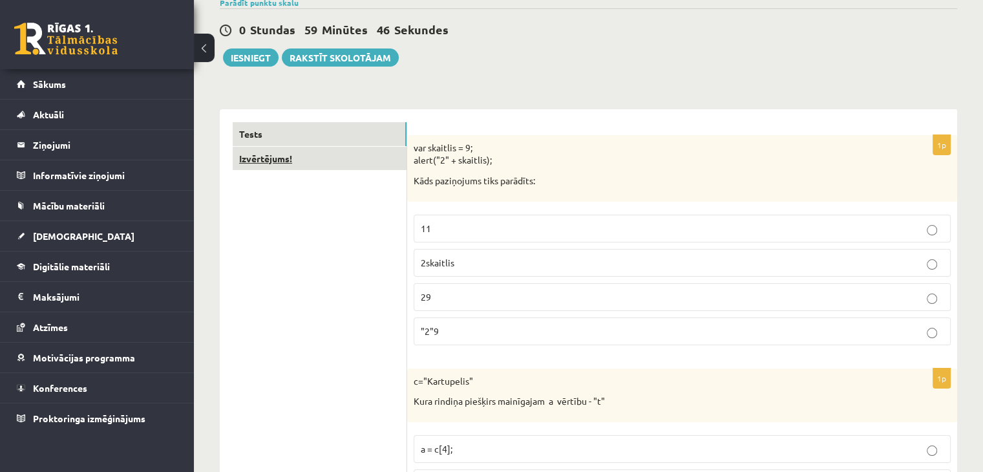
click at [326, 166] on link "Izvērtējums!" at bounding box center [320, 159] width 174 height 24
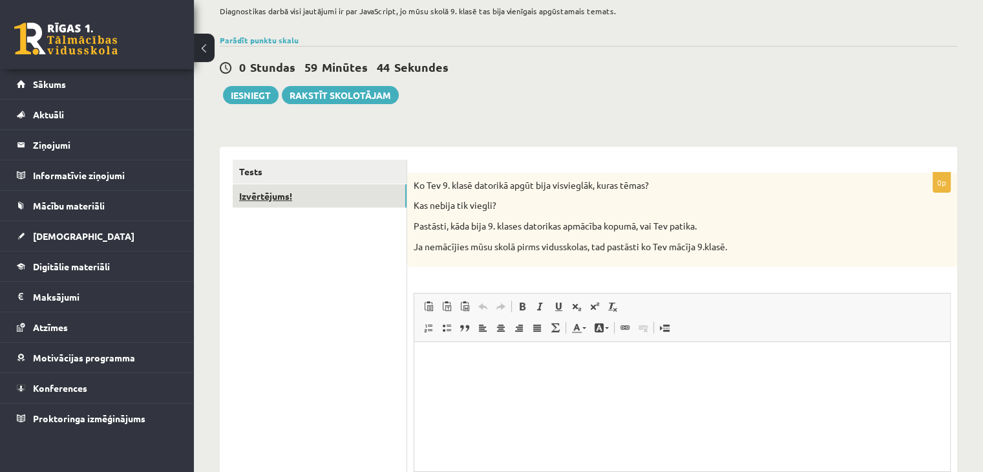
scroll to position [0, 0]
click at [326, 166] on link "Tests" at bounding box center [320, 172] width 174 height 24
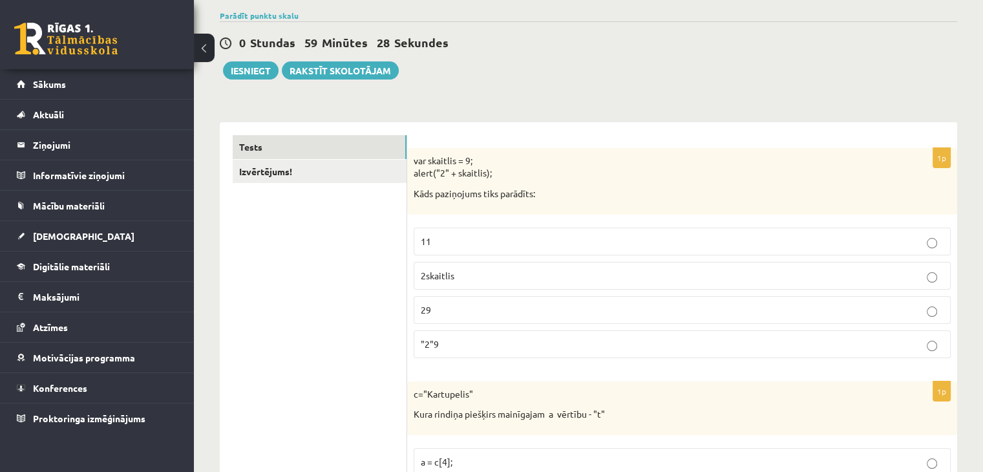
scroll to position [129, 0]
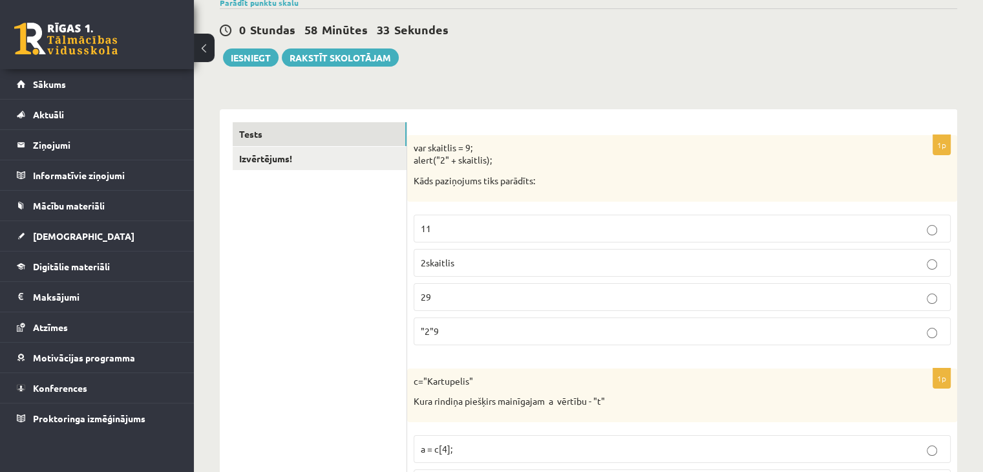
click at [447, 291] on p "29" at bounding box center [682, 297] width 523 height 14
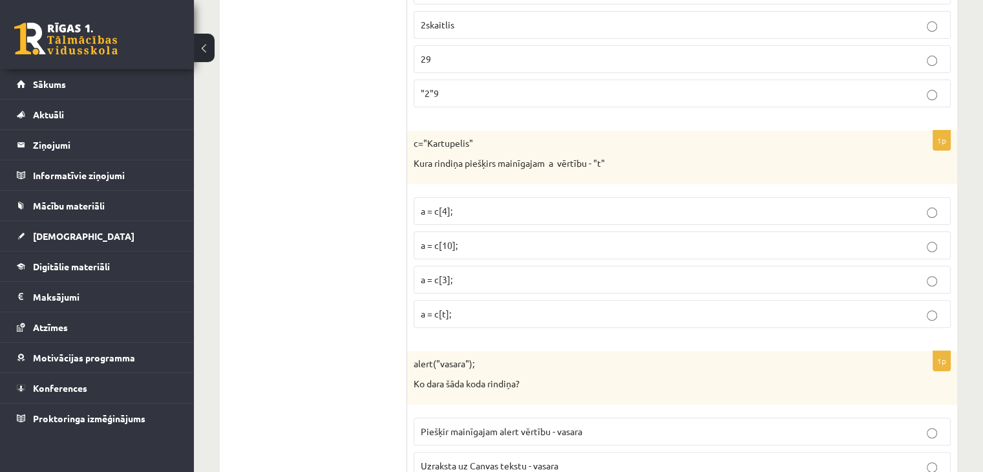
scroll to position [388, 0]
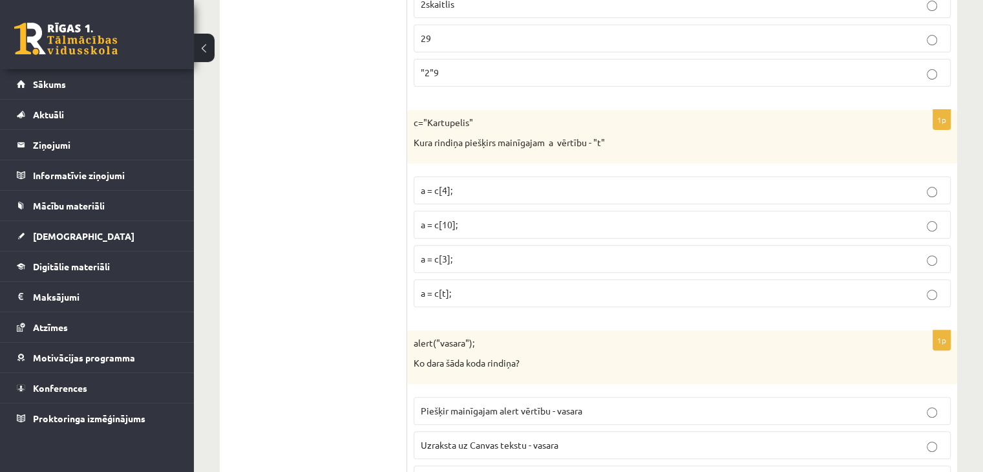
click at [426, 261] on span "a = c[3];" at bounding box center [437, 259] width 32 height 12
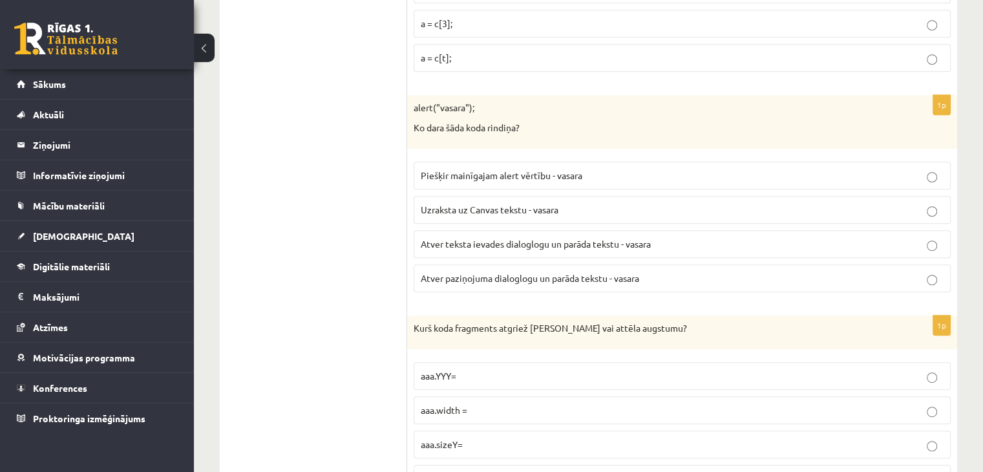
scroll to position [646, 0]
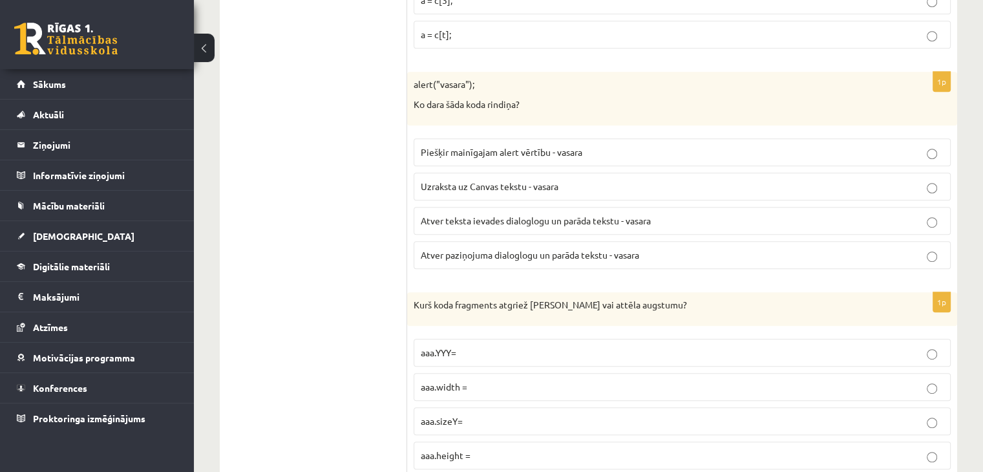
click at [469, 249] on span "Atver paziņojuma dialoglogu un parāda tekstu - vasara" at bounding box center [530, 255] width 218 height 12
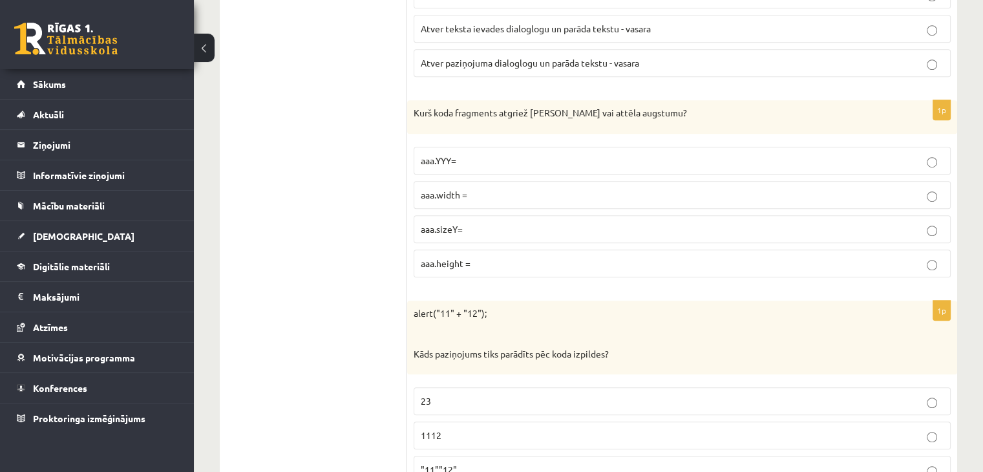
scroll to position [840, 0]
click at [492, 259] on p "aaa.height =" at bounding box center [682, 262] width 523 height 14
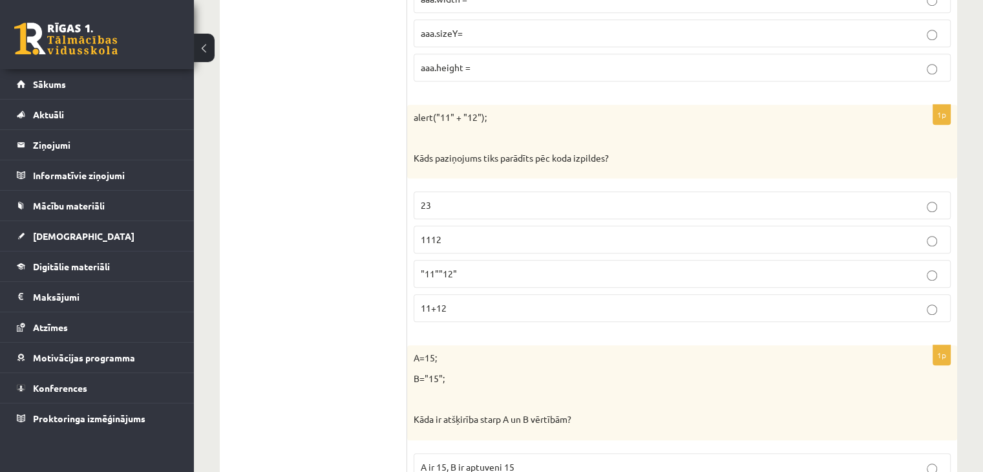
scroll to position [1098, 0]
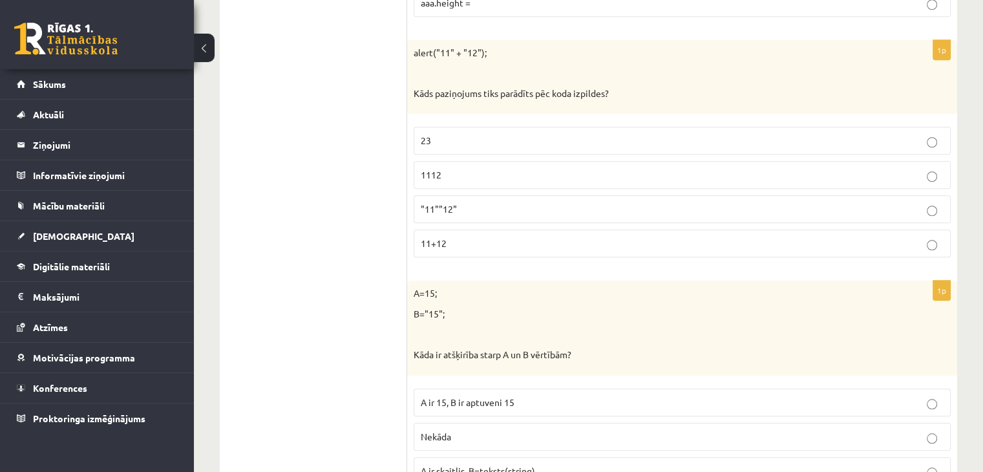
click at [557, 169] on p "1112" at bounding box center [682, 175] width 523 height 14
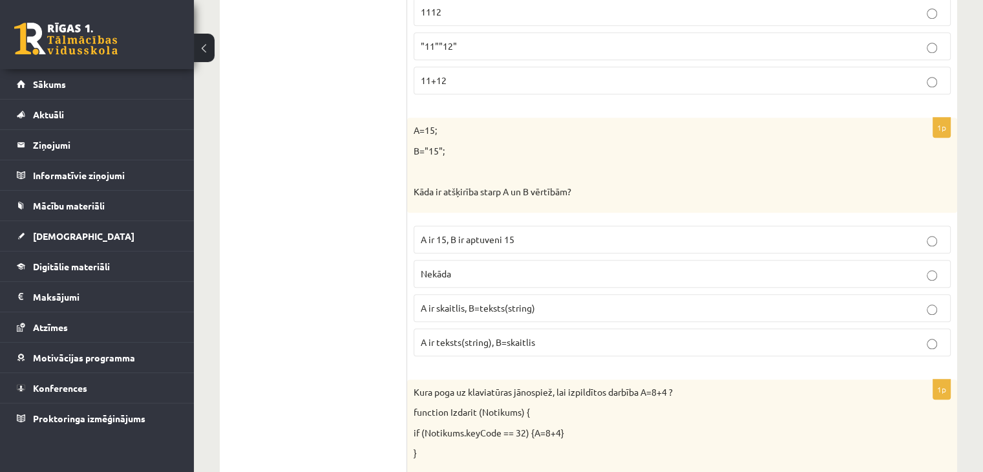
scroll to position [1292, 0]
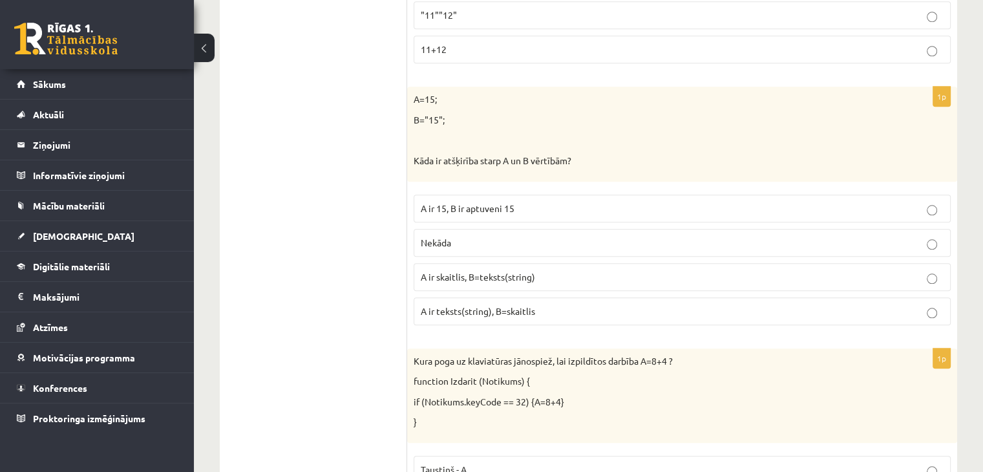
click at [455, 272] on span "A ir skaitlis, B=teksts(string)" at bounding box center [478, 277] width 114 height 12
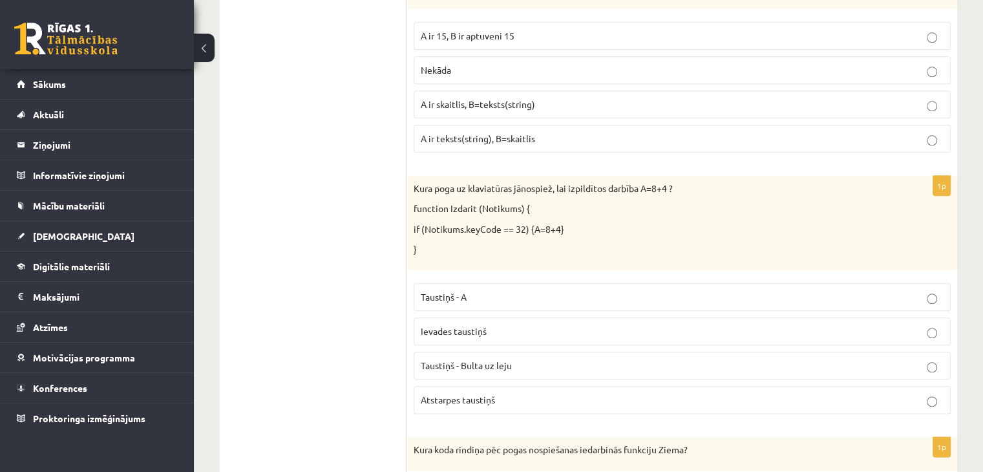
scroll to position [1486, 0]
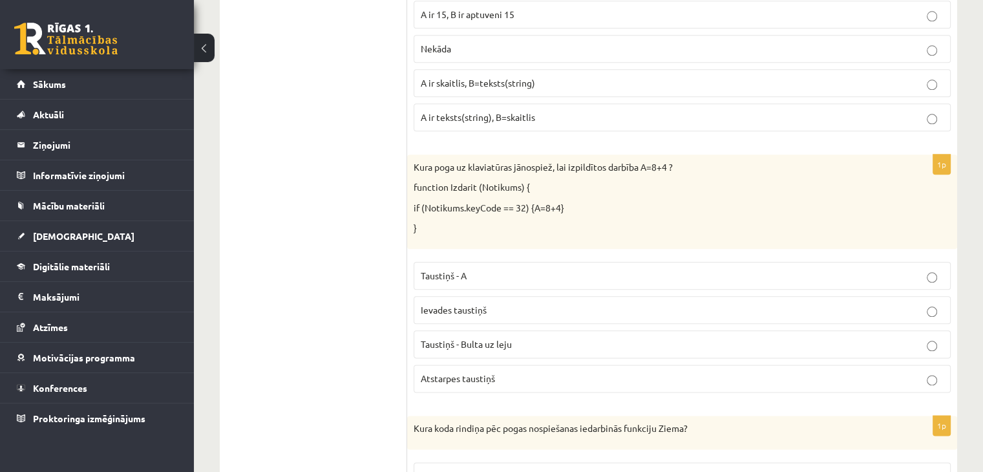
click at [501, 371] on p "Atstarpes taustiņš" at bounding box center [682, 378] width 523 height 14
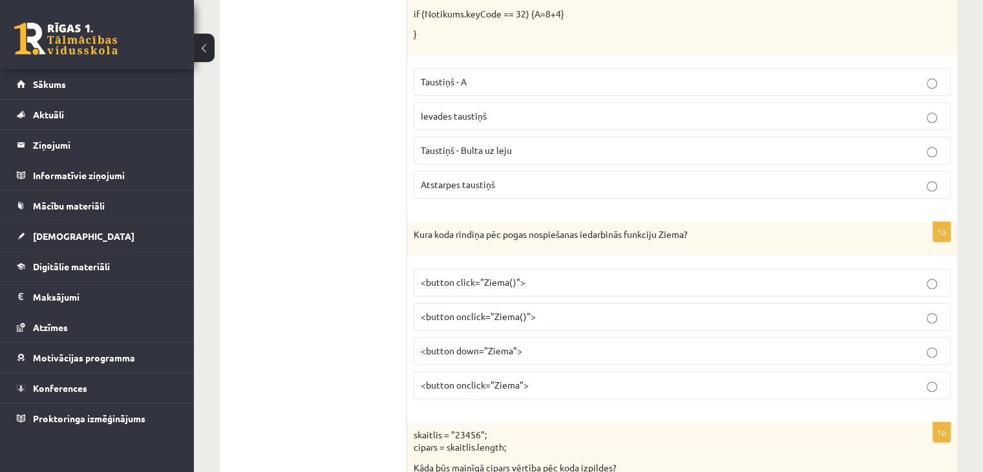
scroll to position [1744, 0]
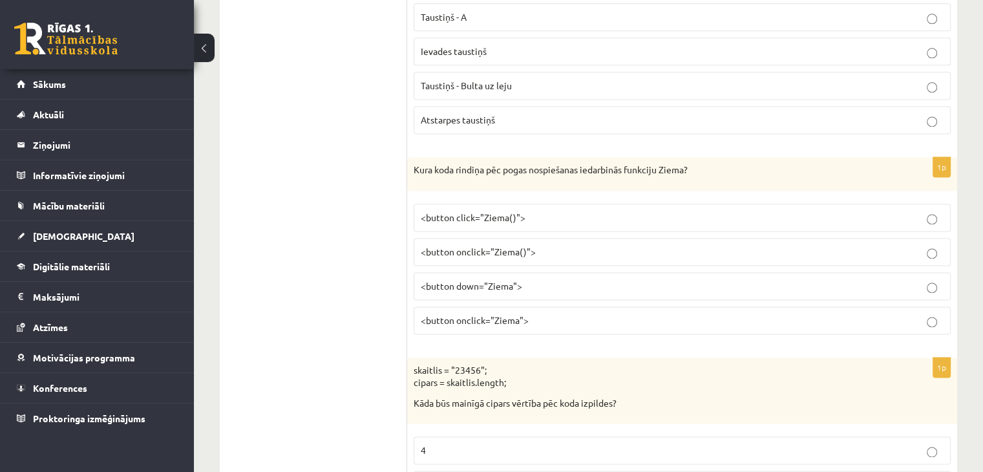
click at [456, 251] on label "<button onclick="Ziema()">" at bounding box center [681, 252] width 537 height 28
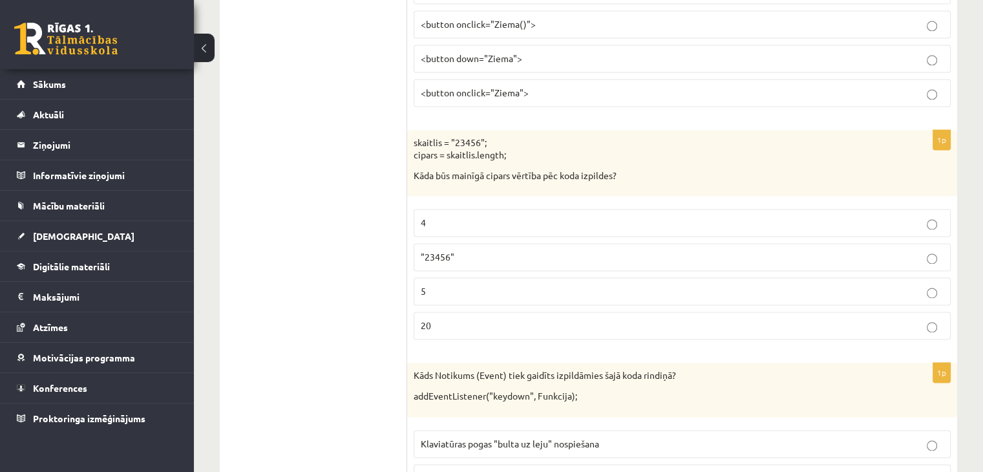
scroll to position [2003, 0]
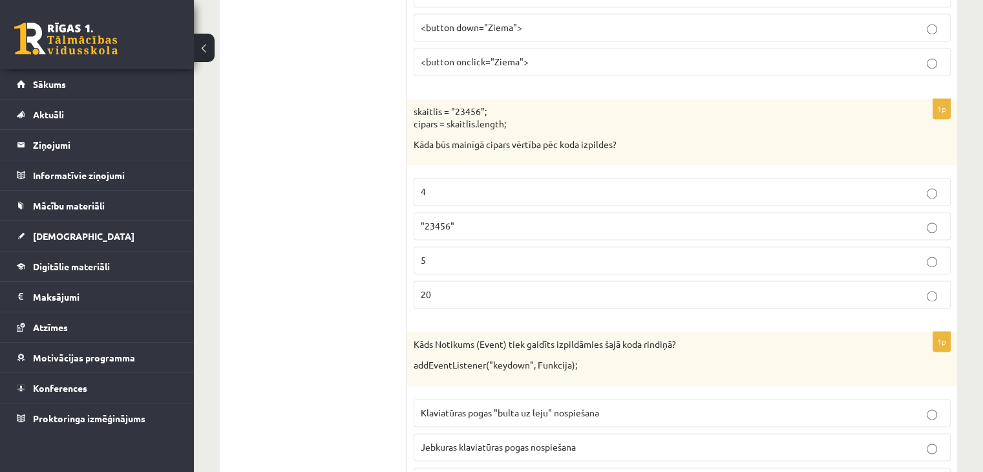
click at [460, 287] on p "20" at bounding box center [682, 294] width 523 height 14
click at [437, 256] on p "5" at bounding box center [682, 260] width 523 height 14
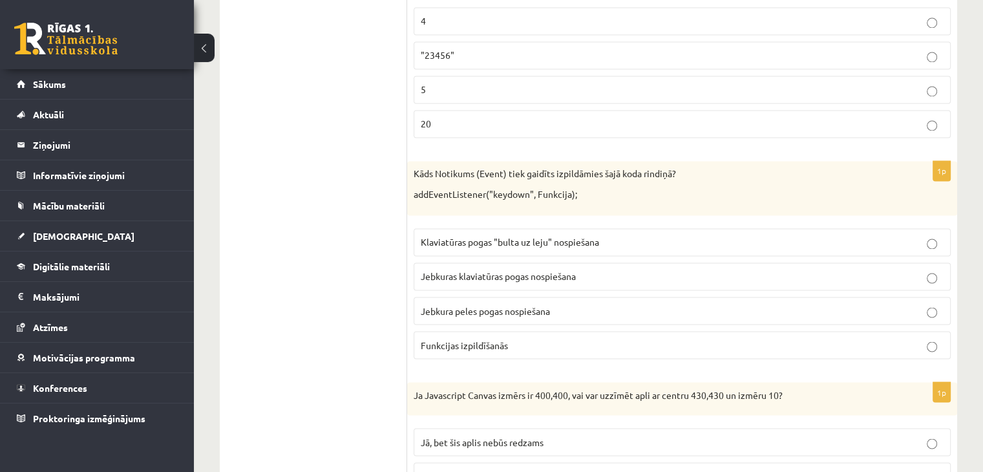
scroll to position [2196, 0]
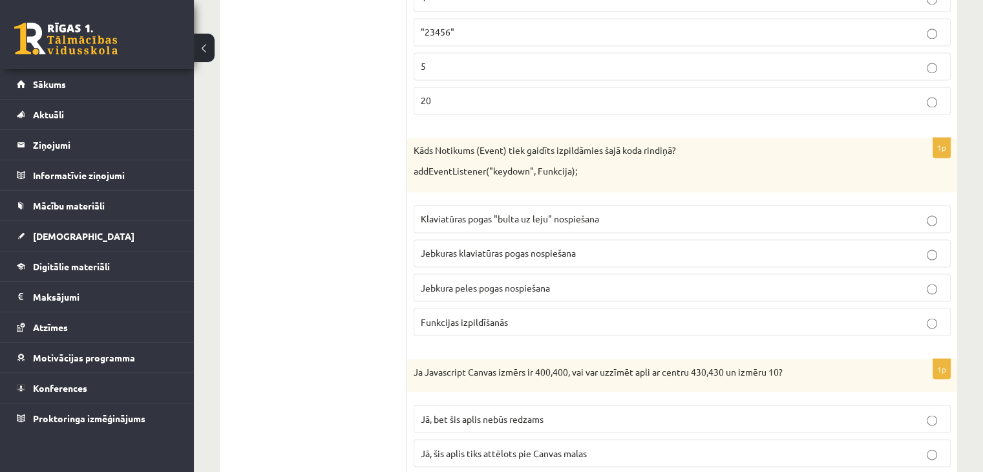
click at [466, 247] on span "Jebkuras klaviatūras pogas nospiešana" at bounding box center [498, 253] width 155 height 12
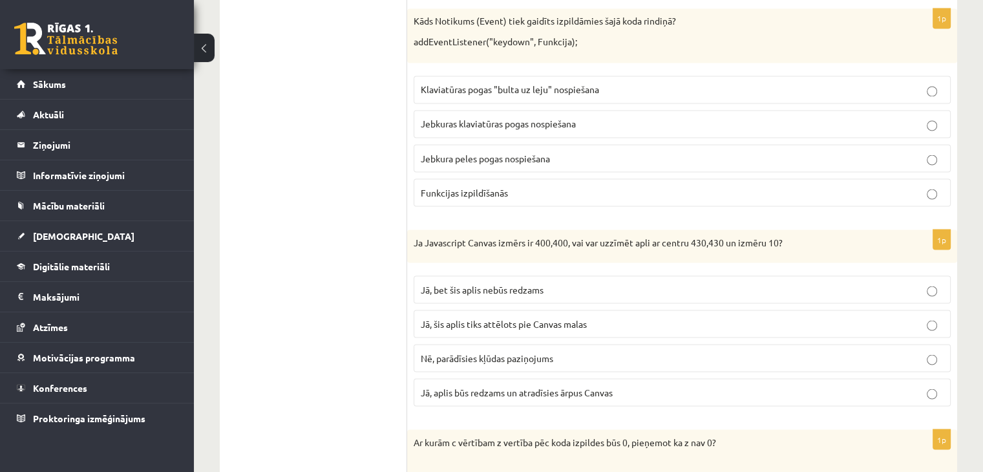
scroll to position [2455, 0]
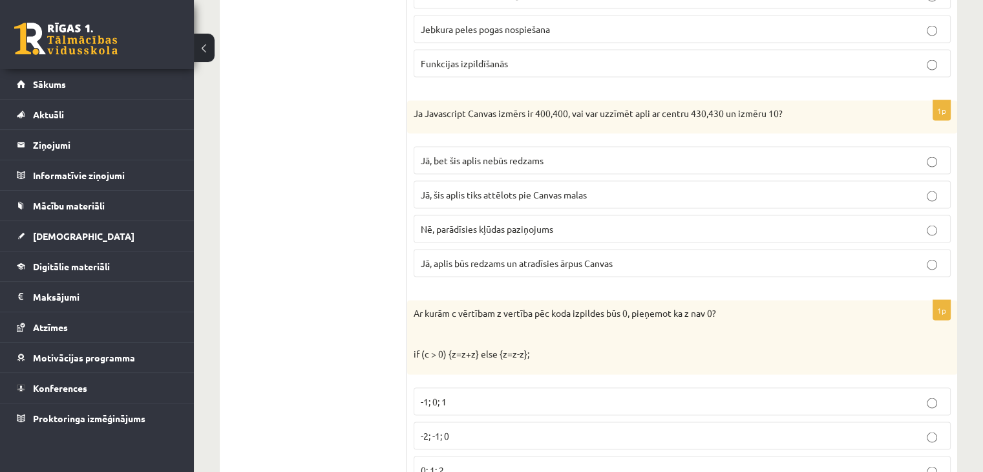
click at [468, 188] on span "Jā, šis aplis tiks attēlots pie Canvas malas" at bounding box center [504, 194] width 166 height 12
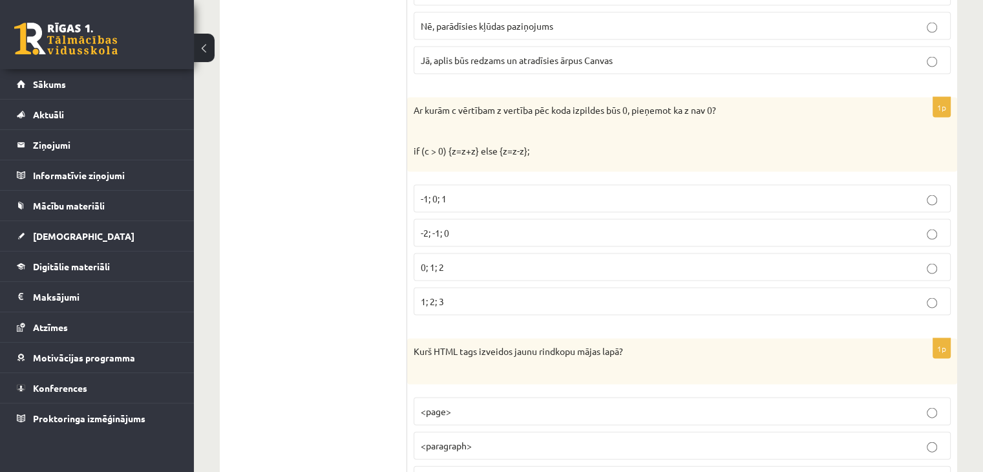
scroll to position [2713, 0]
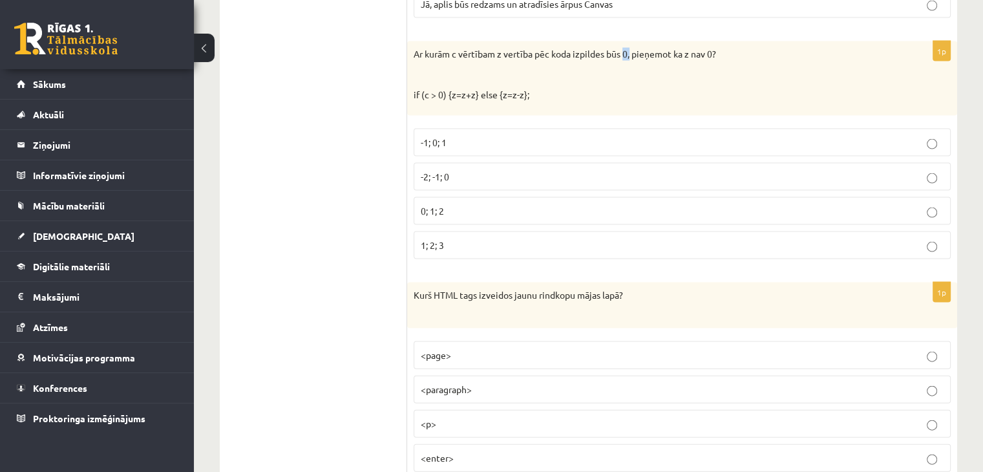
click at [630, 48] on p "Ar kurām c vērtībam z vertība pēc koda izpildes būs 0, pieņemot ka z nav 0?" at bounding box center [649, 54] width 472 height 13
click at [587, 89] on p "if (c > 0) {z=z+z} else {z=z-z};" at bounding box center [649, 95] width 472 height 13
click at [457, 241] on label "1; 2; 3" at bounding box center [681, 245] width 537 height 28
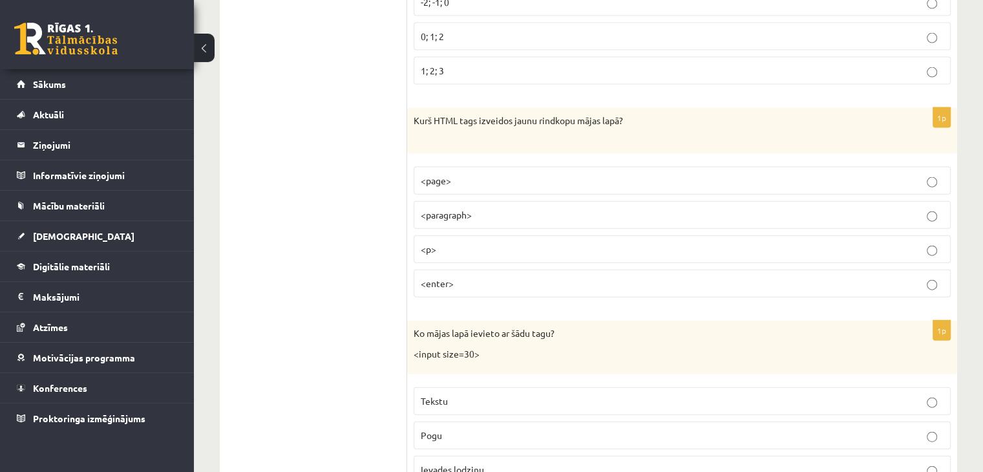
scroll to position [2907, 0]
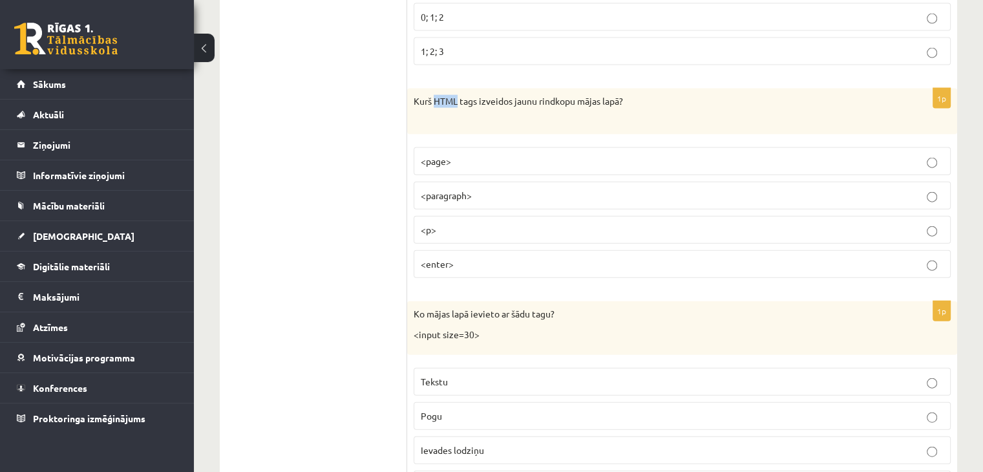
drag, startPoint x: 435, startPoint y: 89, endPoint x: 457, endPoint y: 86, distance: 22.1
click at [457, 95] on p "Kurš HTML tags izveidos jaunu rindkopu mājas lapā?" at bounding box center [649, 107] width 472 height 25
click at [465, 109] on div "Kurš HTML tags izveidos jaunu rindkopu mājas lapā?" at bounding box center [682, 112] width 550 height 46
click at [470, 223] on p "<p>" at bounding box center [682, 230] width 523 height 14
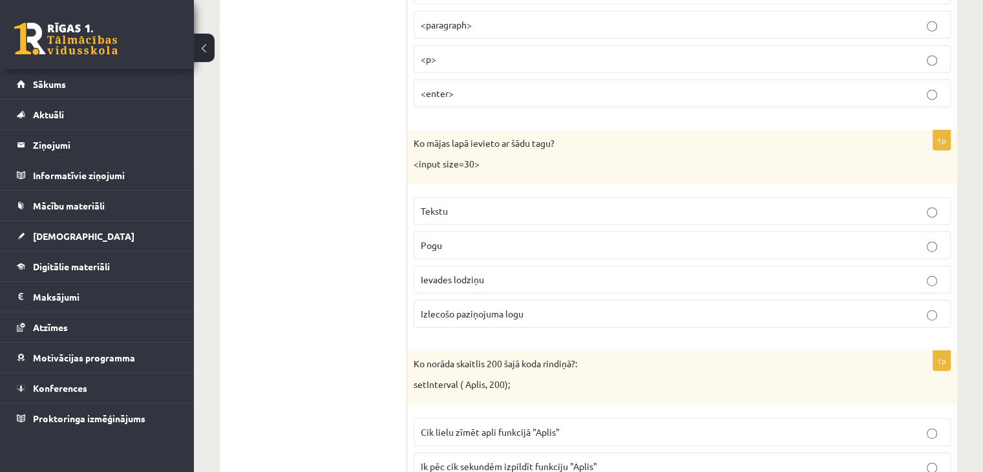
scroll to position [3101, 0]
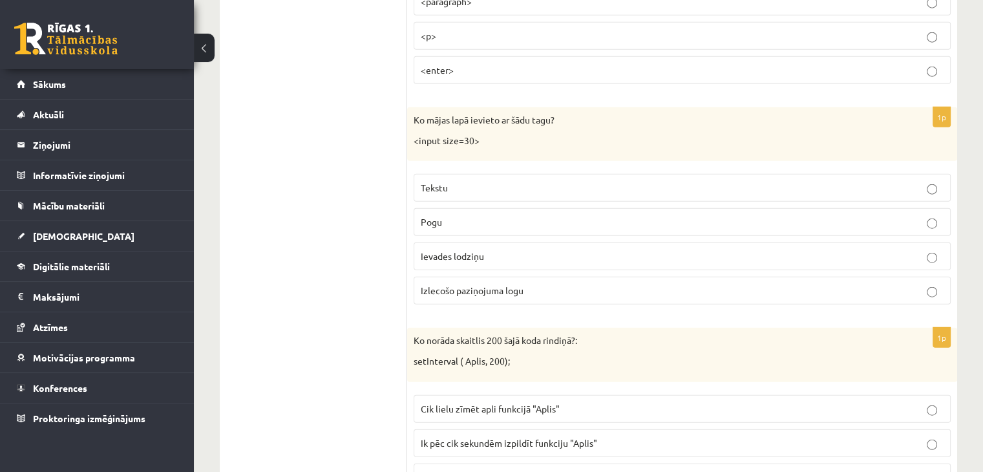
click at [413, 242] on label "Ievades lodziņu" at bounding box center [681, 256] width 537 height 28
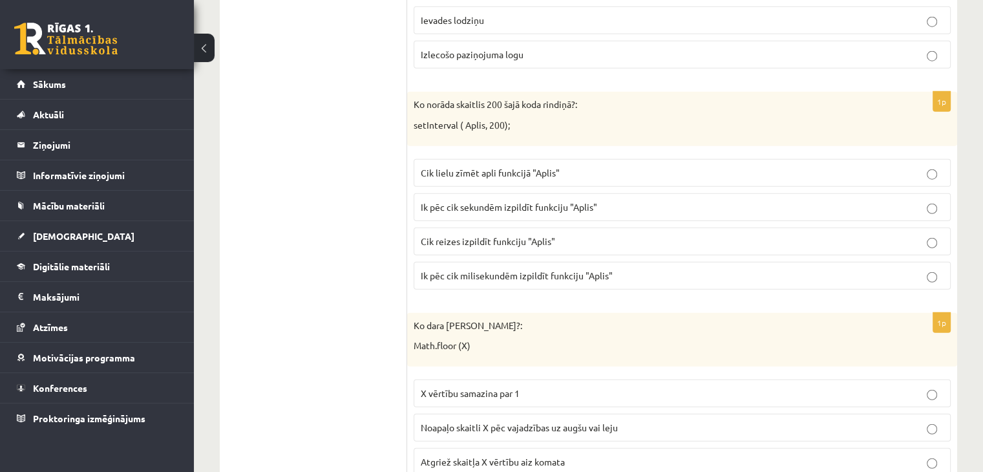
scroll to position [3359, 0]
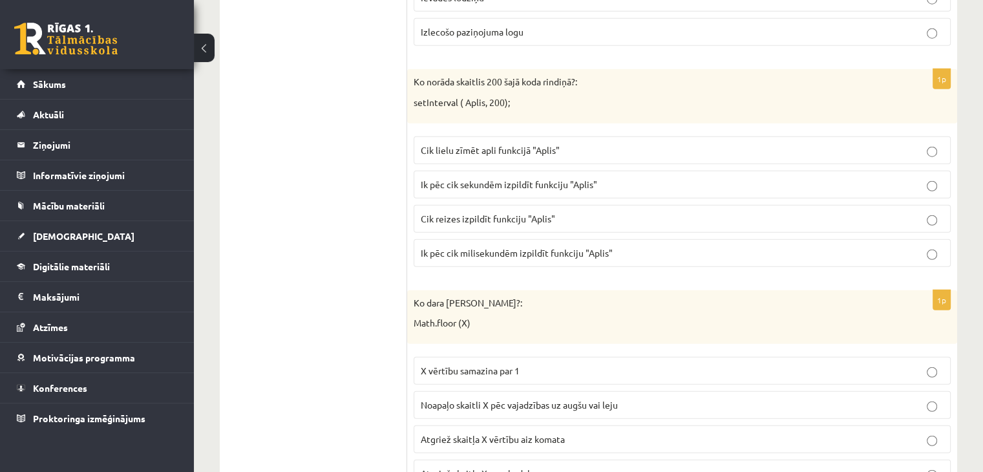
click at [439, 178] on p "Ik pēc cik sekundēm izpildīt funkciju "Aplis"" at bounding box center [682, 185] width 523 height 14
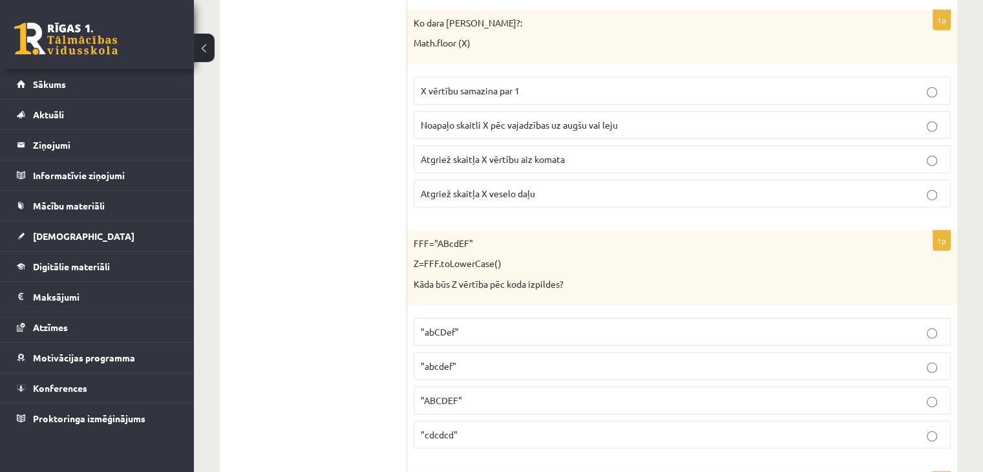
scroll to position [3618, 0]
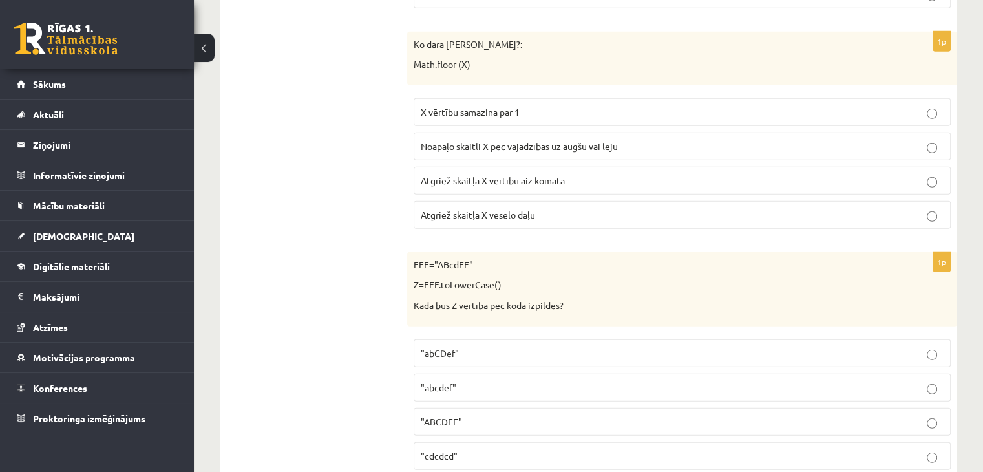
click at [465, 209] on span "Atgriež skaitļa X veselo daļu" at bounding box center [478, 215] width 114 height 12
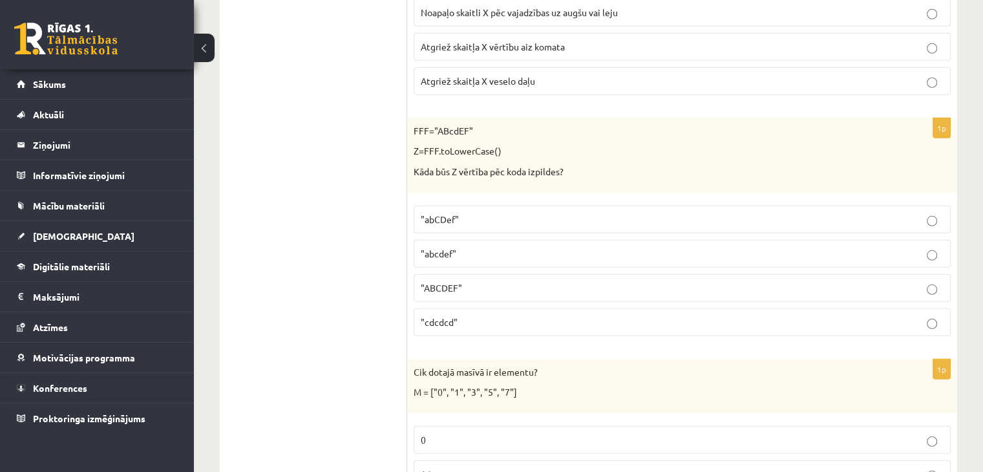
scroll to position [3767, 0]
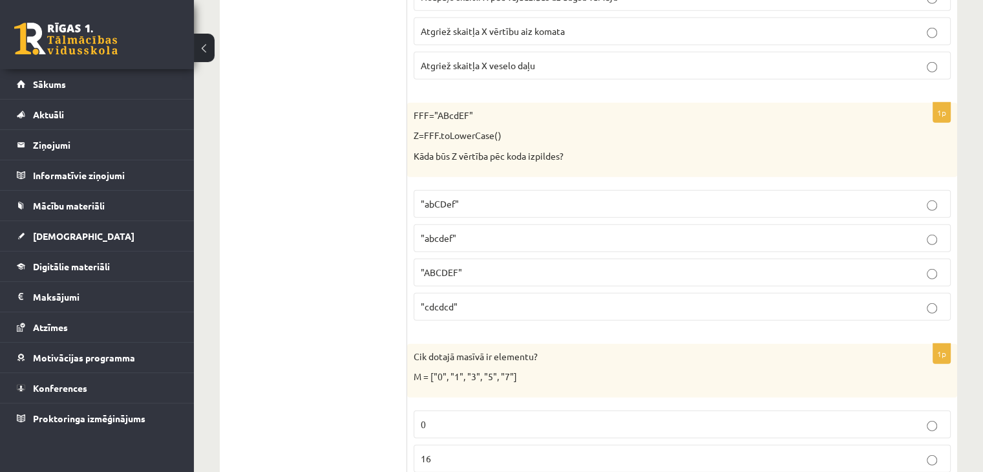
click at [457, 231] on p ""abcdef"" at bounding box center [682, 238] width 523 height 14
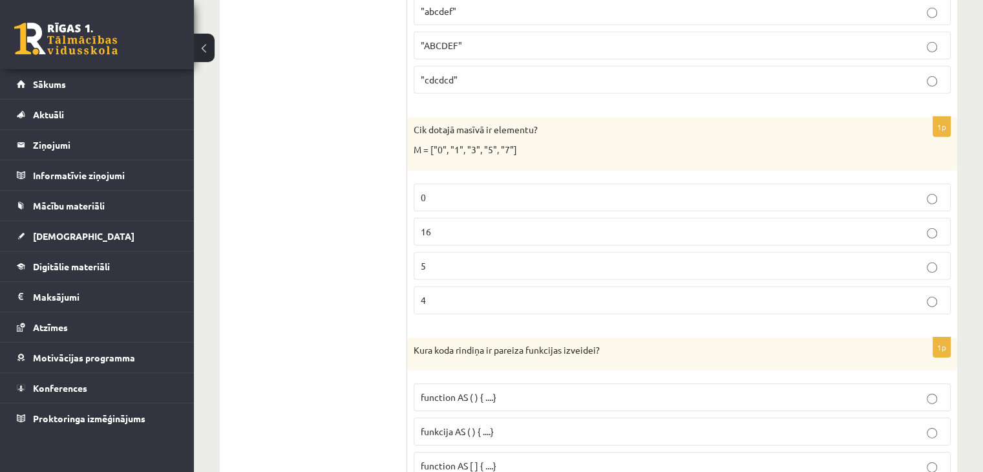
scroll to position [3997, 0]
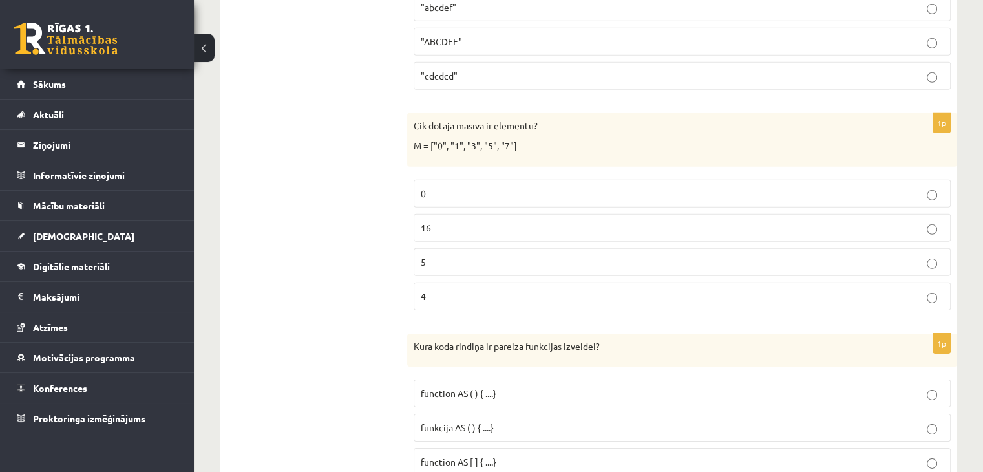
click at [480, 255] on p "5" at bounding box center [682, 262] width 523 height 14
click at [479, 221] on p "16" at bounding box center [682, 228] width 523 height 14
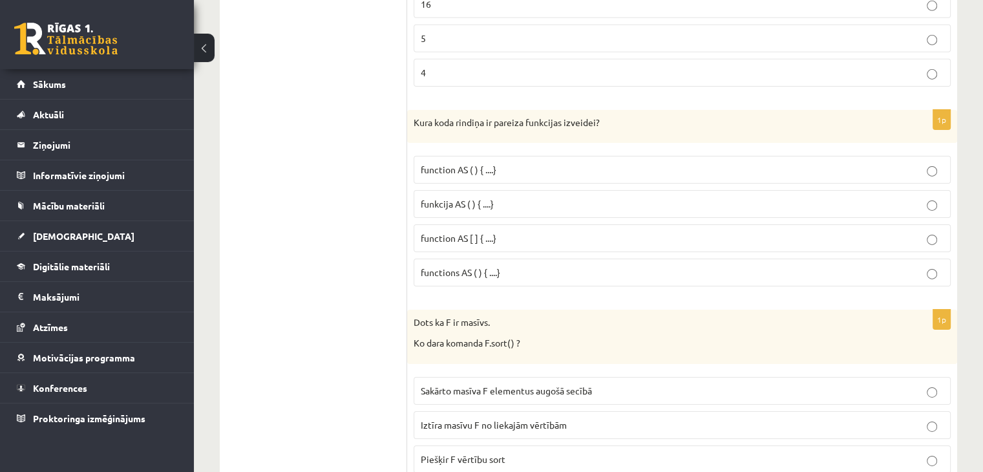
scroll to position [4222, 0]
click at [426, 163] on span "function AS ( ) { ....}" at bounding box center [459, 169] width 76 height 12
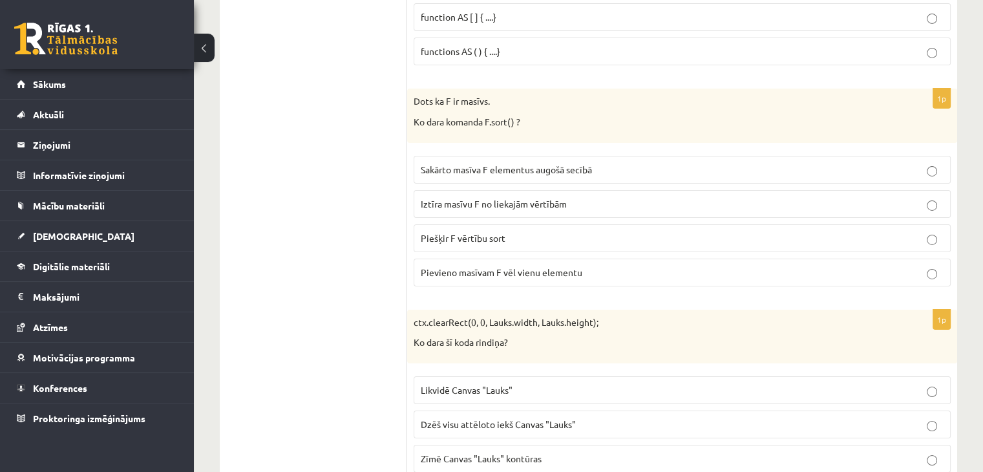
scroll to position [4442, 0]
click at [445, 156] on label "Sakārto masīva F elementus augošā secībā" at bounding box center [681, 170] width 537 height 28
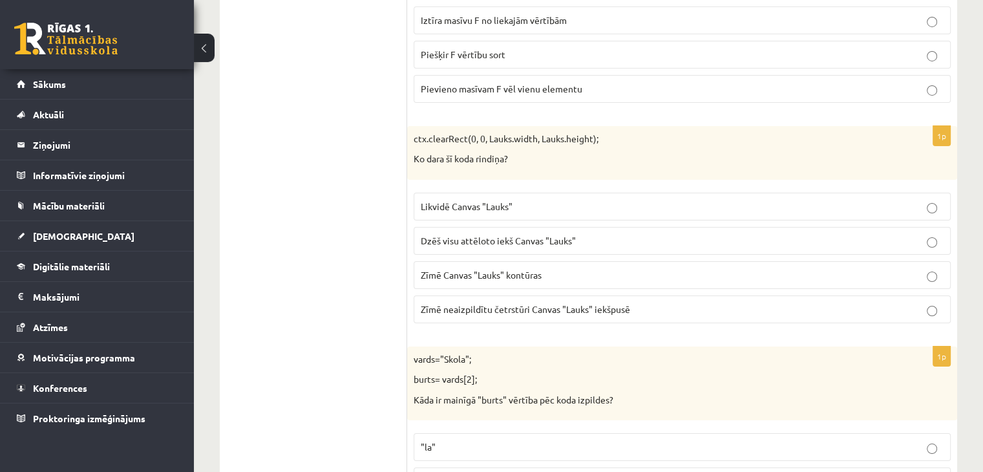
scroll to position [4627, 0]
click at [497, 233] on span "Dzēš visu attēloto iekš Canvas "Lauks"" at bounding box center [498, 239] width 155 height 12
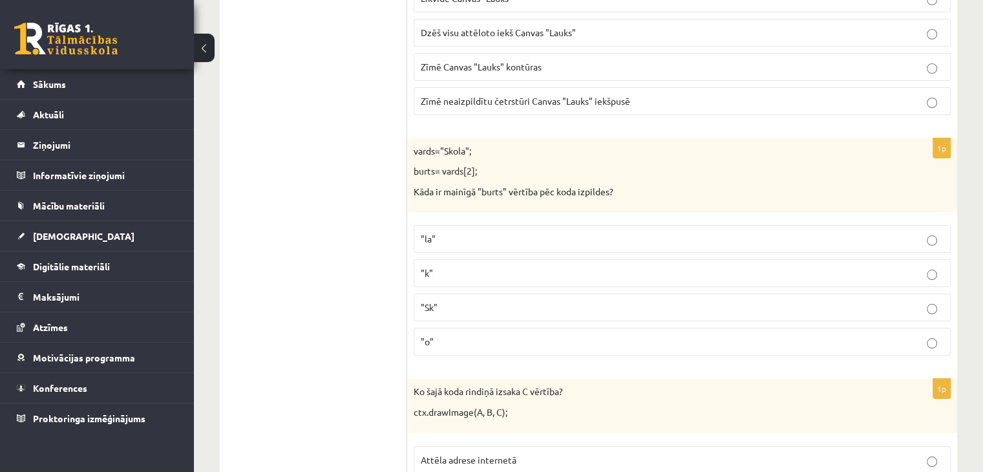
scroll to position [4836, 0]
click at [477, 256] on label ""k"" at bounding box center [681, 270] width 537 height 28
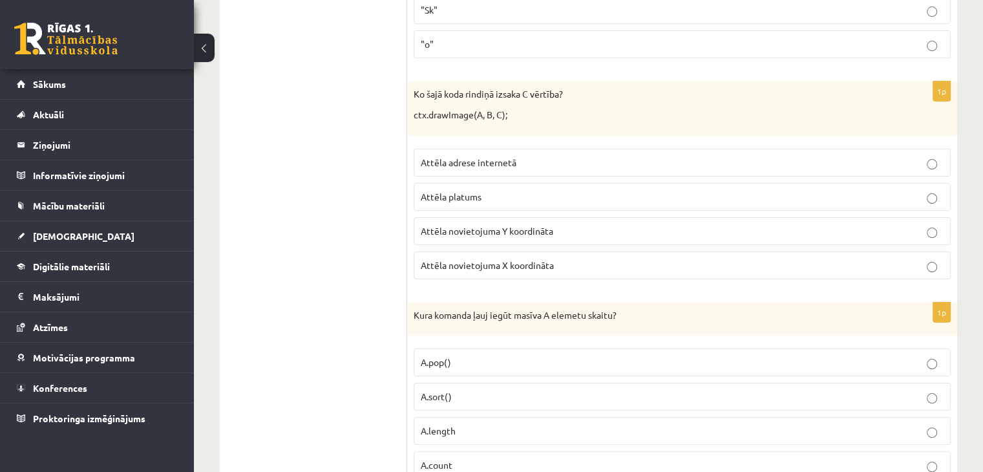
scroll to position [5129, 0]
click at [473, 192] on span "Attēla platums" at bounding box center [451, 198] width 61 height 12
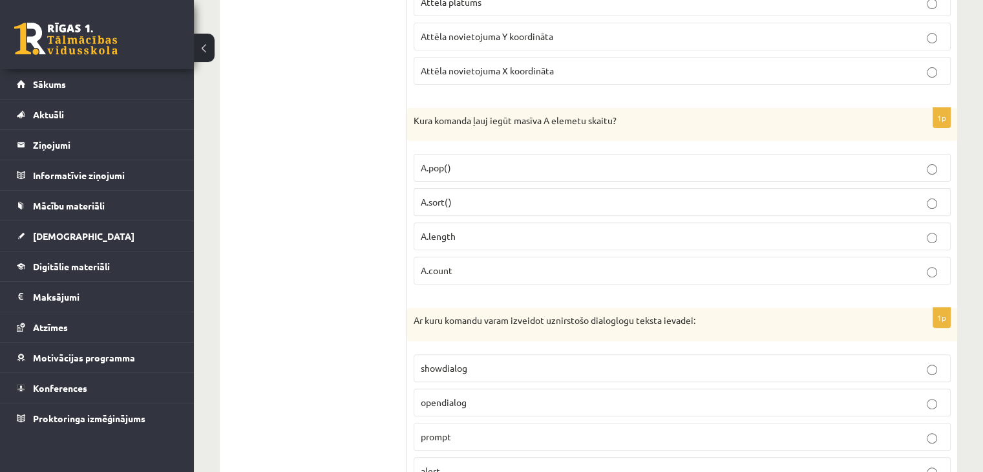
scroll to position [5324, 0]
click at [442, 196] on span "A.sort()" at bounding box center [436, 202] width 31 height 12
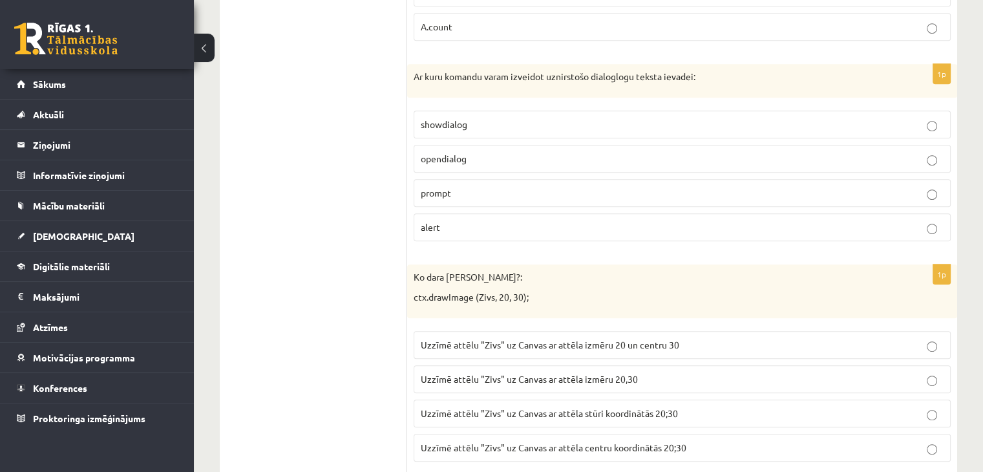
scroll to position [5568, 0]
click at [439, 118] on span "showdialog" at bounding box center [444, 124] width 47 height 12
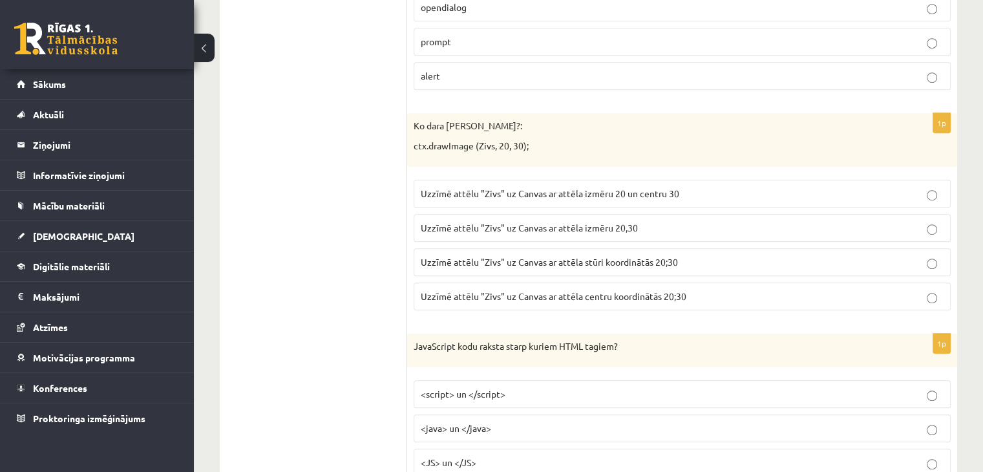
scroll to position [5721, 0]
click at [505, 255] on span "Uzzīmē attēlu "Zivs" uz Canvas ar attēla stūri koordinātās 20;30" at bounding box center [549, 261] width 257 height 12
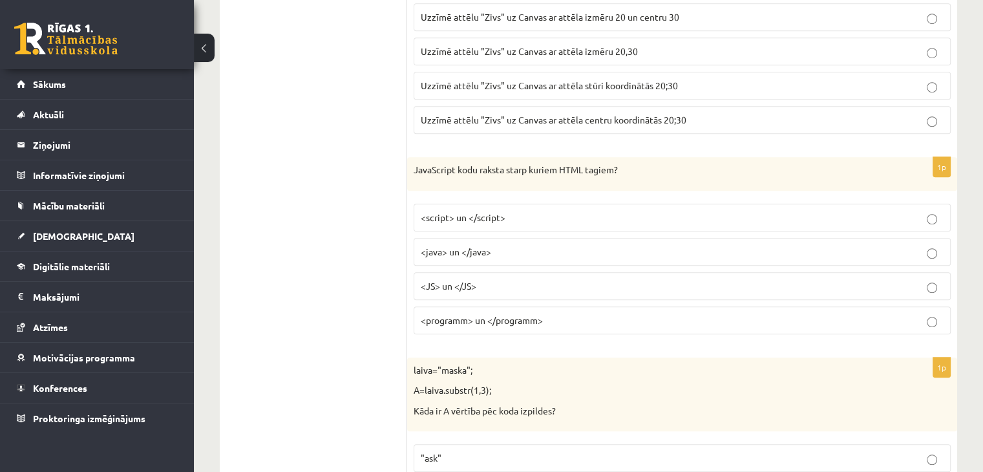
scroll to position [5910, 0]
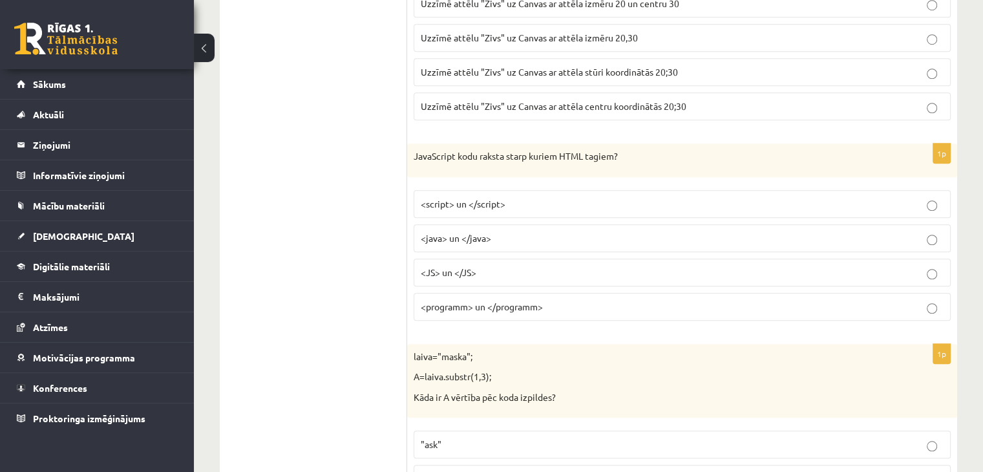
click at [444, 198] on span "<script> un </script>" at bounding box center [463, 204] width 85 height 12
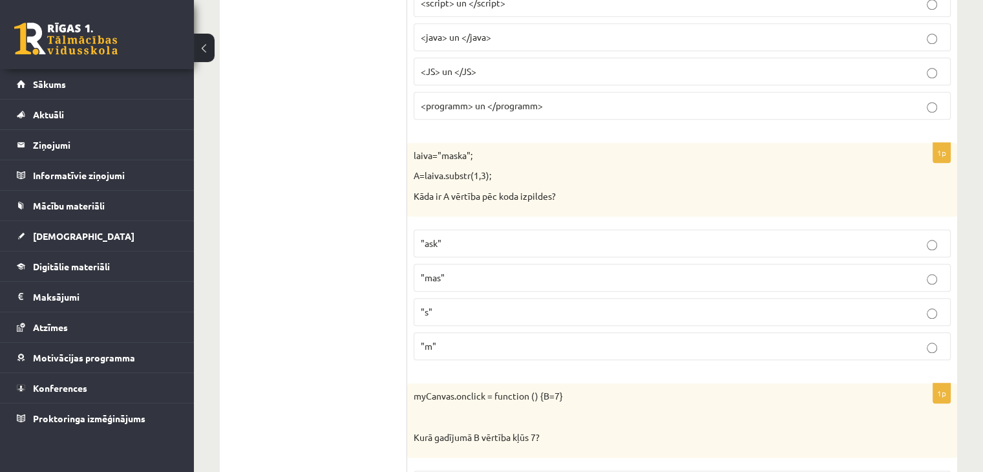
scroll to position [6126, 0]
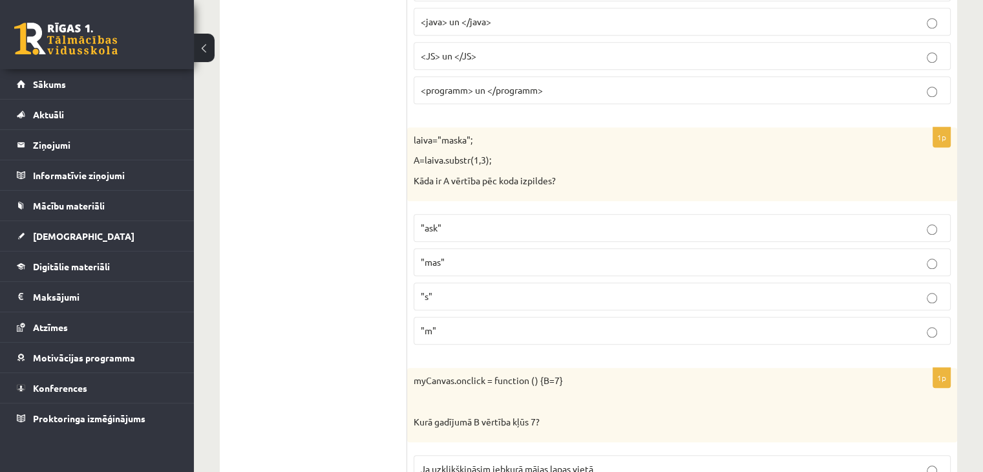
click at [441, 214] on label ""ask"" at bounding box center [681, 228] width 537 height 28
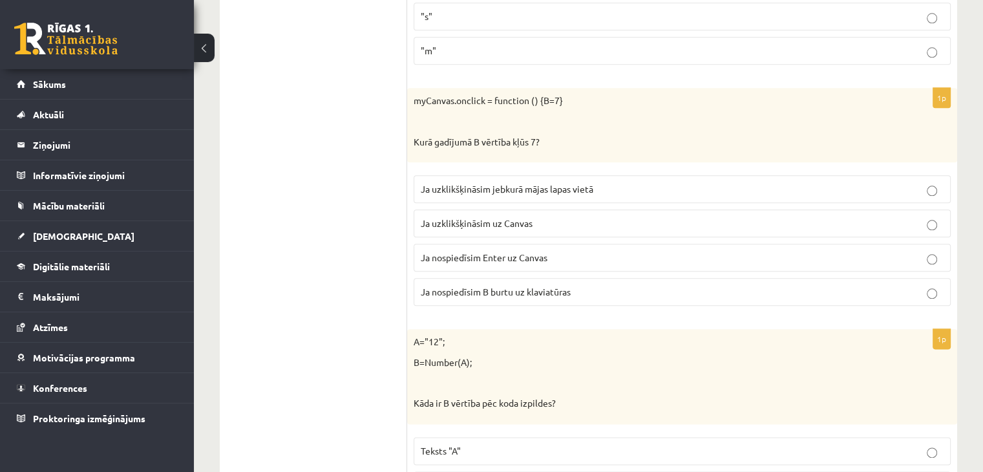
scroll to position [6406, 0]
click at [468, 217] on span "Ja uzklikšķināsim uz Canvas" at bounding box center [477, 223] width 112 height 12
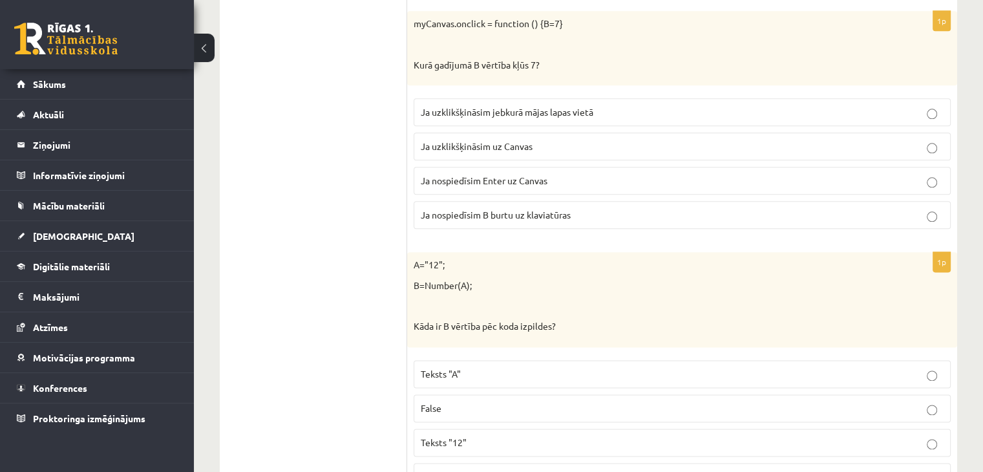
scroll to position [6520, 0]
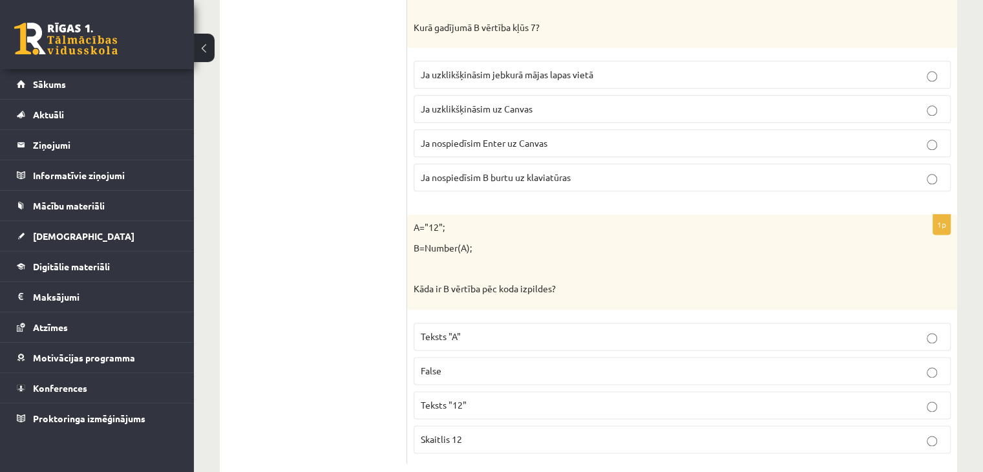
click at [426, 391] on label "Teksts "12"" at bounding box center [681, 405] width 537 height 28
click at [456, 433] on span "Skaitlis 12" at bounding box center [441, 439] width 41 height 12
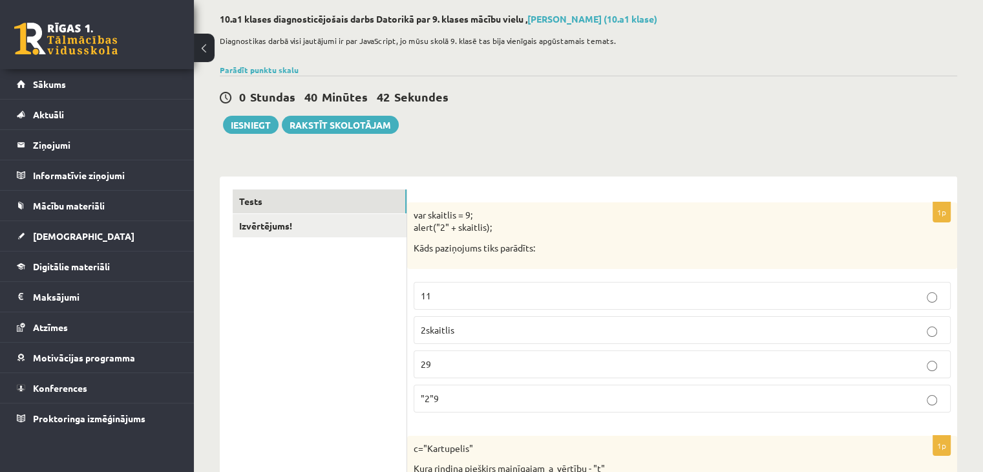
scroll to position [43, 0]
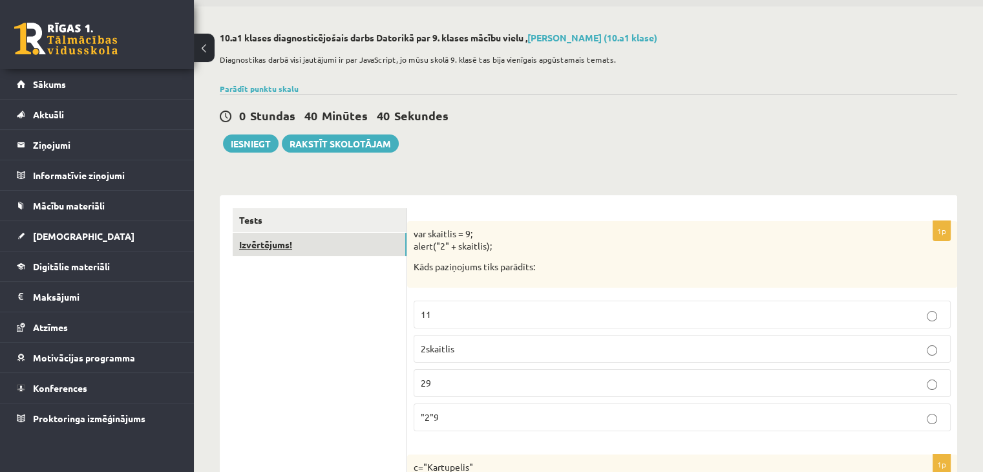
click at [331, 242] on link "Izvērtējums!" at bounding box center [320, 245] width 174 height 24
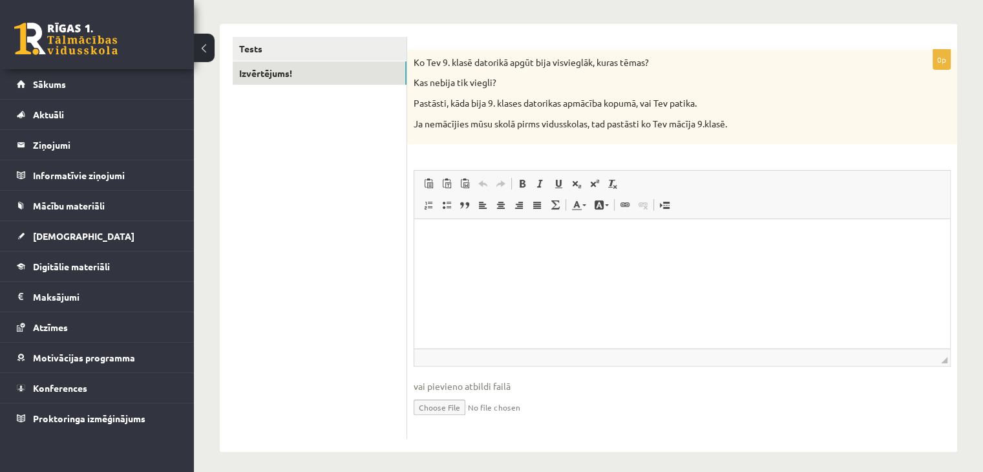
scroll to position [216, 0]
click at [463, 251] on html at bounding box center [682, 236] width 536 height 39
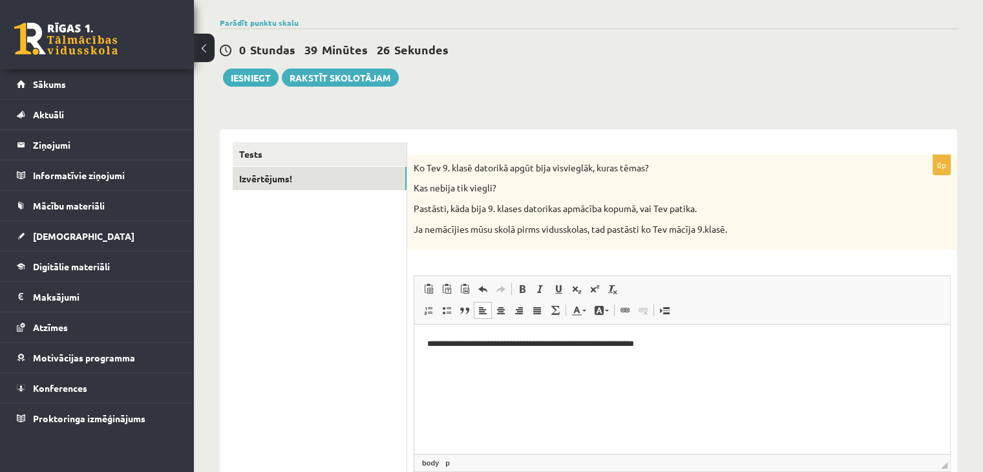
scroll to position [87, 0]
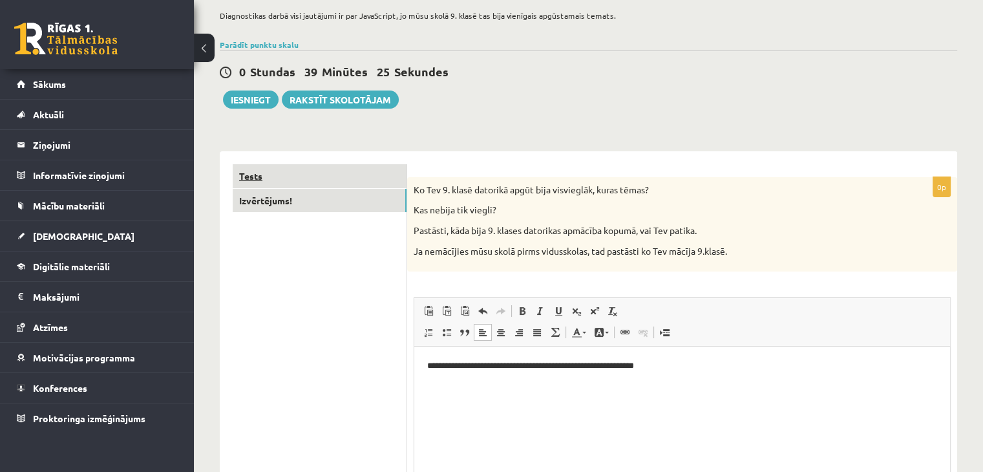
click at [264, 174] on link "Tests" at bounding box center [320, 176] width 174 height 24
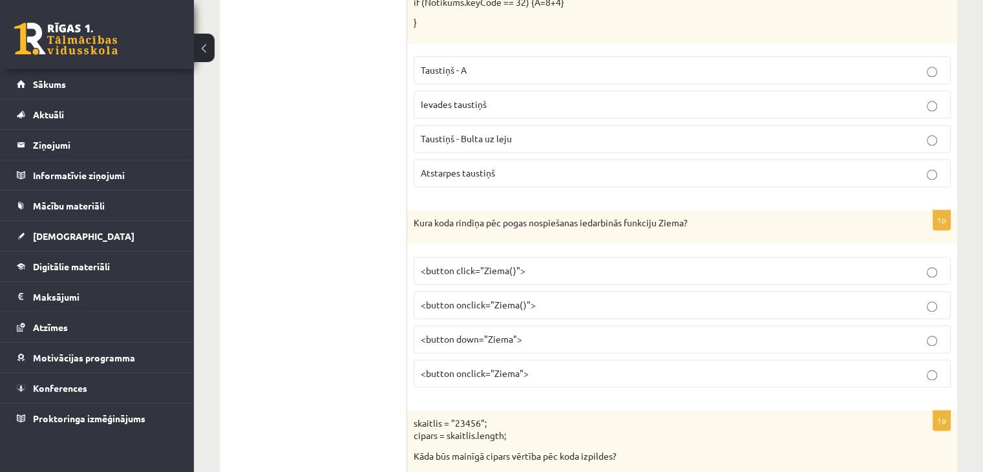
scroll to position [1809, 0]
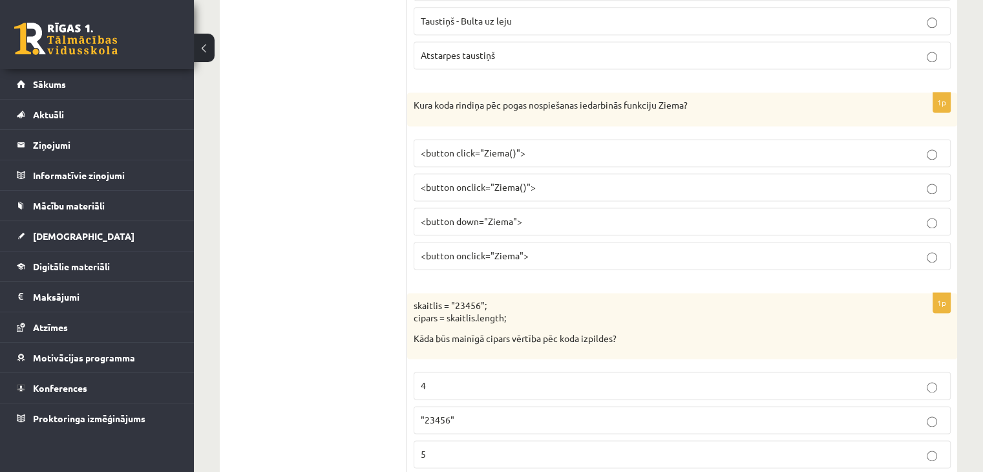
click at [452, 253] on p "<button onclick="Ziema">" at bounding box center [682, 256] width 523 height 14
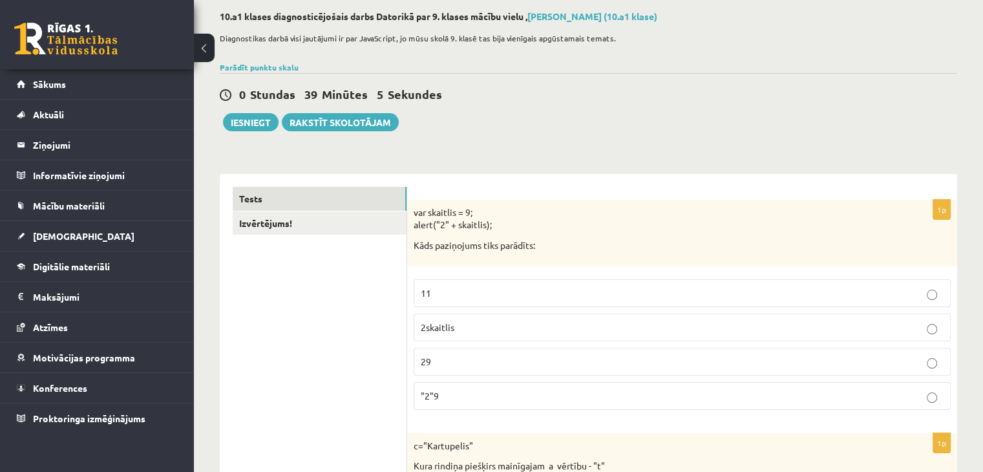
scroll to position [0, 0]
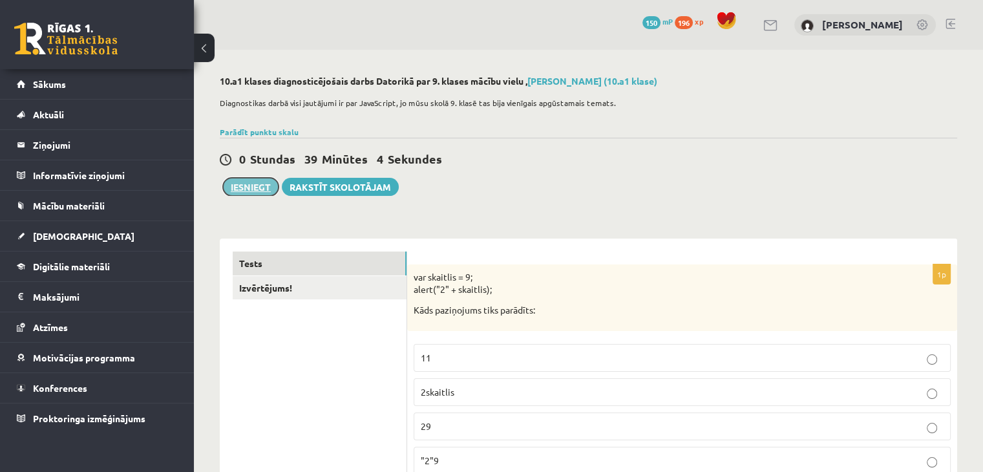
click at [247, 184] on button "Iesniegt" at bounding box center [251, 187] width 56 height 18
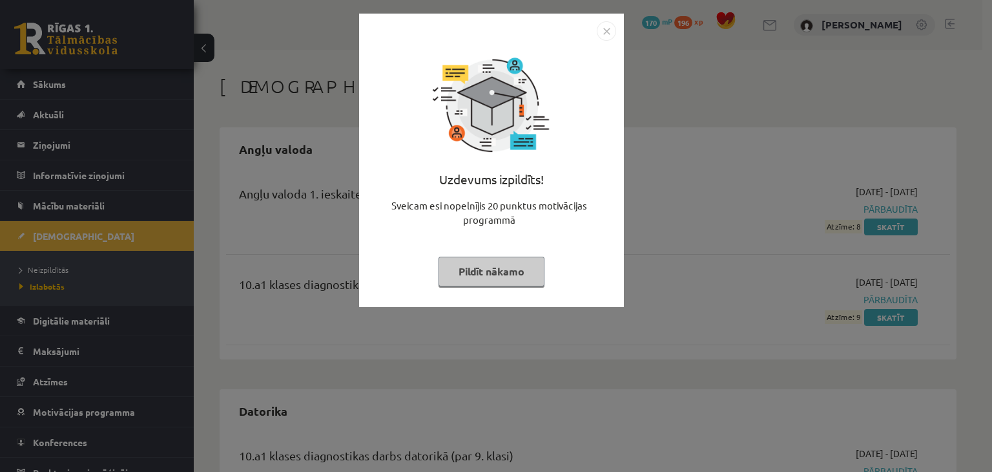
click at [608, 25] on img "Close" at bounding box center [606, 30] width 19 height 19
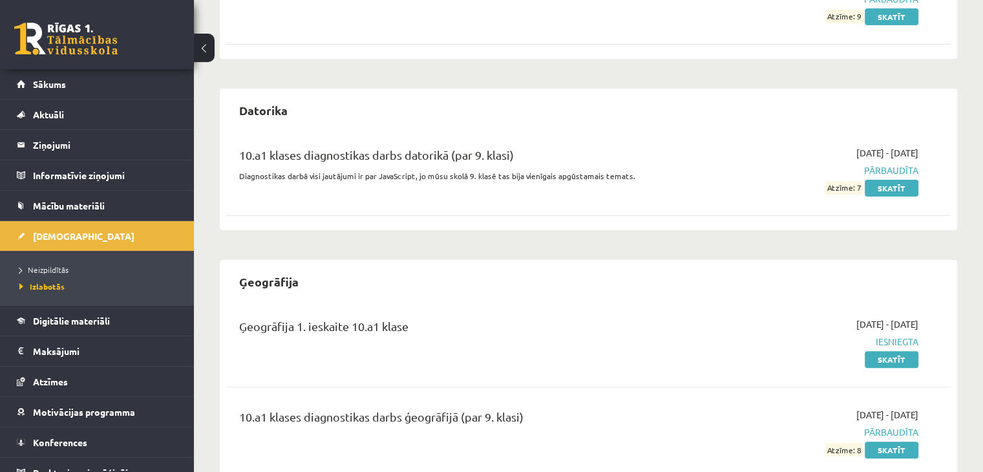
scroll to position [281, 0]
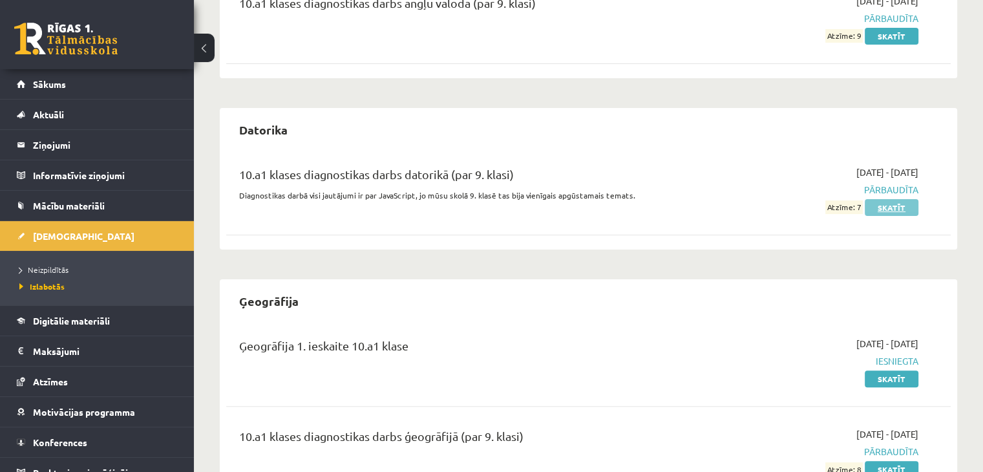
click at [912, 205] on link "Skatīt" at bounding box center [891, 207] width 54 height 17
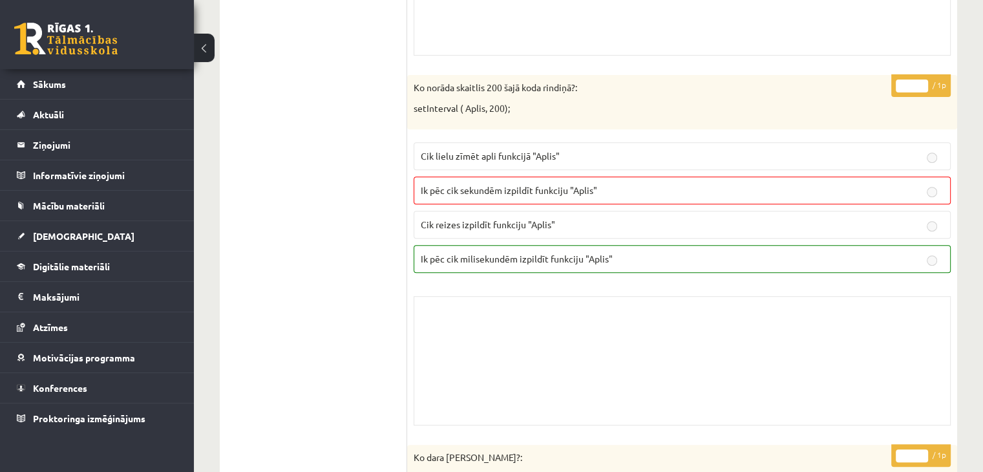
scroll to position [5556, 0]
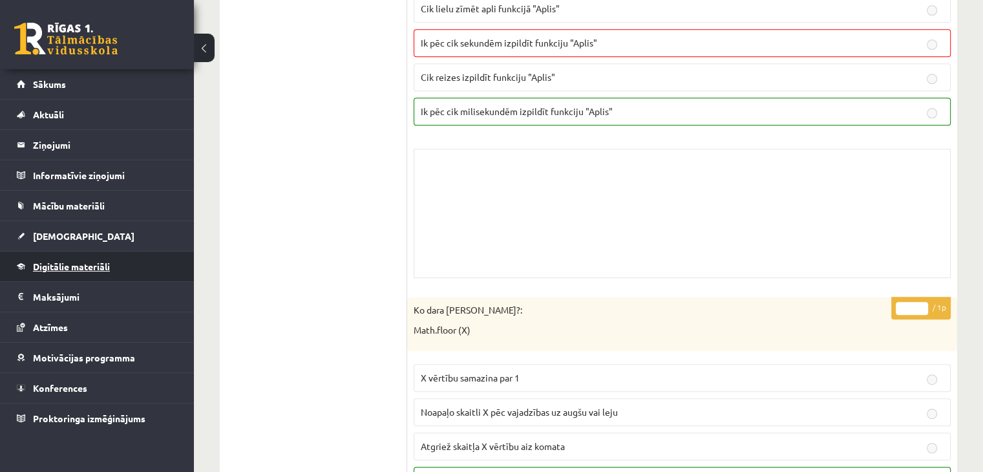
click at [87, 266] on span "Digitālie materiāli" at bounding box center [71, 266] width 77 height 12
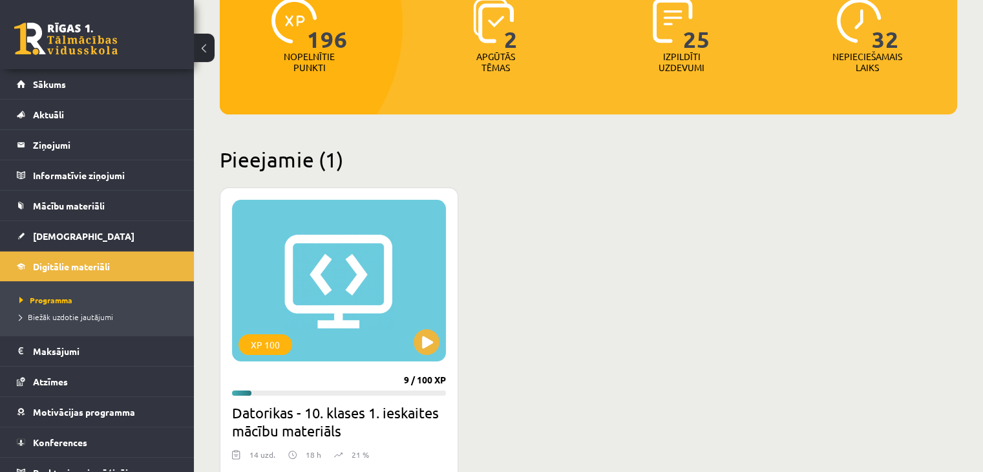
scroll to position [182, 0]
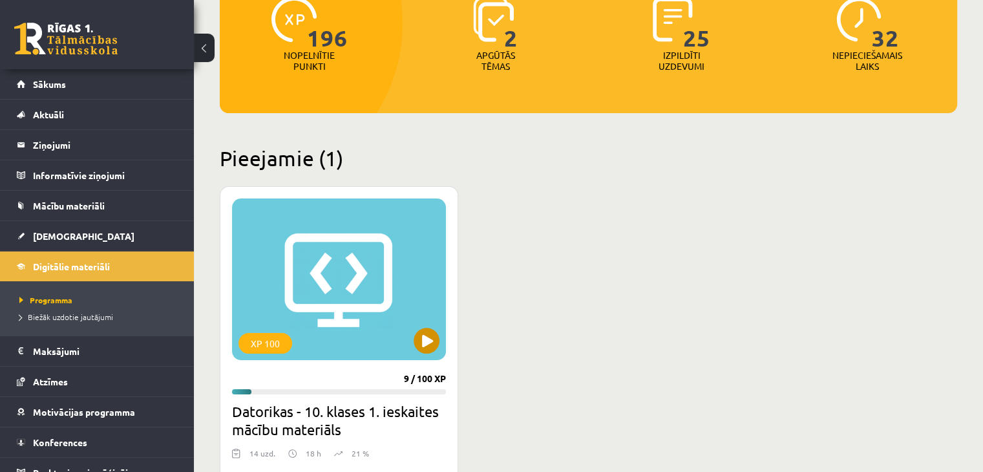
click at [413, 333] on div "XP 100" at bounding box center [339, 278] width 214 height 161
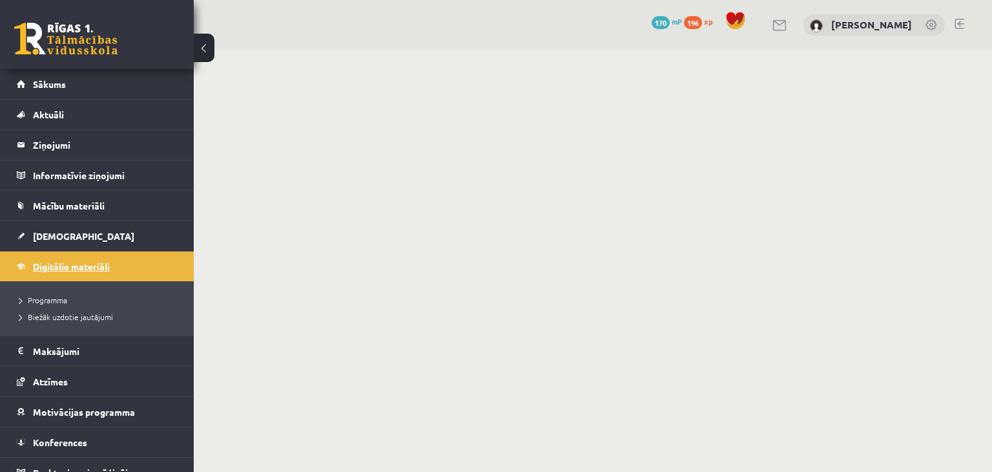
click at [112, 265] on link "Digitālie materiāli" at bounding box center [97, 266] width 161 height 30
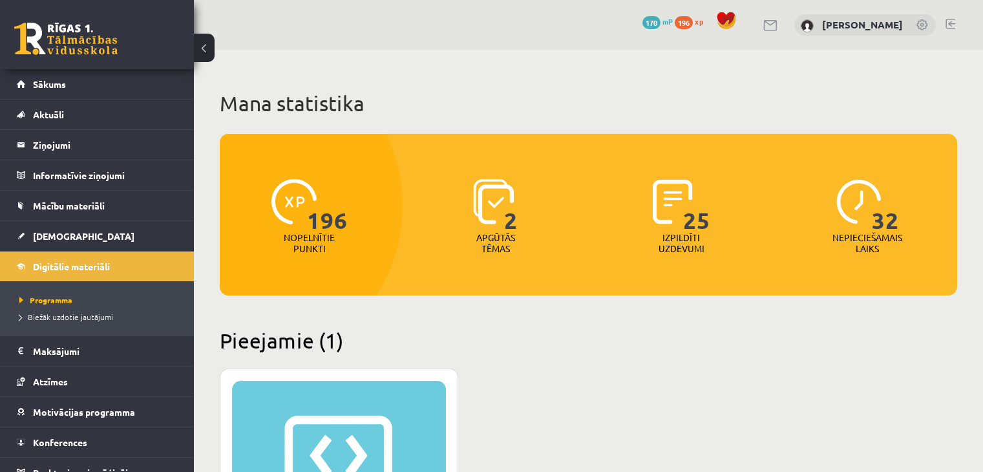
scroll to position [194, 0]
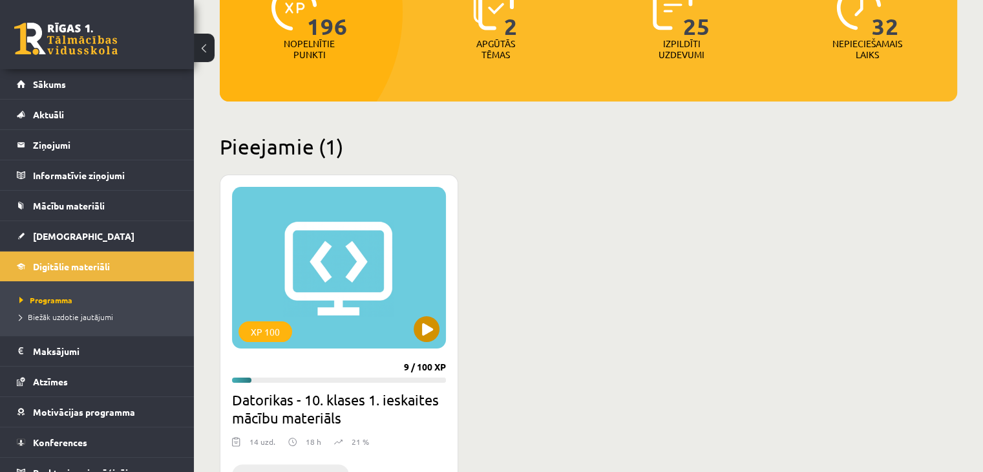
click at [401, 321] on div "XP 100" at bounding box center [339, 267] width 214 height 161
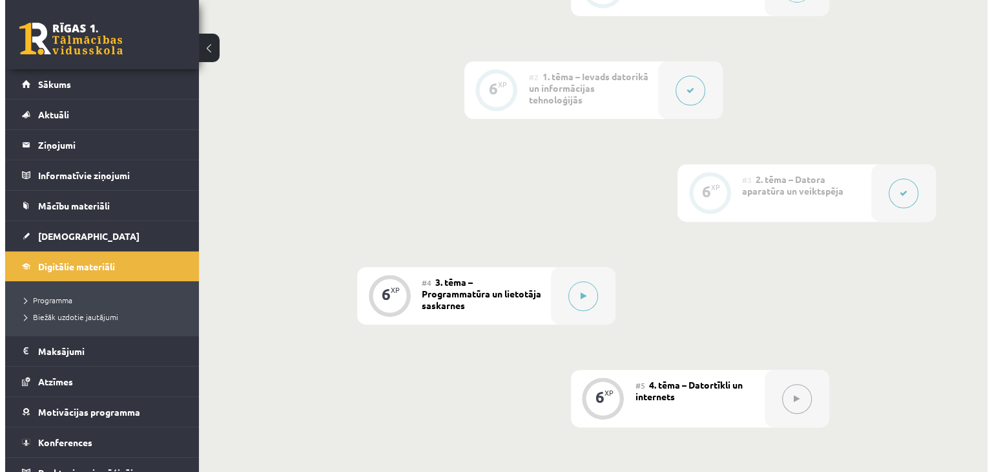
scroll to position [452, 0]
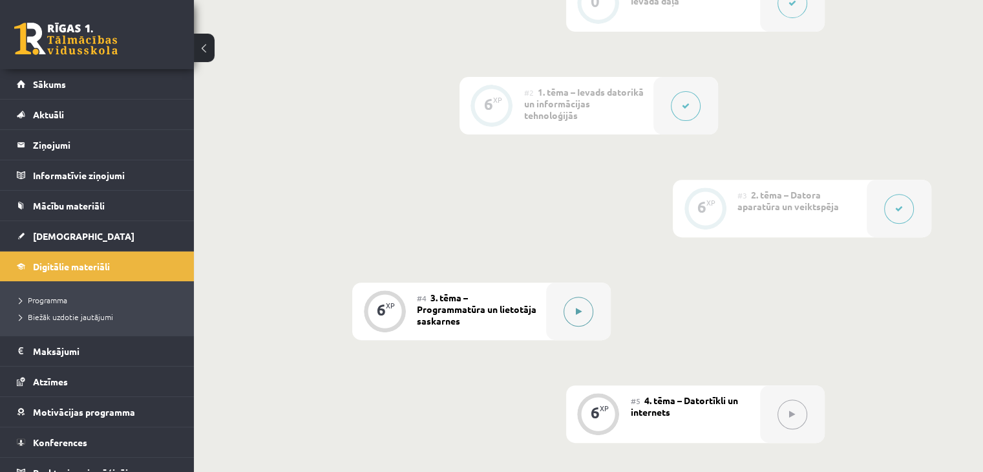
click at [578, 307] on icon at bounding box center [579, 311] width 6 height 8
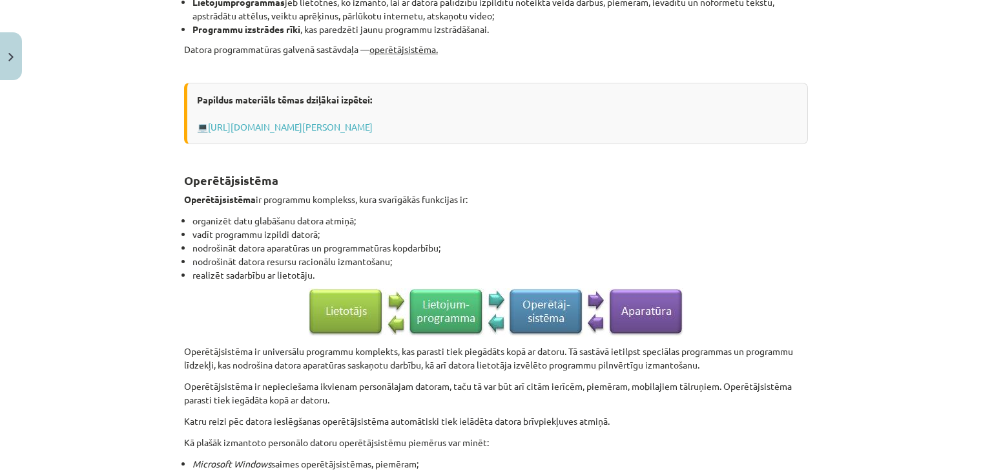
scroll to position [646, 0]
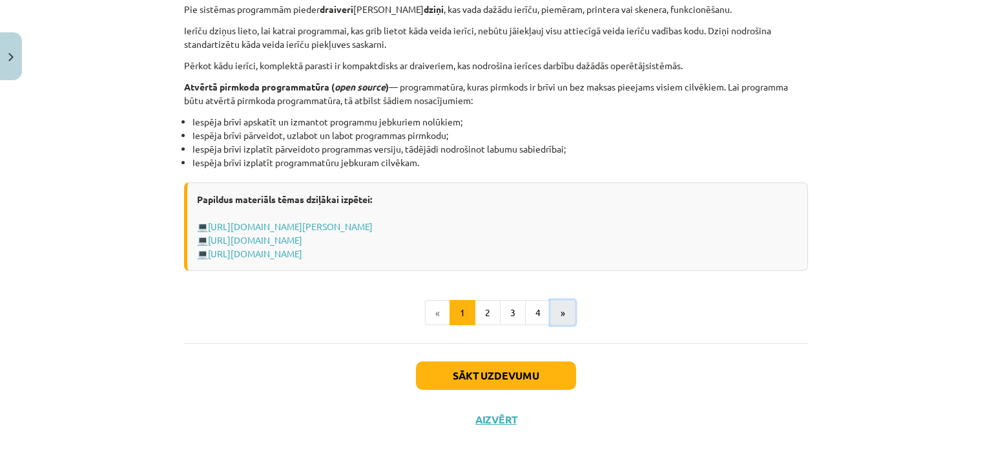
click at [562, 318] on button "»" at bounding box center [562, 313] width 25 height 26
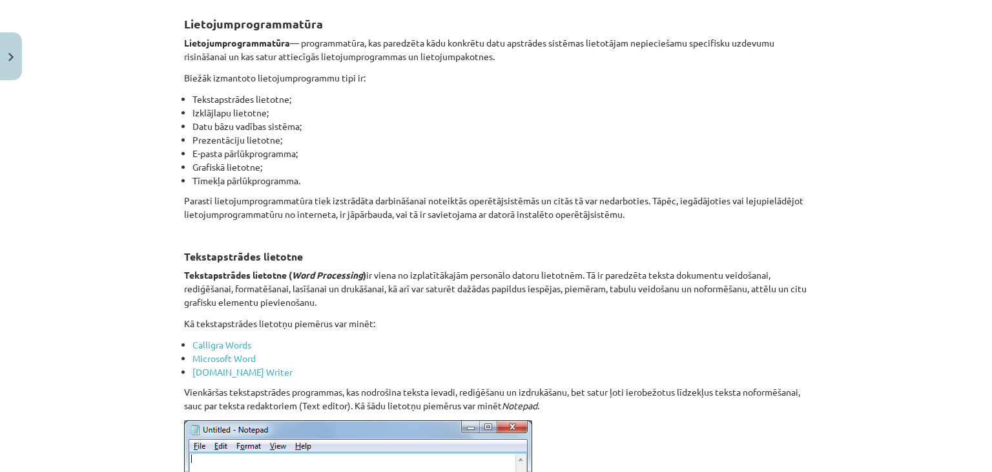
scroll to position [0, 0]
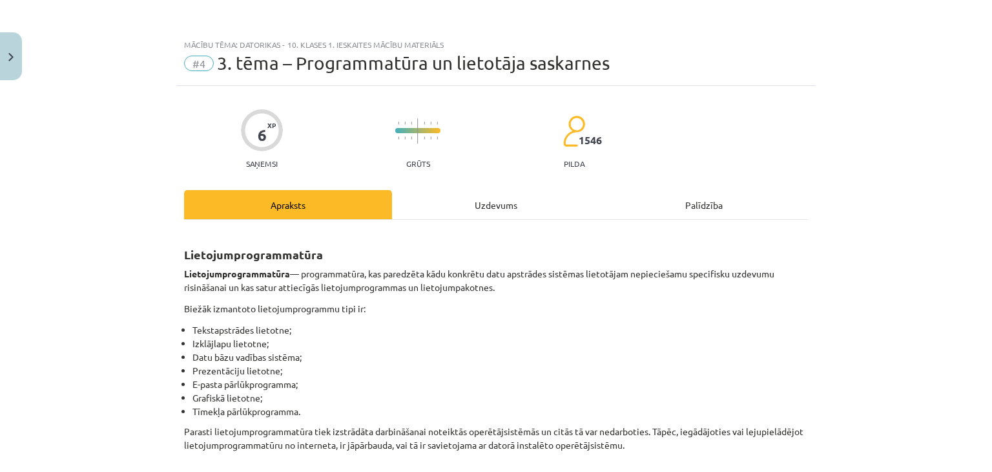
click at [506, 203] on div "Uzdevums" at bounding box center [496, 204] width 208 height 29
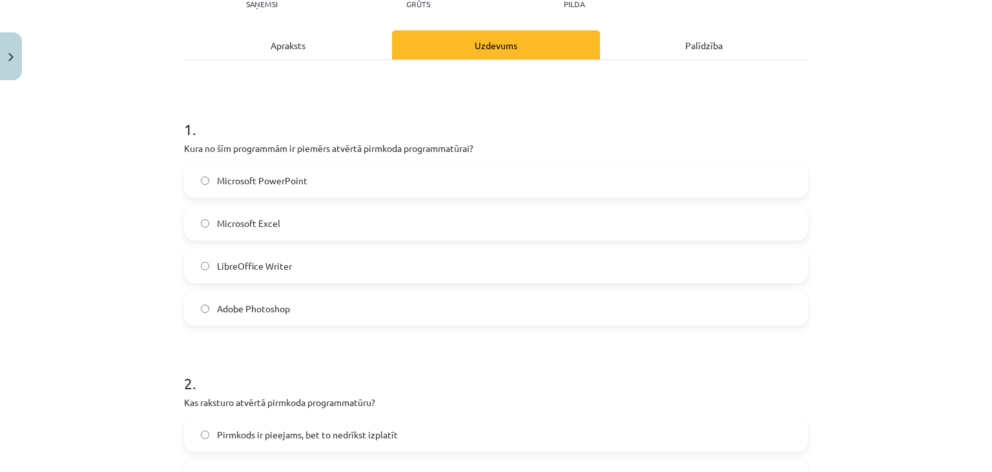
scroll to position [161, 0]
click at [377, 266] on label "LibreOffice Writer" at bounding box center [495, 263] width 621 height 32
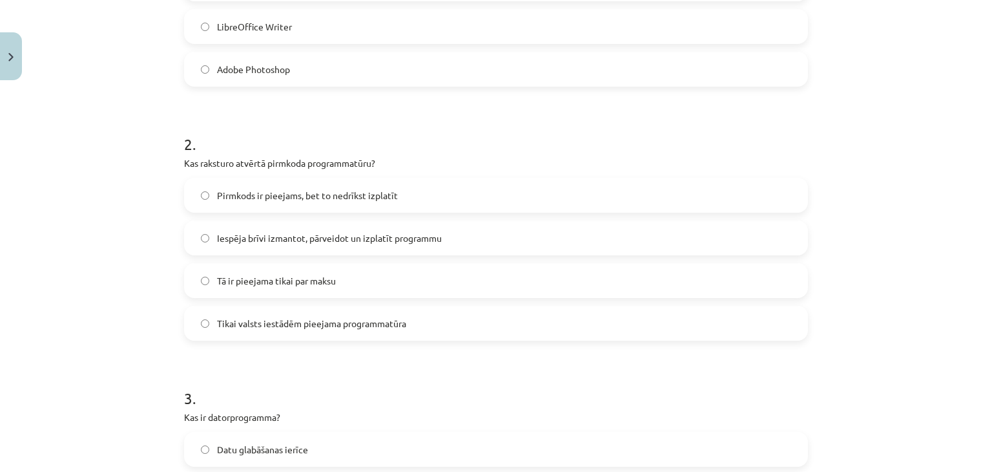
scroll to position [399, 0]
click at [217, 234] on span "Iespēja brīvi izmantot, pārveidot un izplatīt programmu" at bounding box center [329, 238] width 225 height 14
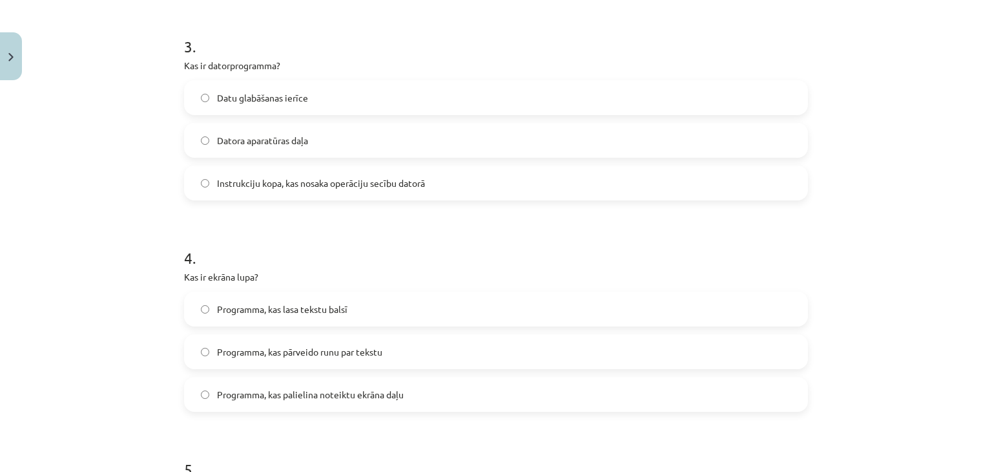
scroll to position [749, 0]
click at [242, 174] on label "Instrukciju kopa, kas nosaka operāciju secību datorā" at bounding box center [495, 183] width 621 height 32
click at [234, 391] on span "Programma, kas palielina noteiktu ekrāna daļu" at bounding box center [310, 395] width 187 height 14
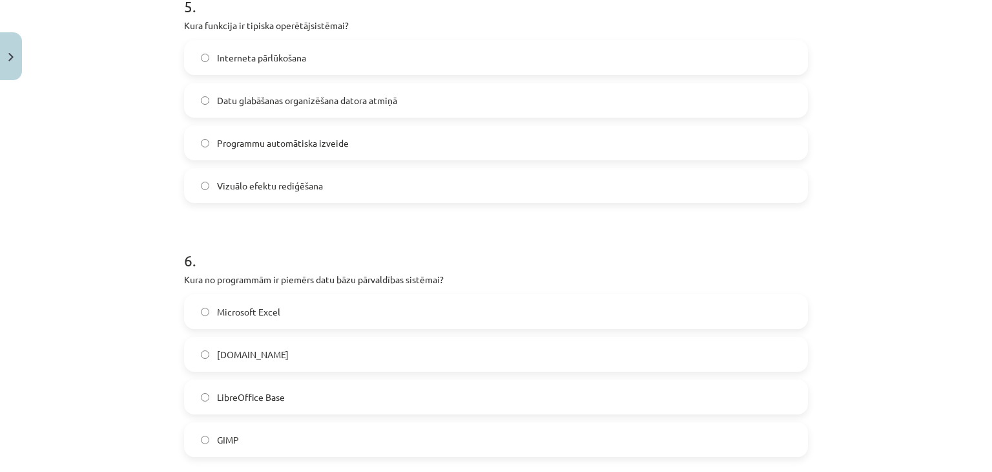
scroll to position [1211, 0]
click at [223, 404] on span "LibreOffice Base" at bounding box center [251, 398] width 68 height 14
click at [377, 99] on span "Datu glabāšanas organizēšana datora atmiņā" at bounding box center [307, 102] width 180 height 14
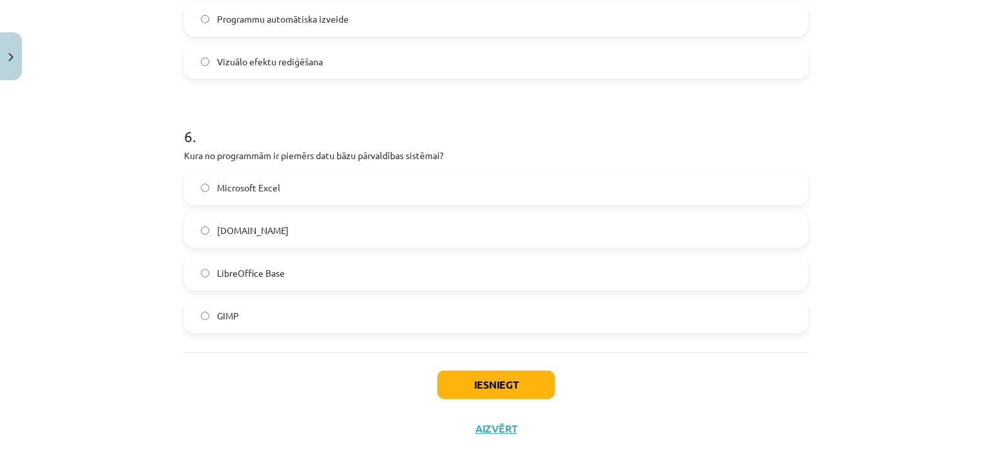
scroll to position [1347, 0]
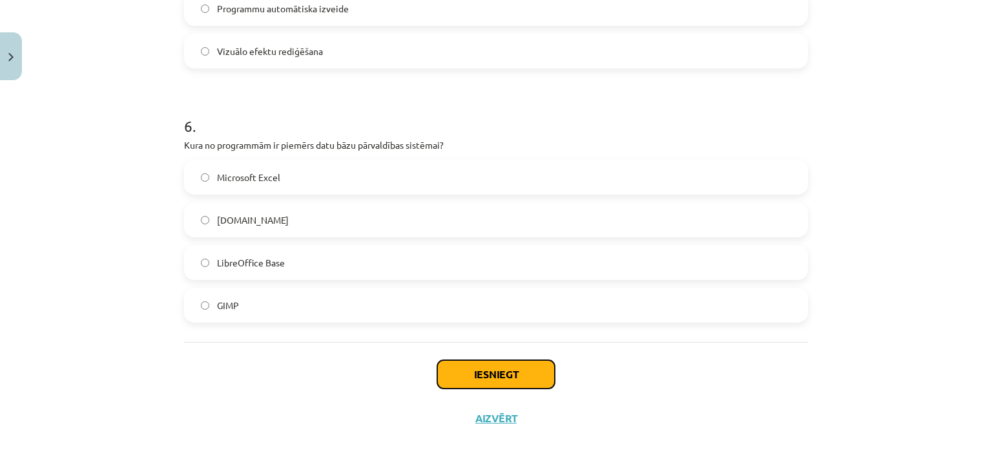
click at [446, 368] on button "Iesniegt" at bounding box center [496, 374] width 118 height 28
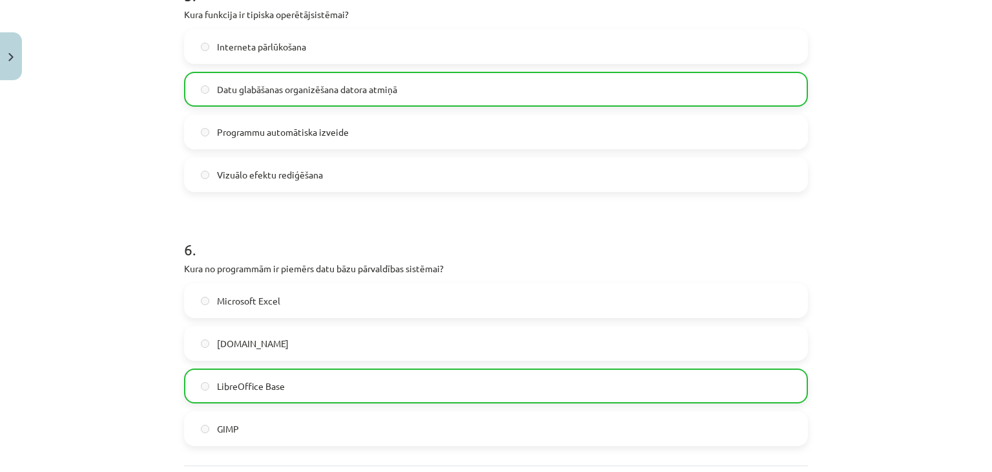
scroll to position [1388, 0]
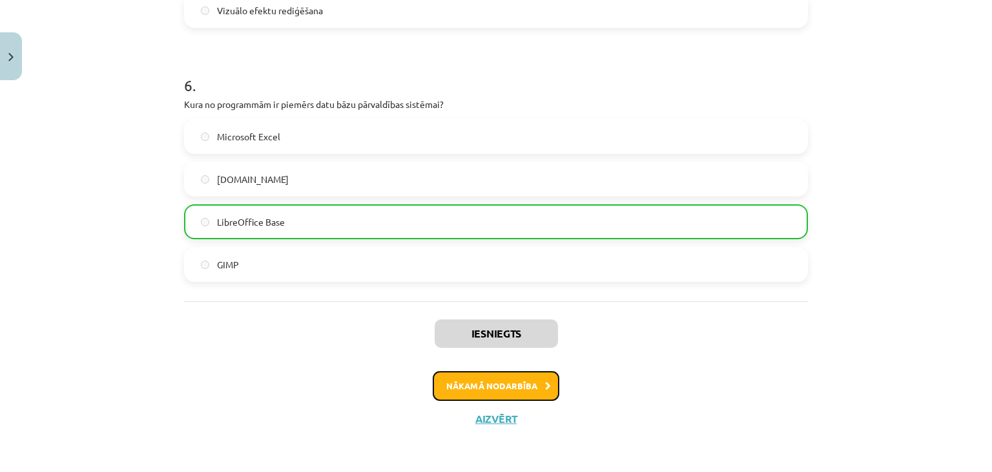
click at [491, 393] on button "Nākamā nodarbība" at bounding box center [496, 386] width 127 height 30
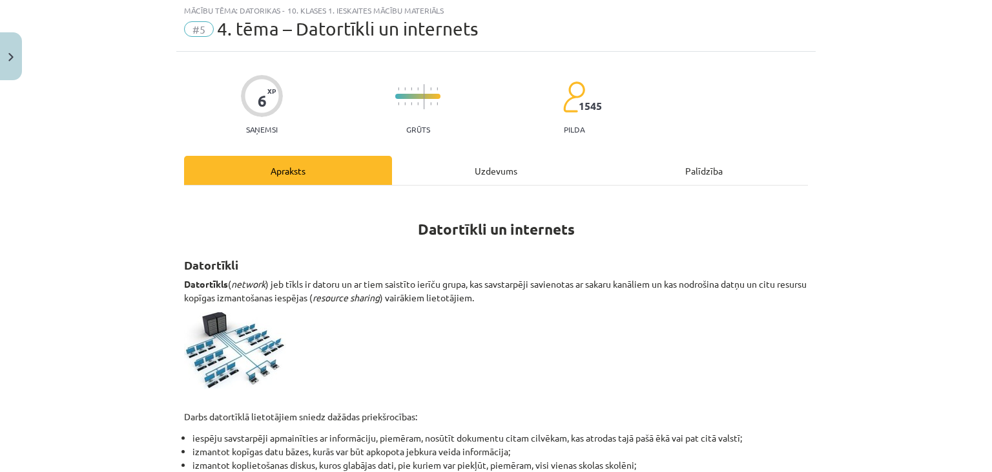
scroll to position [32, 0]
